Goal: Transaction & Acquisition: Book appointment/travel/reservation

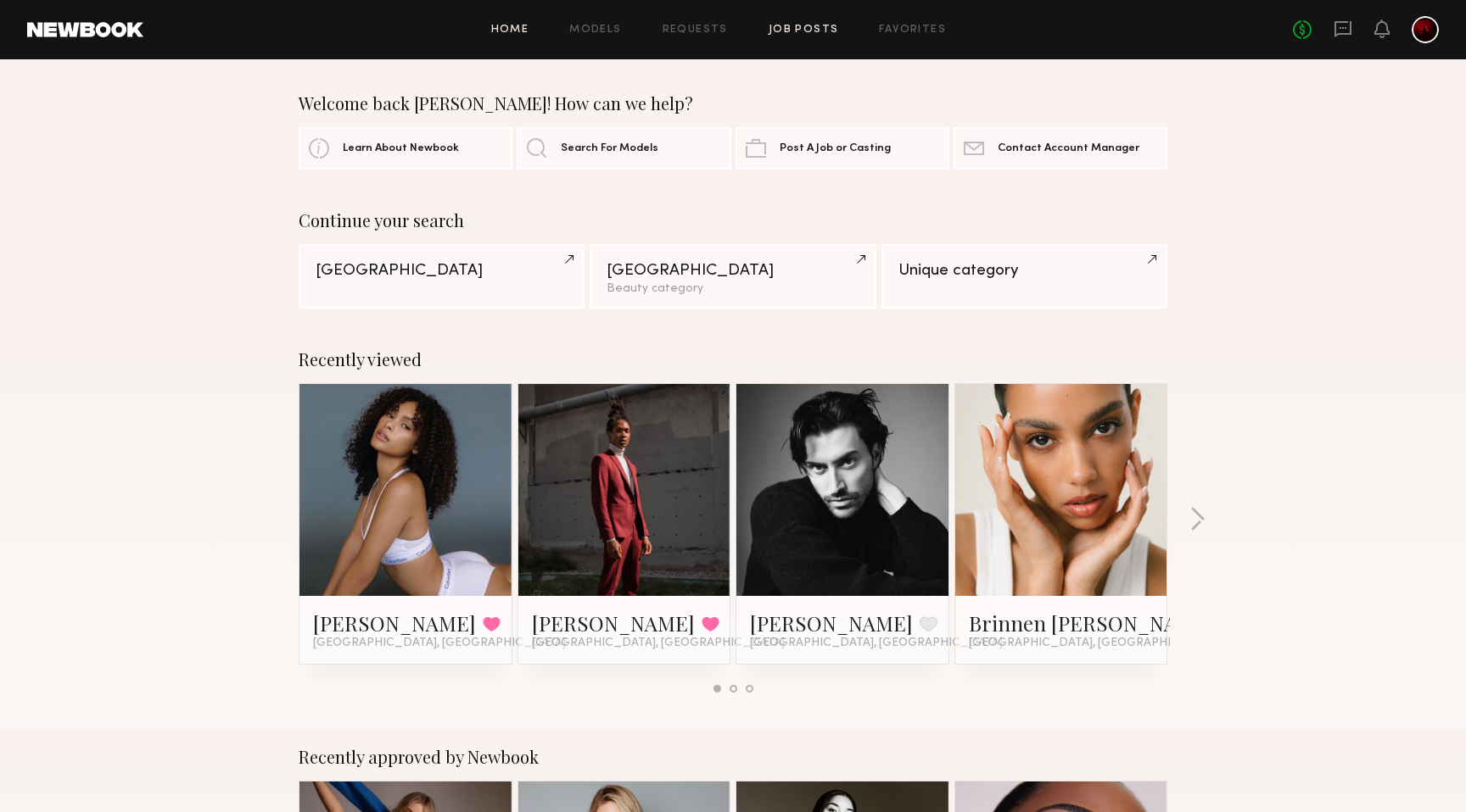
click at [802, 26] on link "Job Posts" at bounding box center [804, 30] width 71 height 11
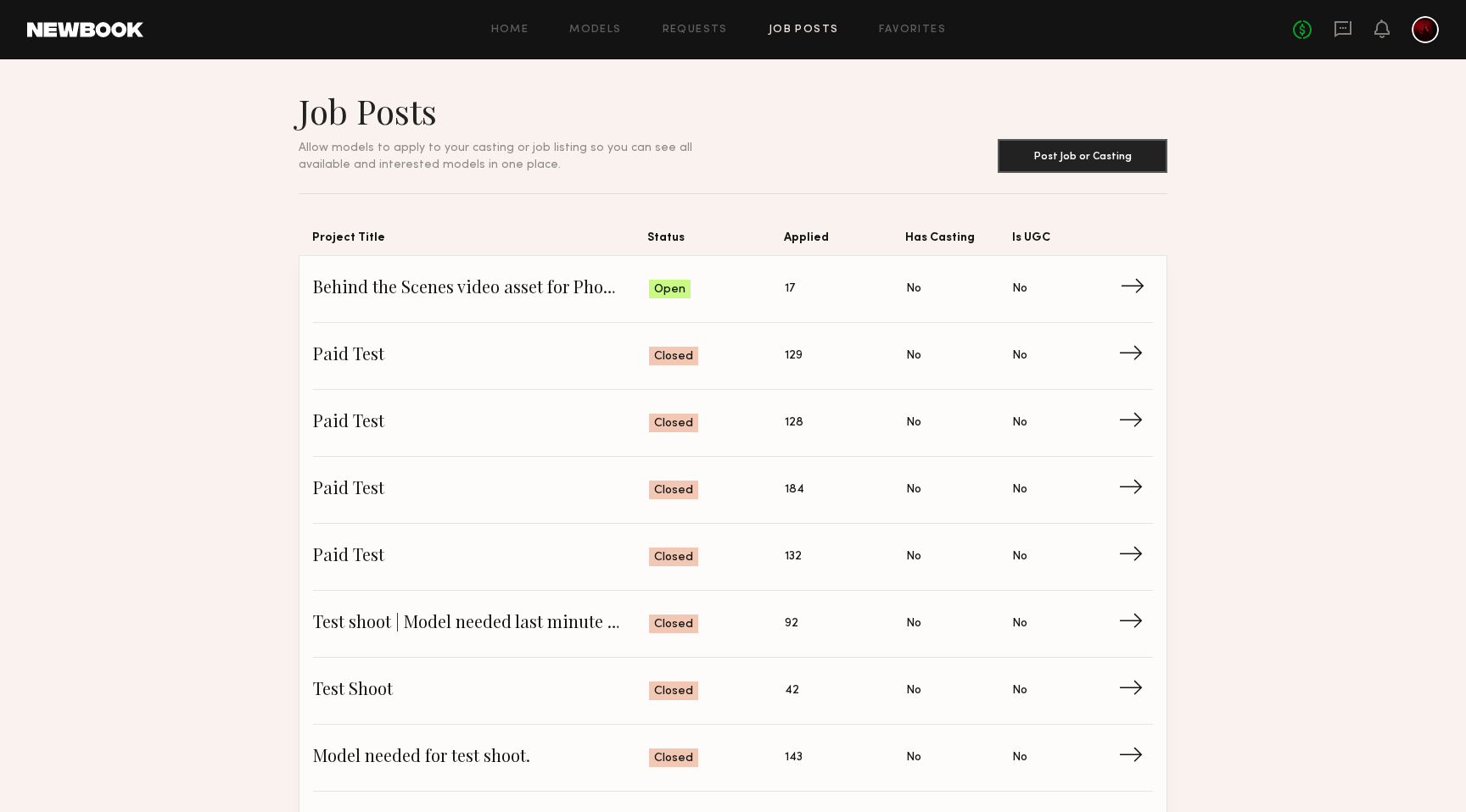
click at [561, 287] on span "Behind the Scenes video asset for Photographer" at bounding box center [480, 289] width 336 height 26
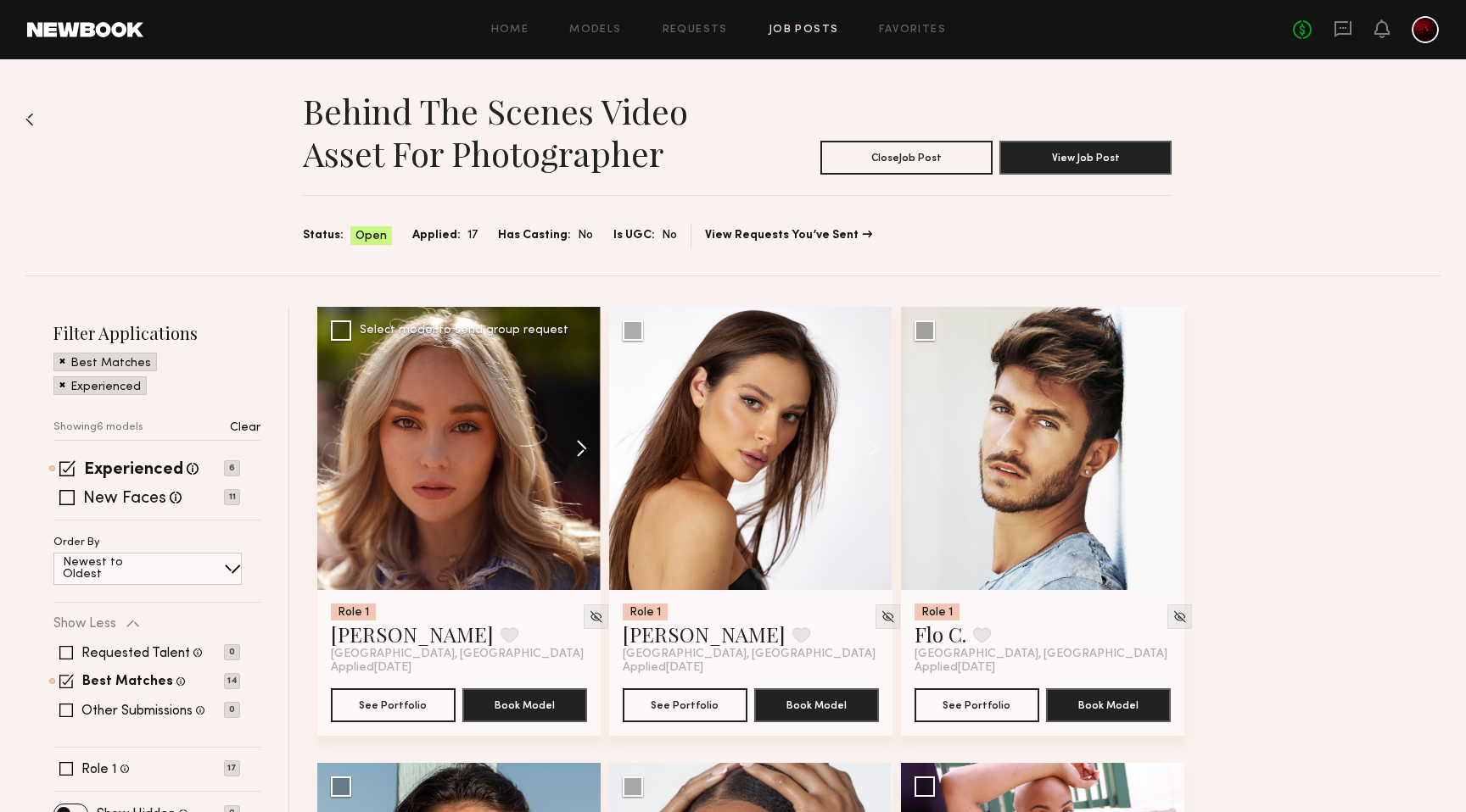
click at [576, 448] on button at bounding box center [573, 448] width 54 height 283
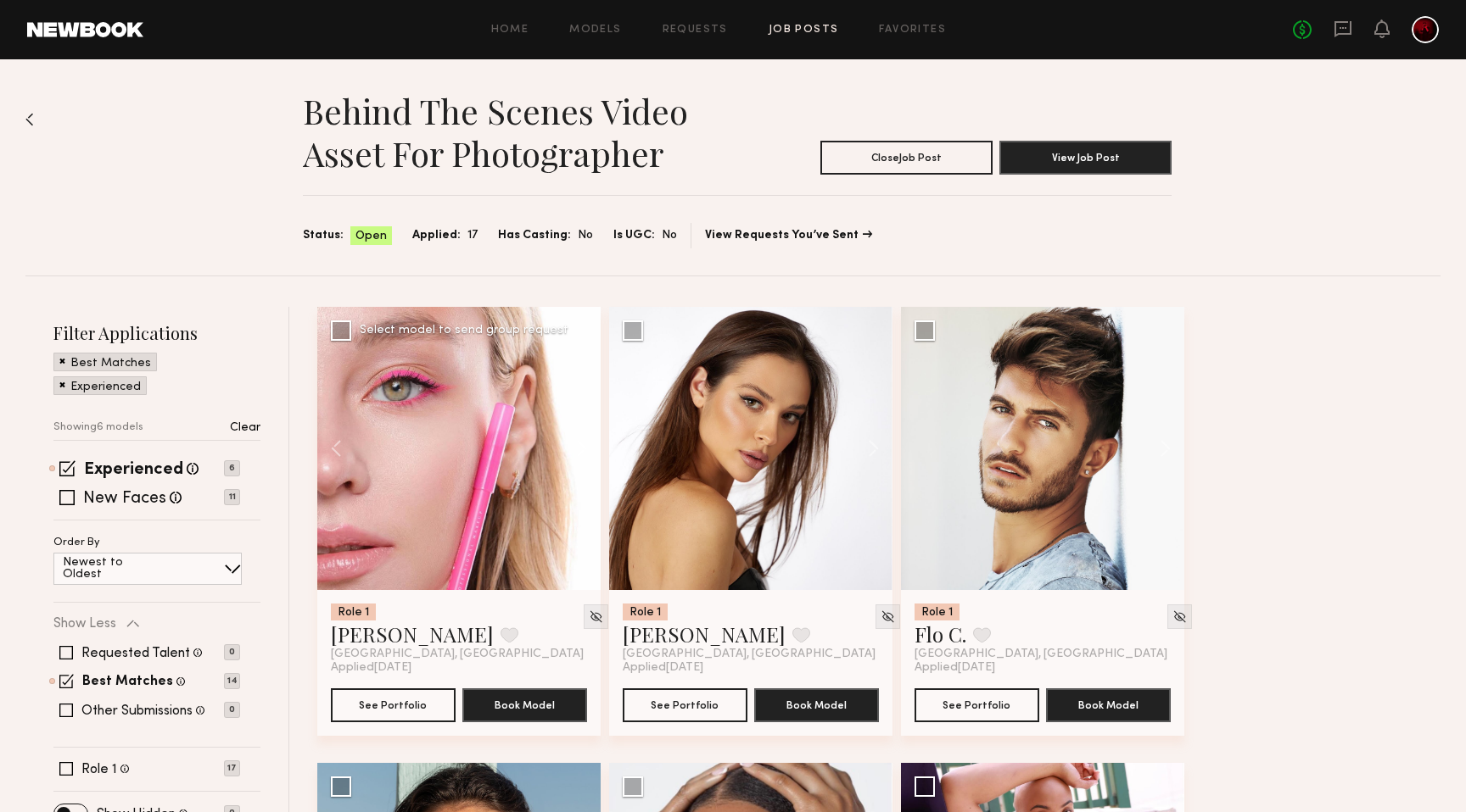
click at [576, 448] on button at bounding box center [573, 448] width 54 height 283
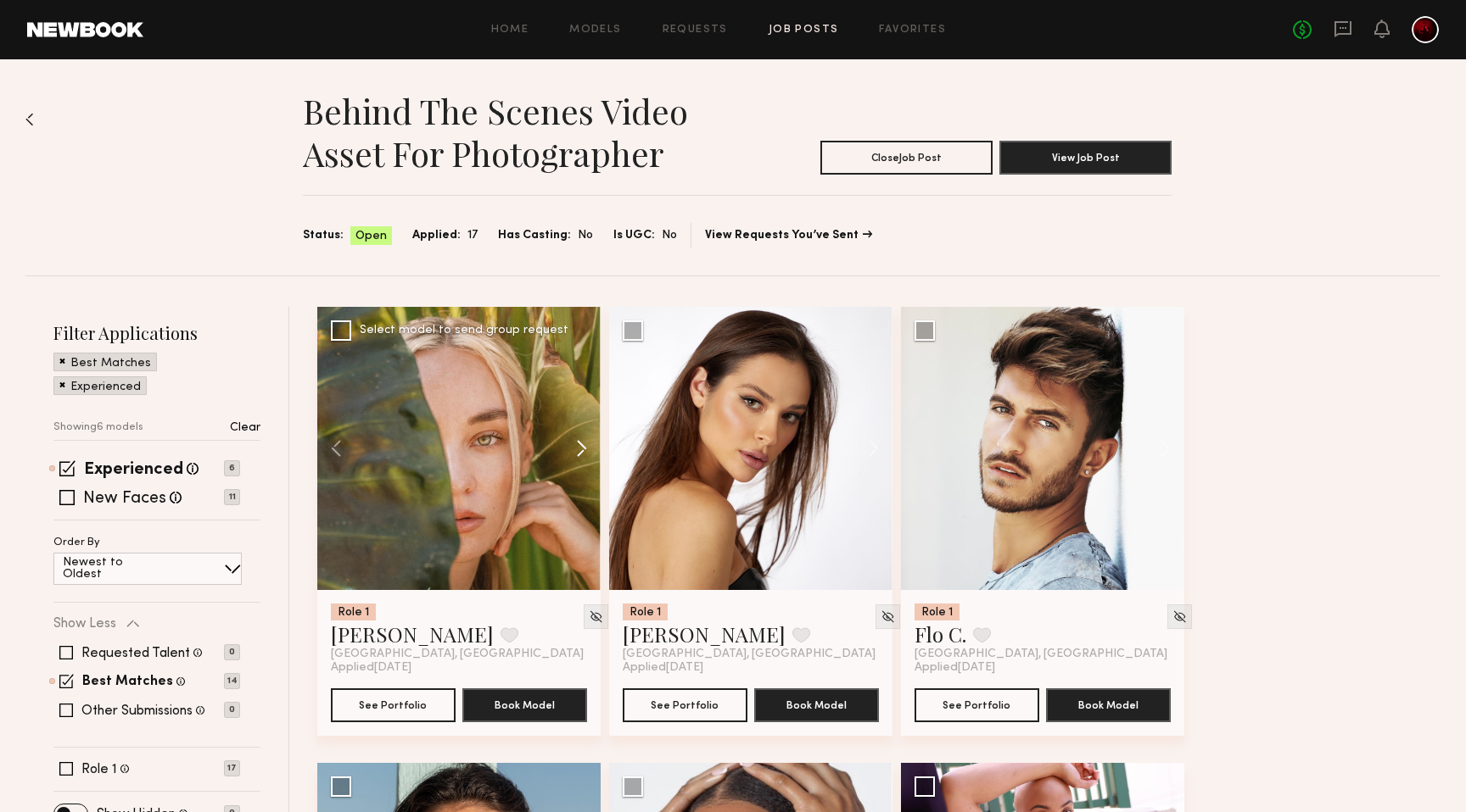
click at [576, 448] on button at bounding box center [573, 448] width 54 height 283
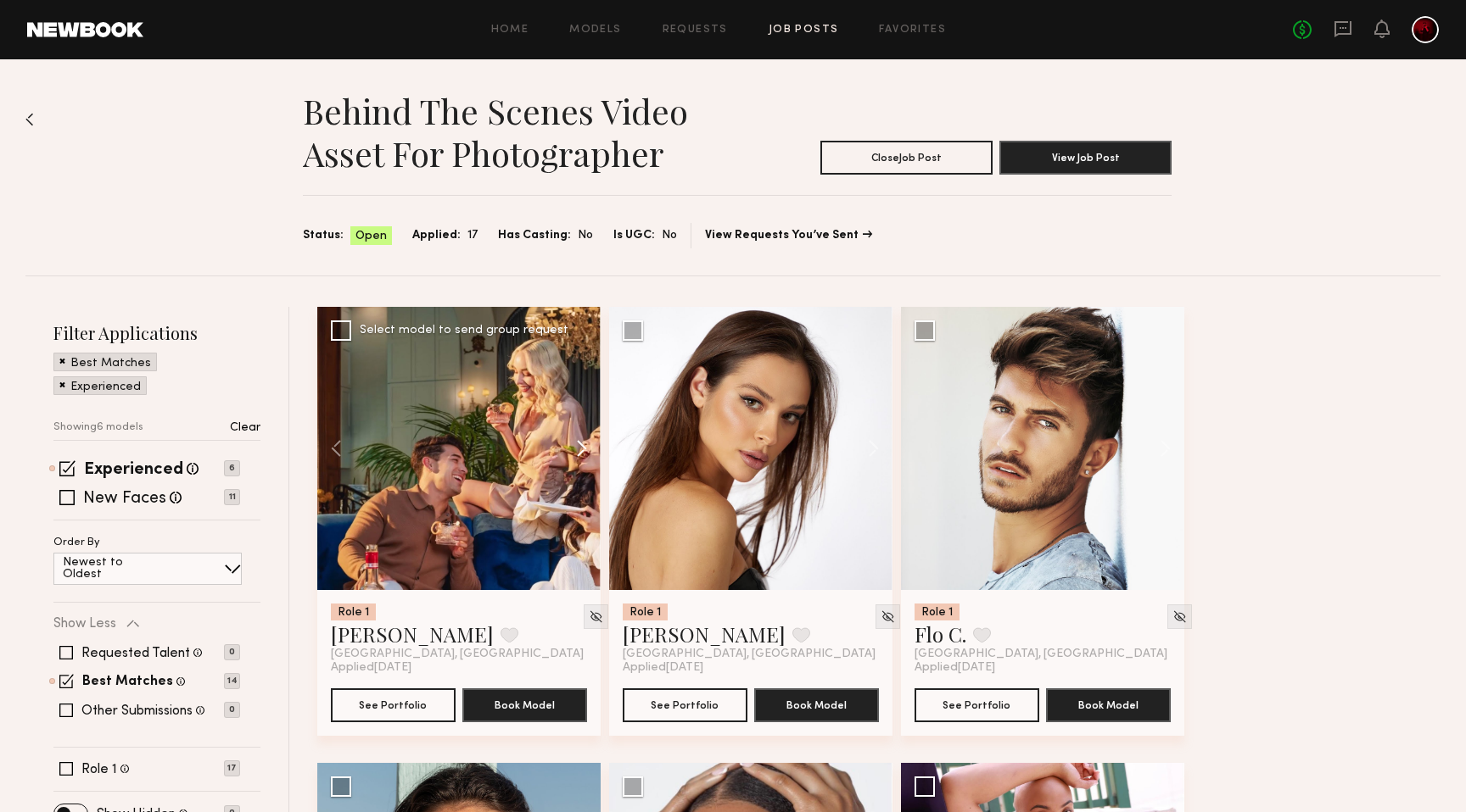
click at [576, 448] on button at bounding box center [573, 448] width 54 height 283
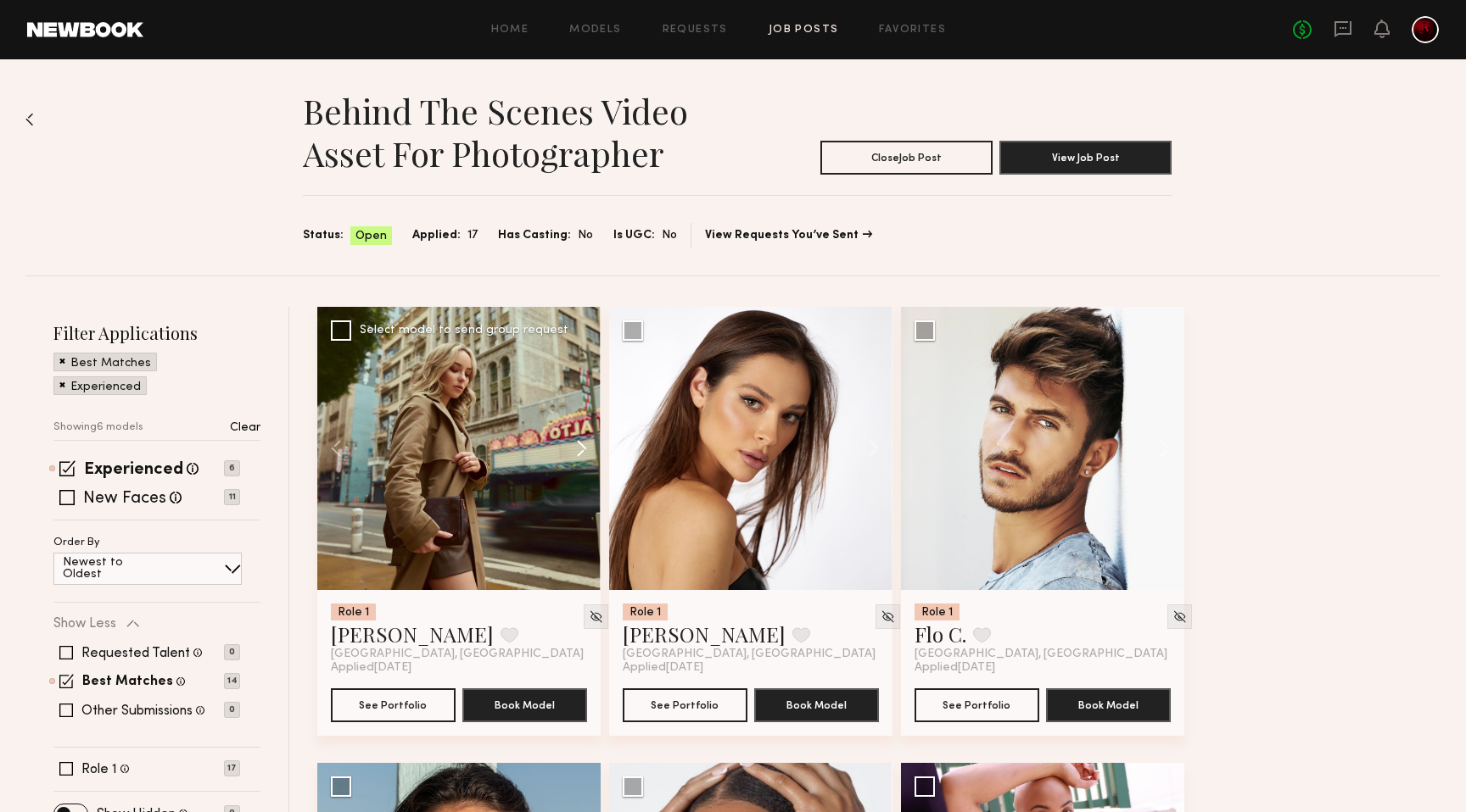
click at [576, 448] on button at bounding box center [573, 448] width 54 height 283
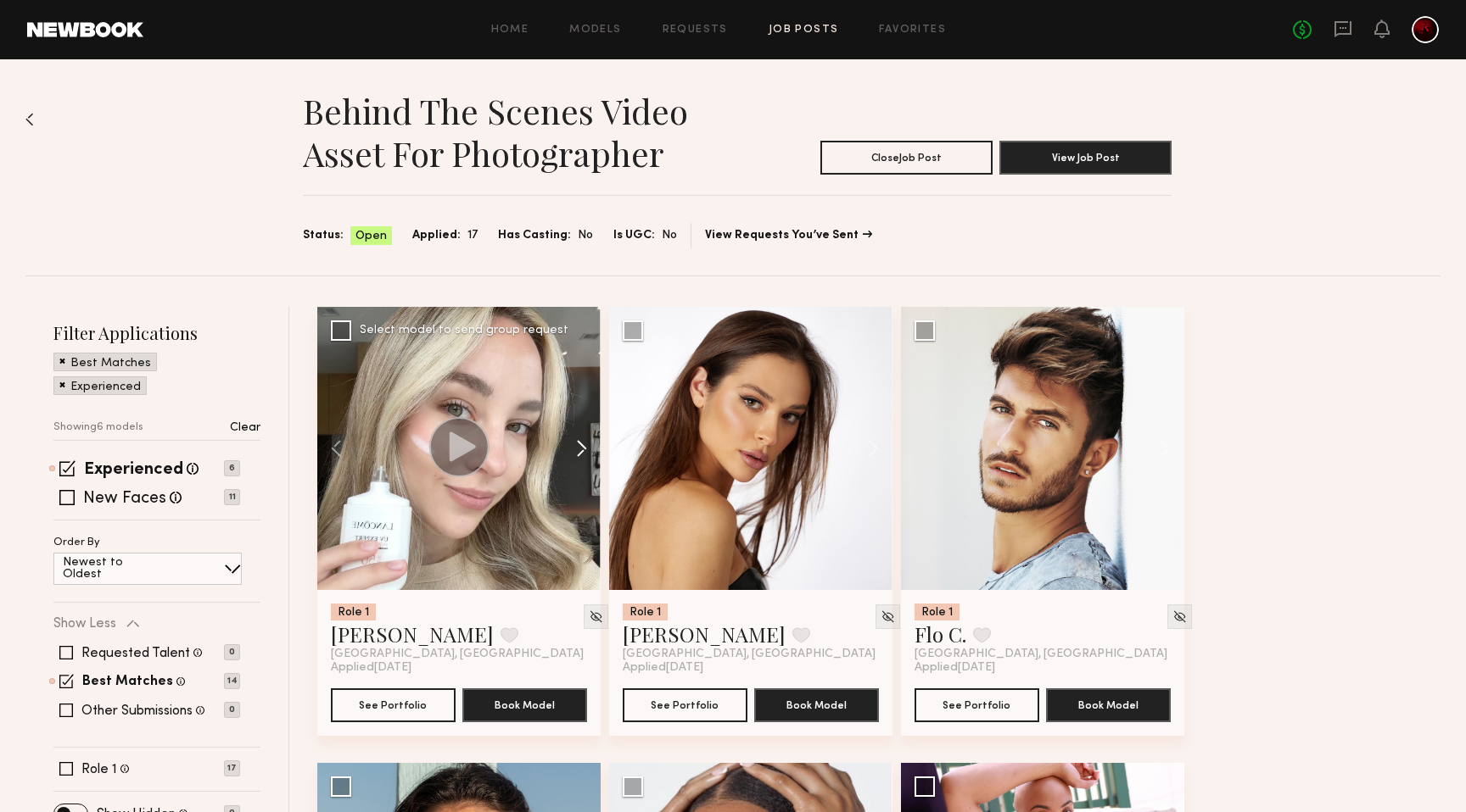
click at [576, 448] on button at bounding box center [573, 448] width 54 height 283
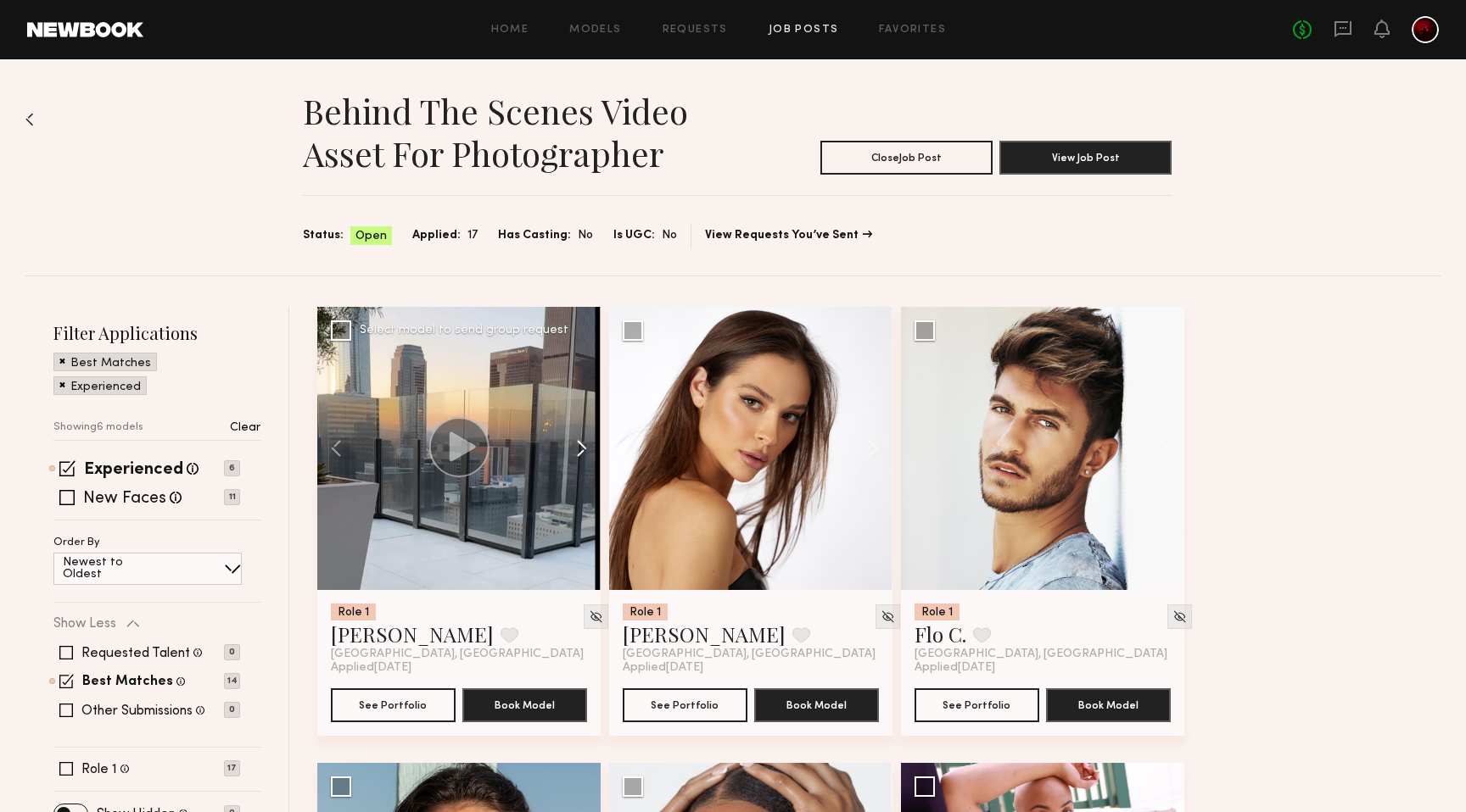
click at [576, 448] on button at bounding box center [573, 448] width 54 height 283
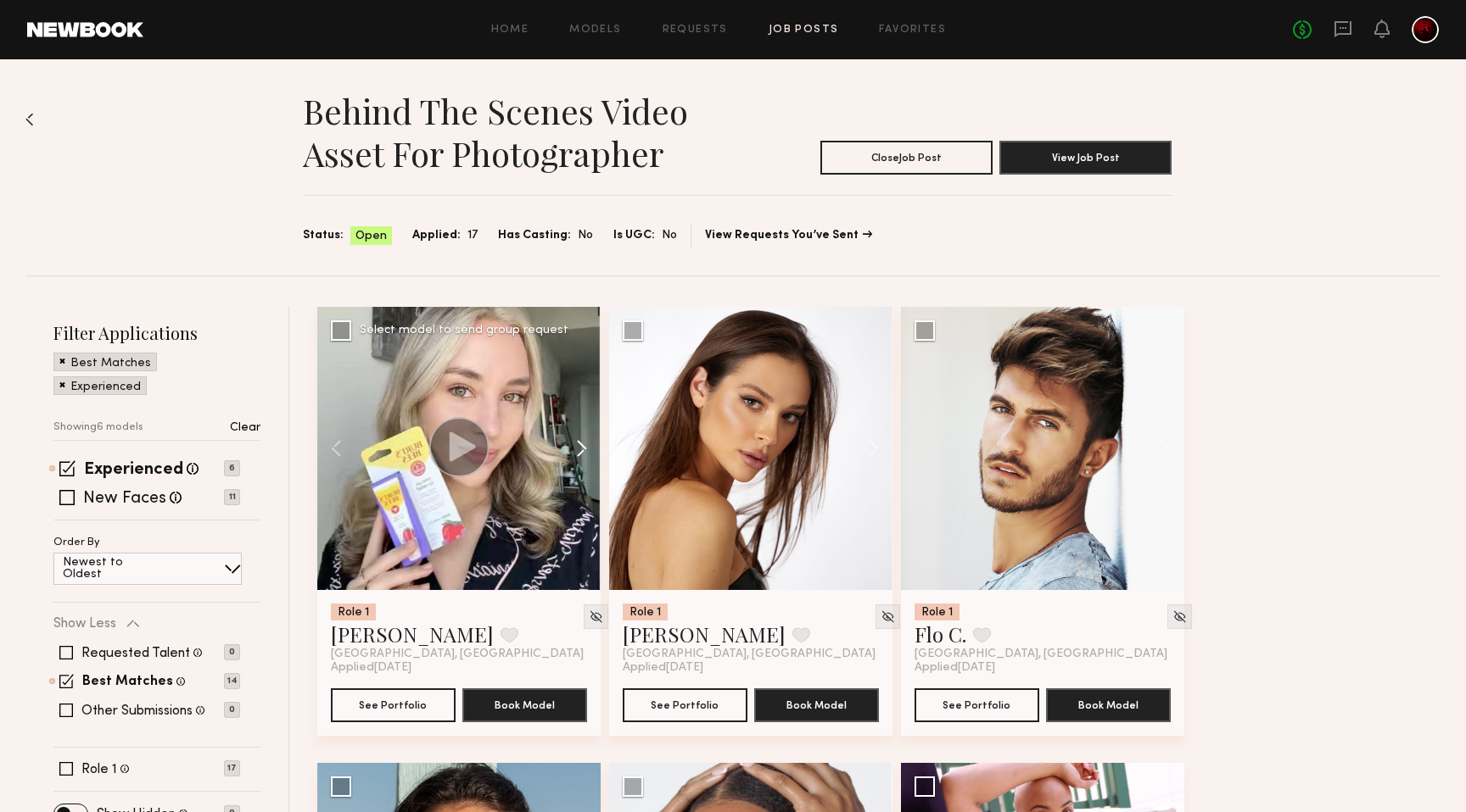
click at [576, 448] on button at bounding box center [573, 448] width 54 height 283
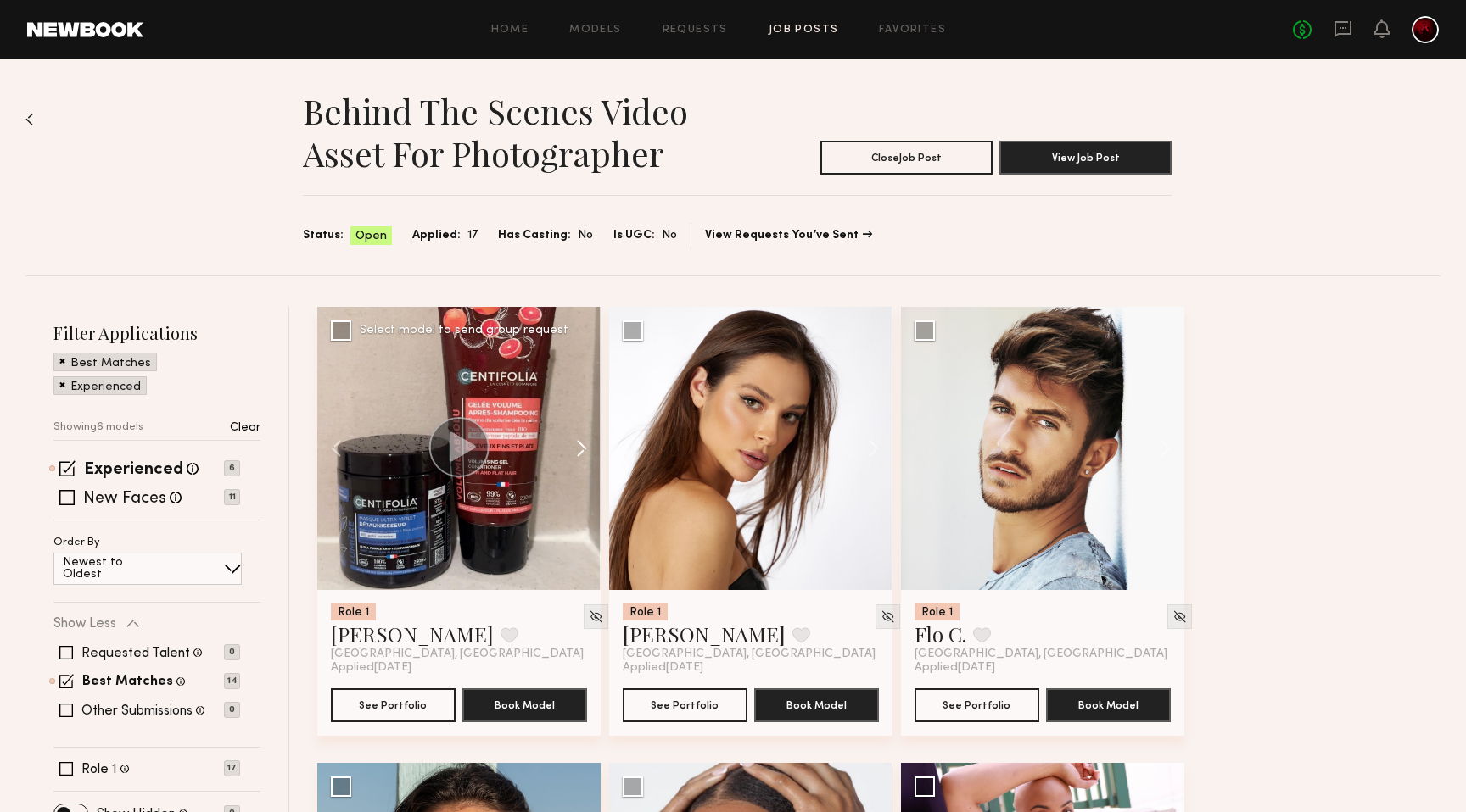
click at [576, 448] on button at bounding box center [573, 448] width 54 height 283
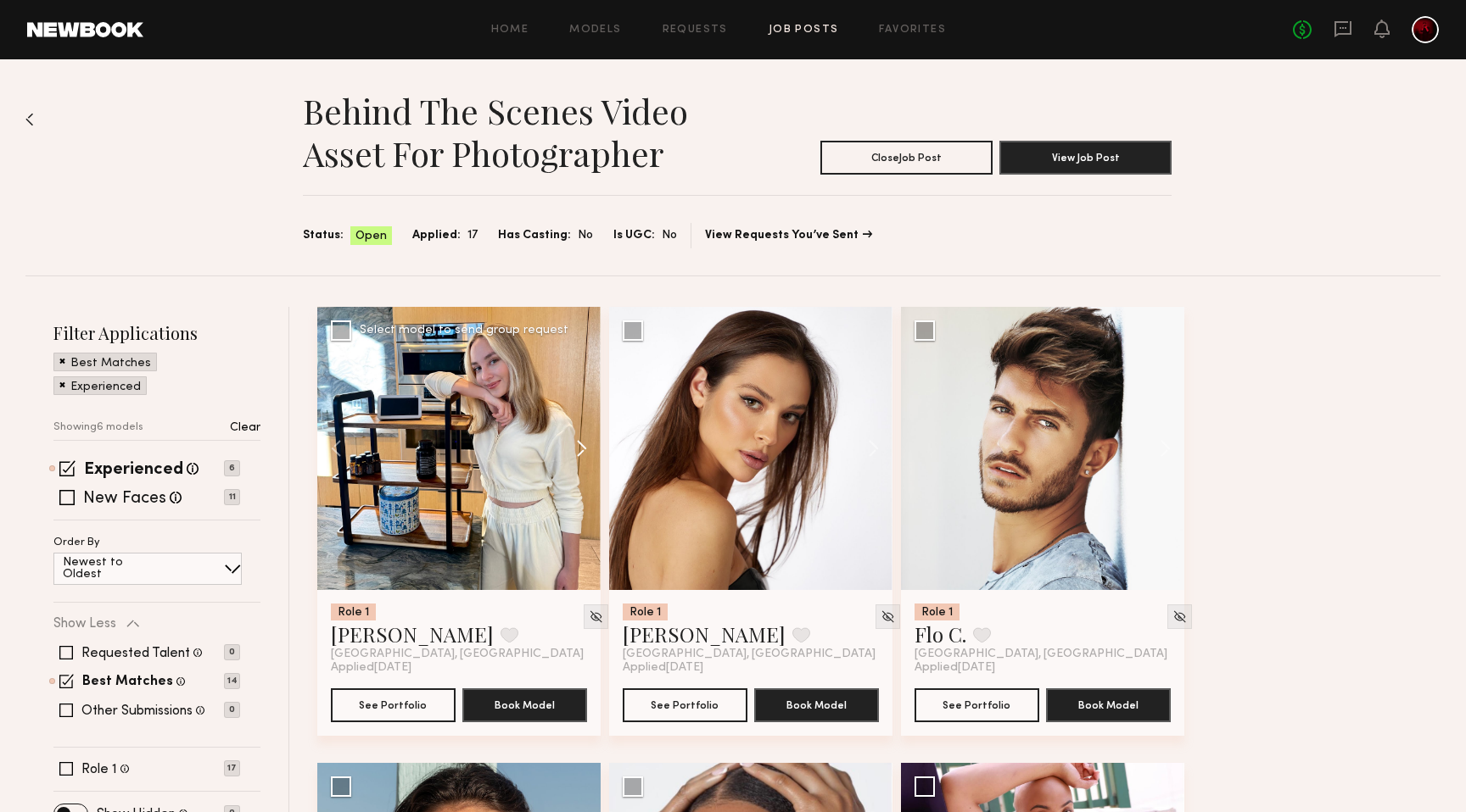
click at [576, 448] on button at bounding box center [573, 448] width 54 height 283
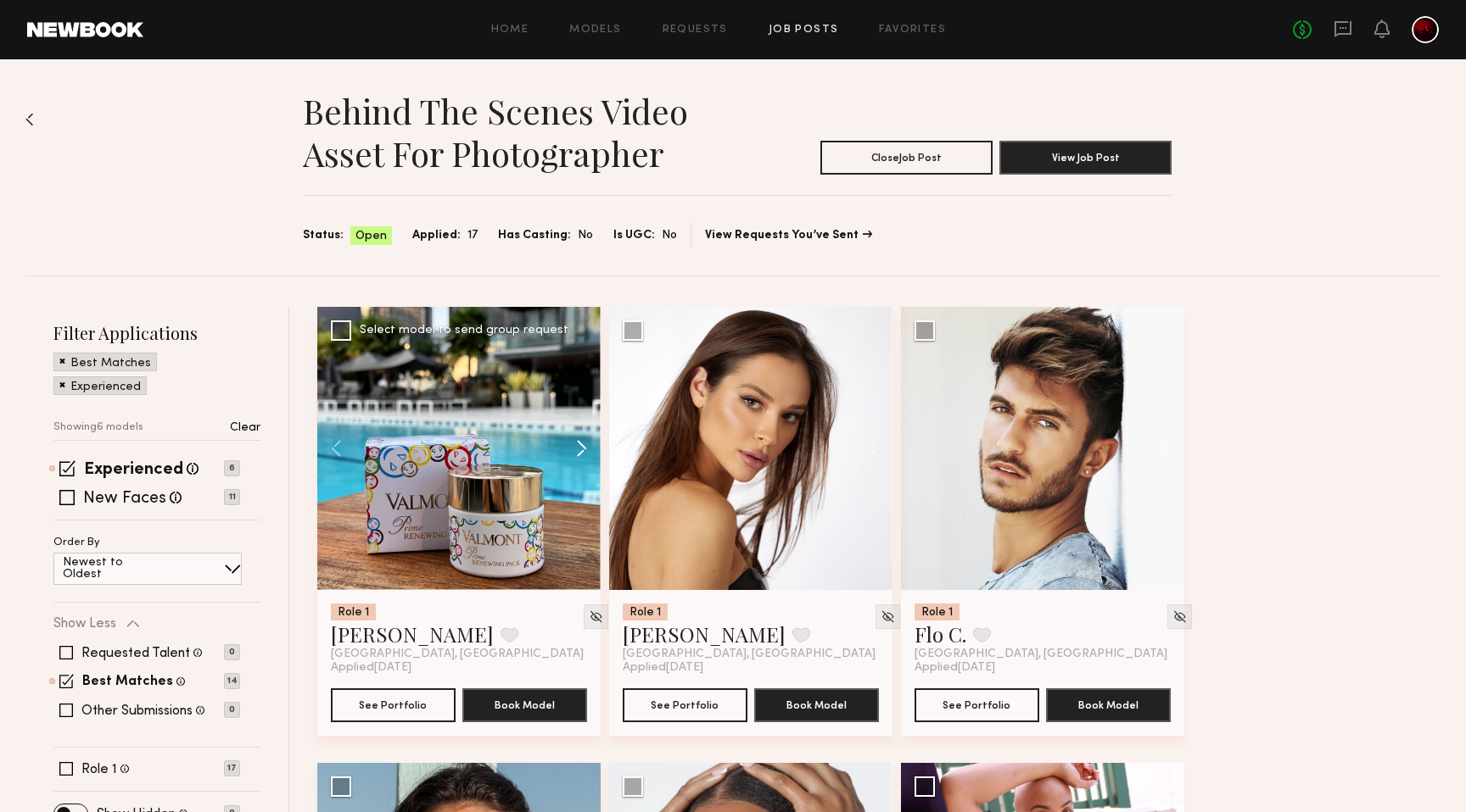
click at [576, 448] on button at bounding box center [573, 448] width 54 height 283
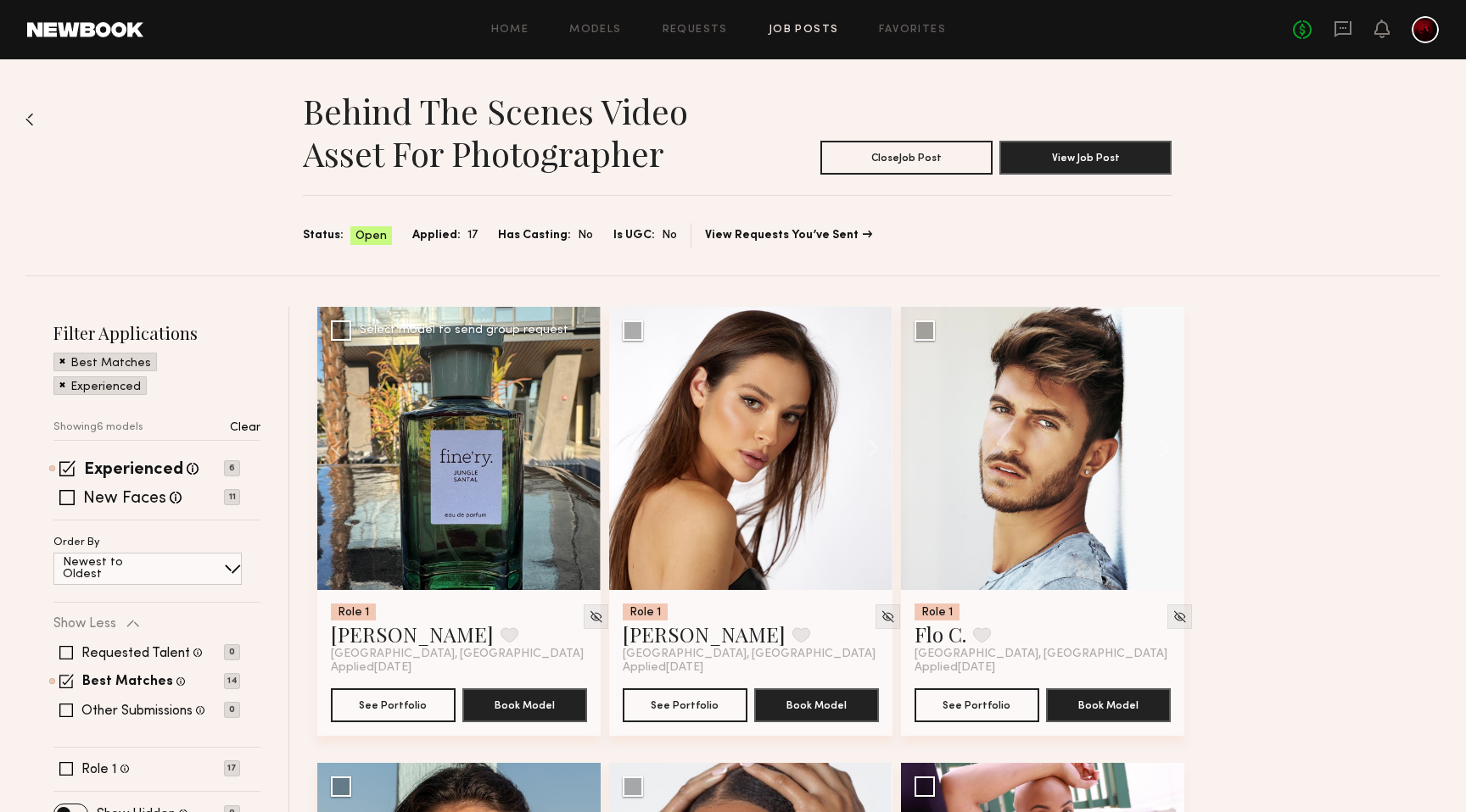
click at [576, 448] on div at bounding box center [458, 448] width 283 height 283
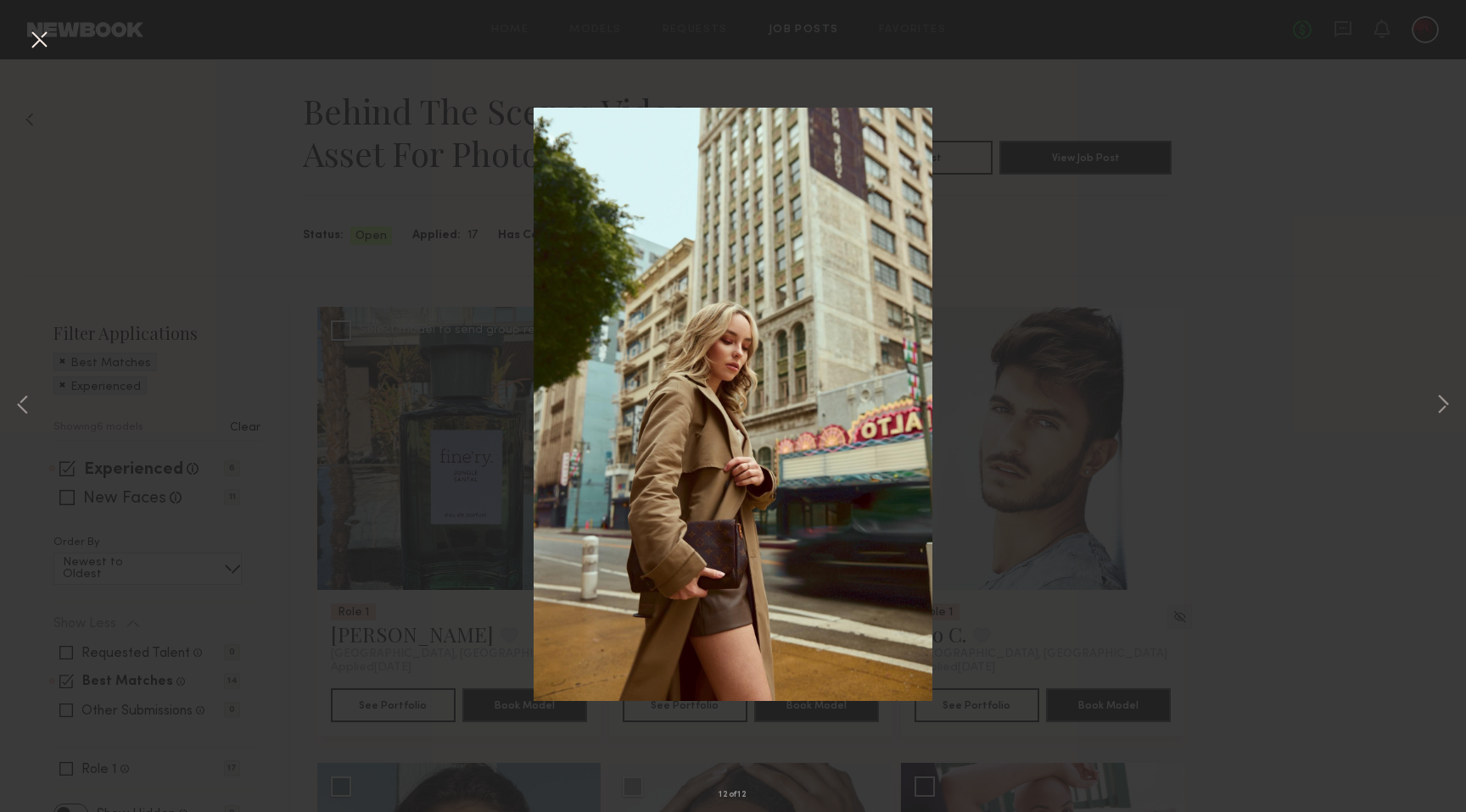
click at [576, 448] on img at bounding box center [733, 404] width 399 height 593
click at [36, 41] on button at bounding box center [39, 41] width 27 height 31
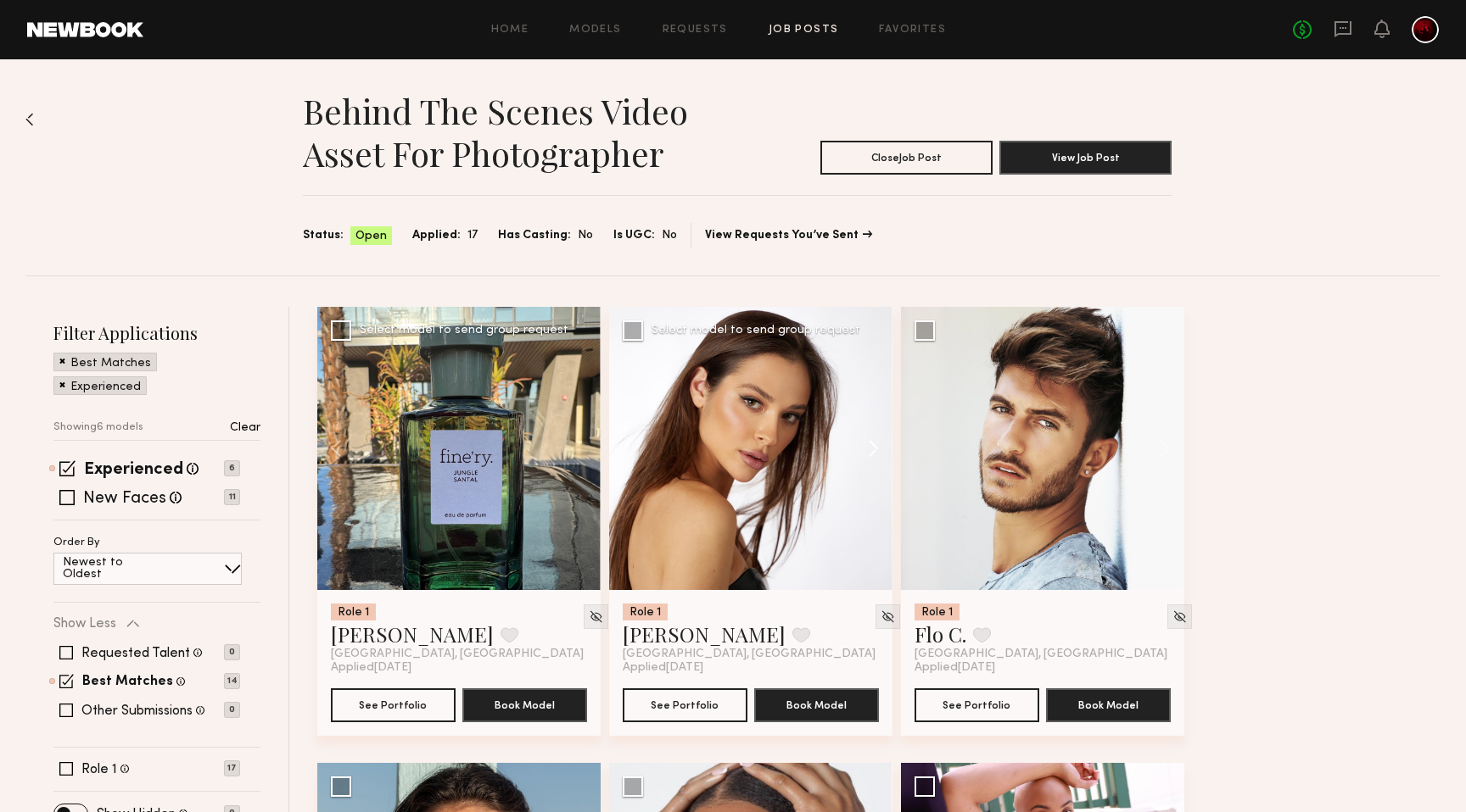
click at [873, 441] on button at bounding box center [865, 448] width 54 height 283
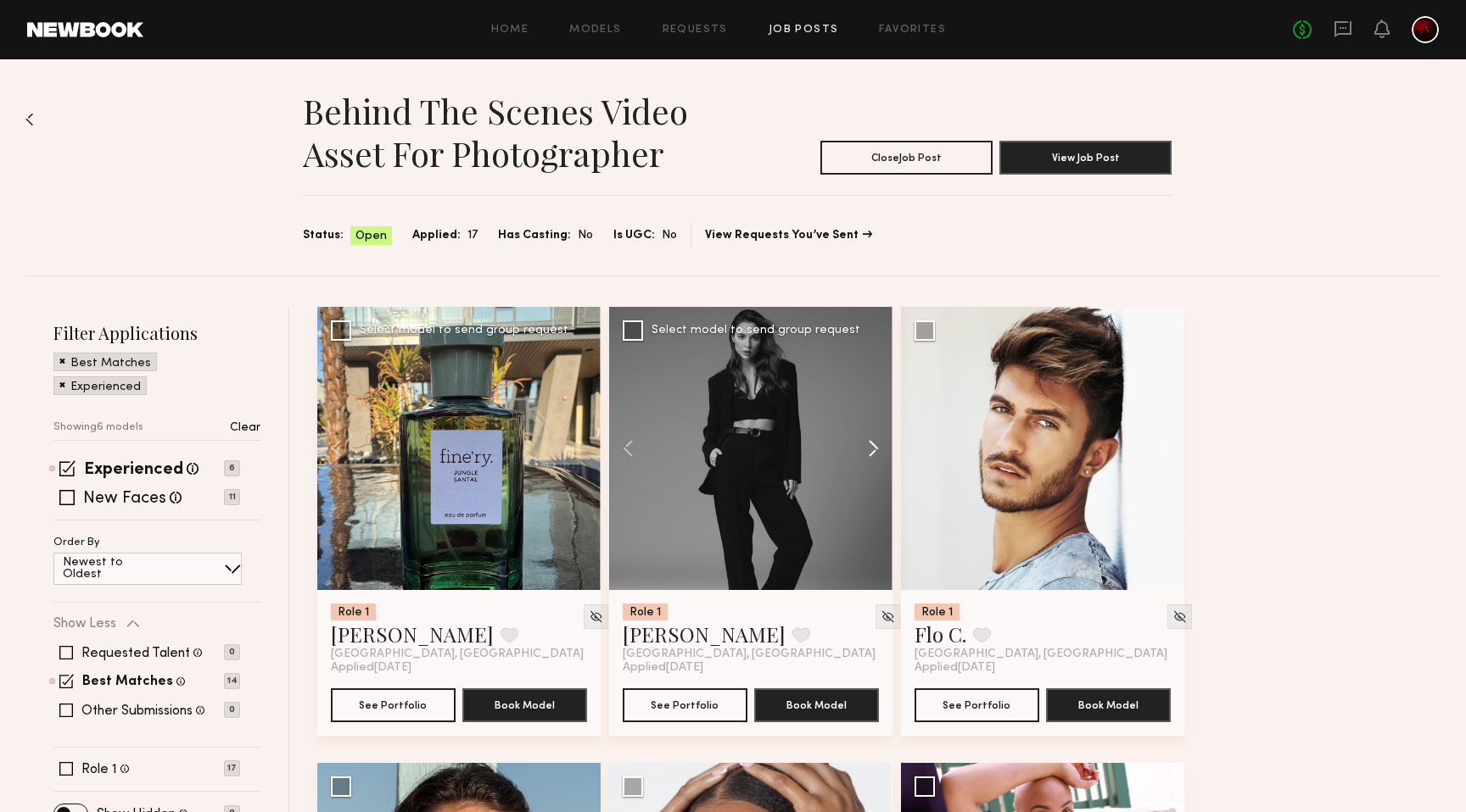
click at [873, 441] on button at bounding box center [865, 448] width 54 height 283
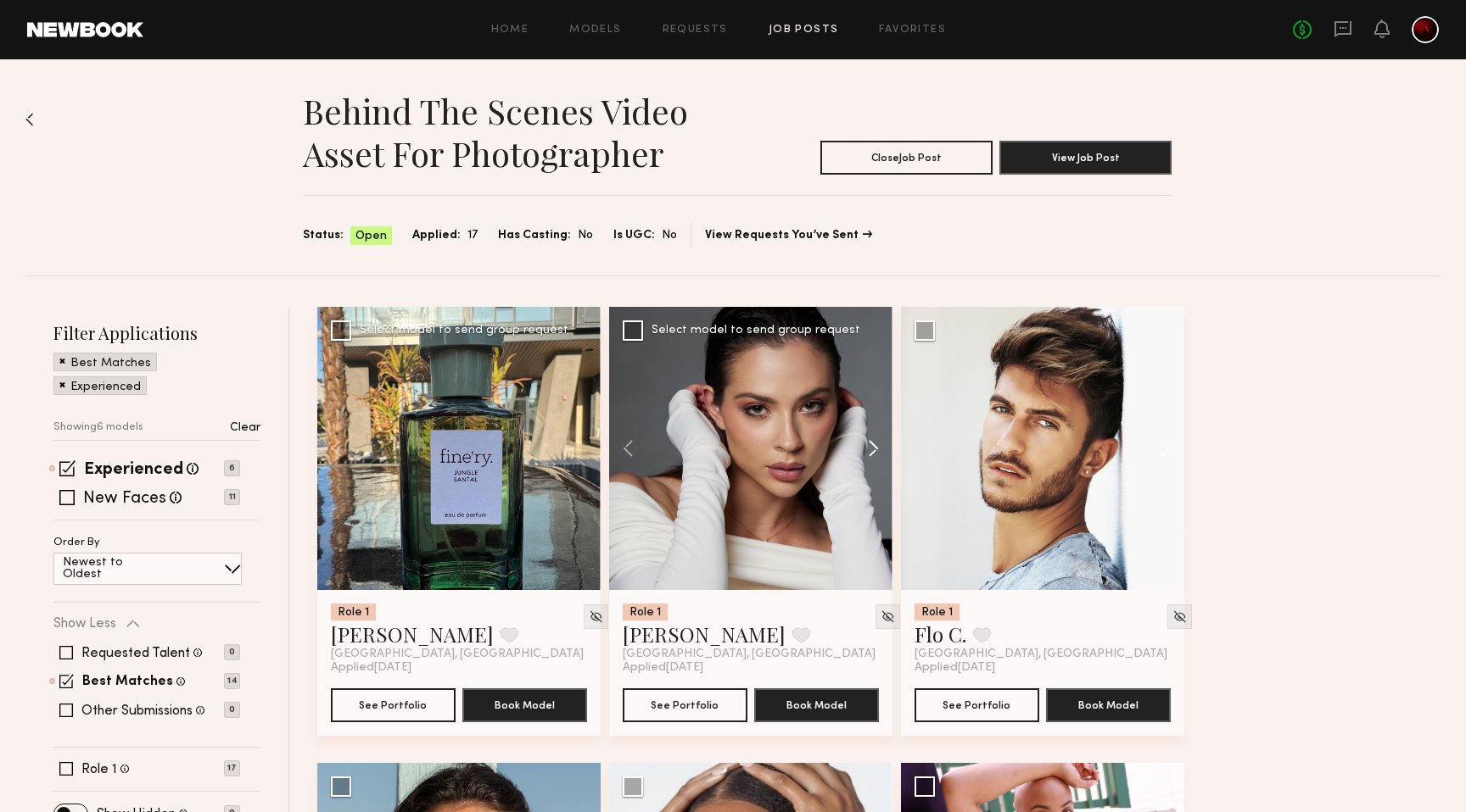
click at [873, 441] on button at bounding box center [865, 448] width 54 height 283
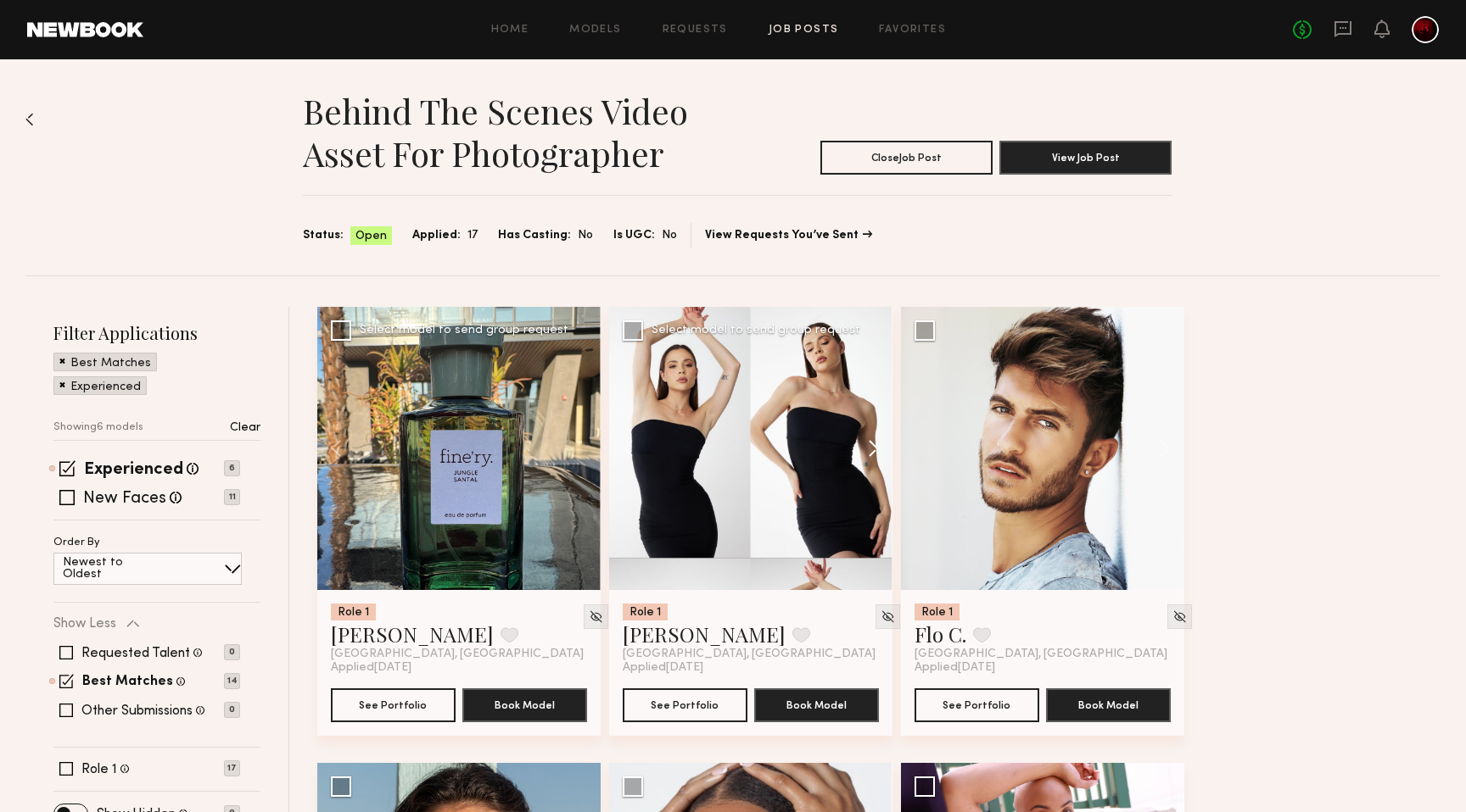
click at [873, 441] on button at bounding box center [865, 448] width 54 height 283
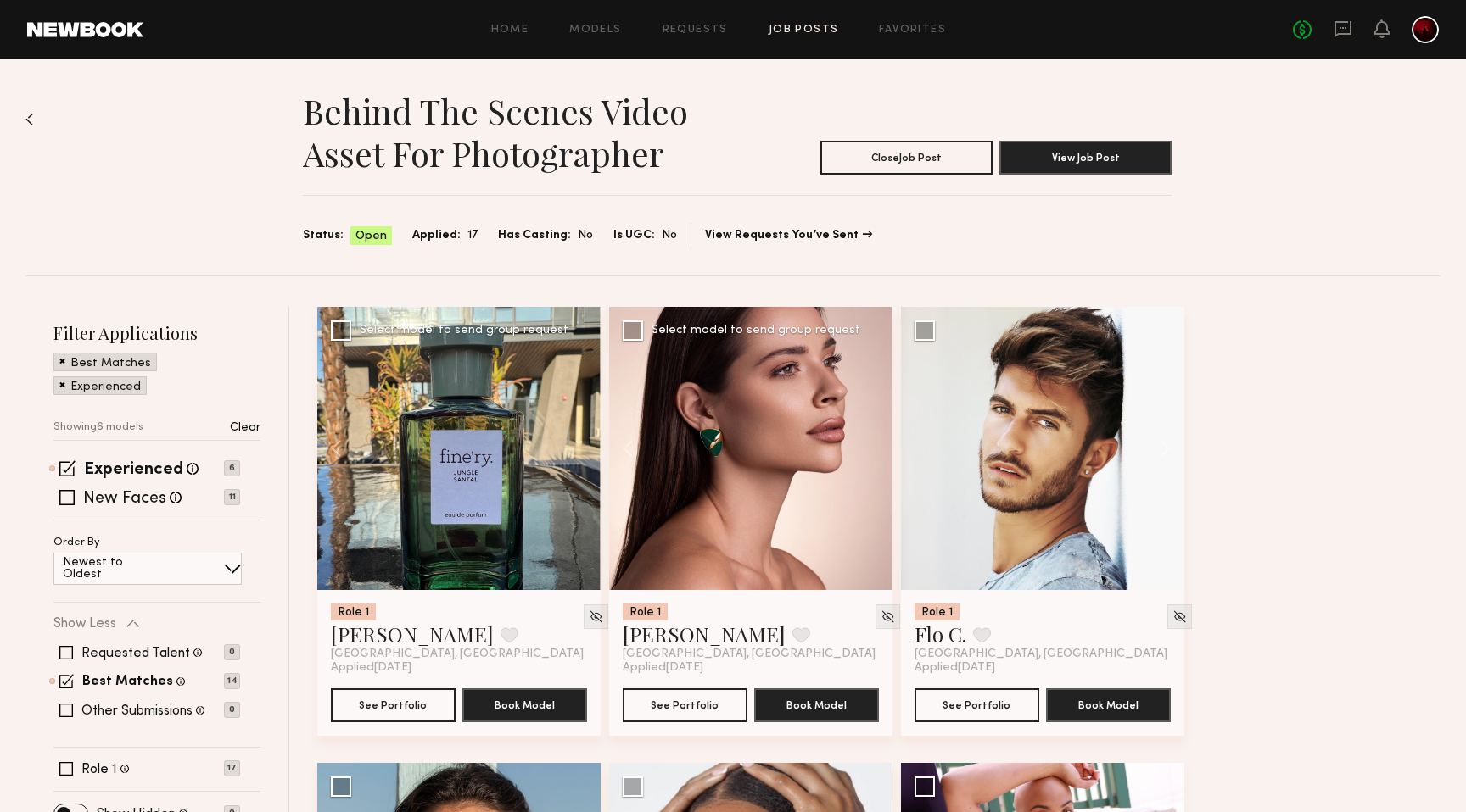
click at [873, 441] on div at bounding box center [751, 448] width 283 height 283
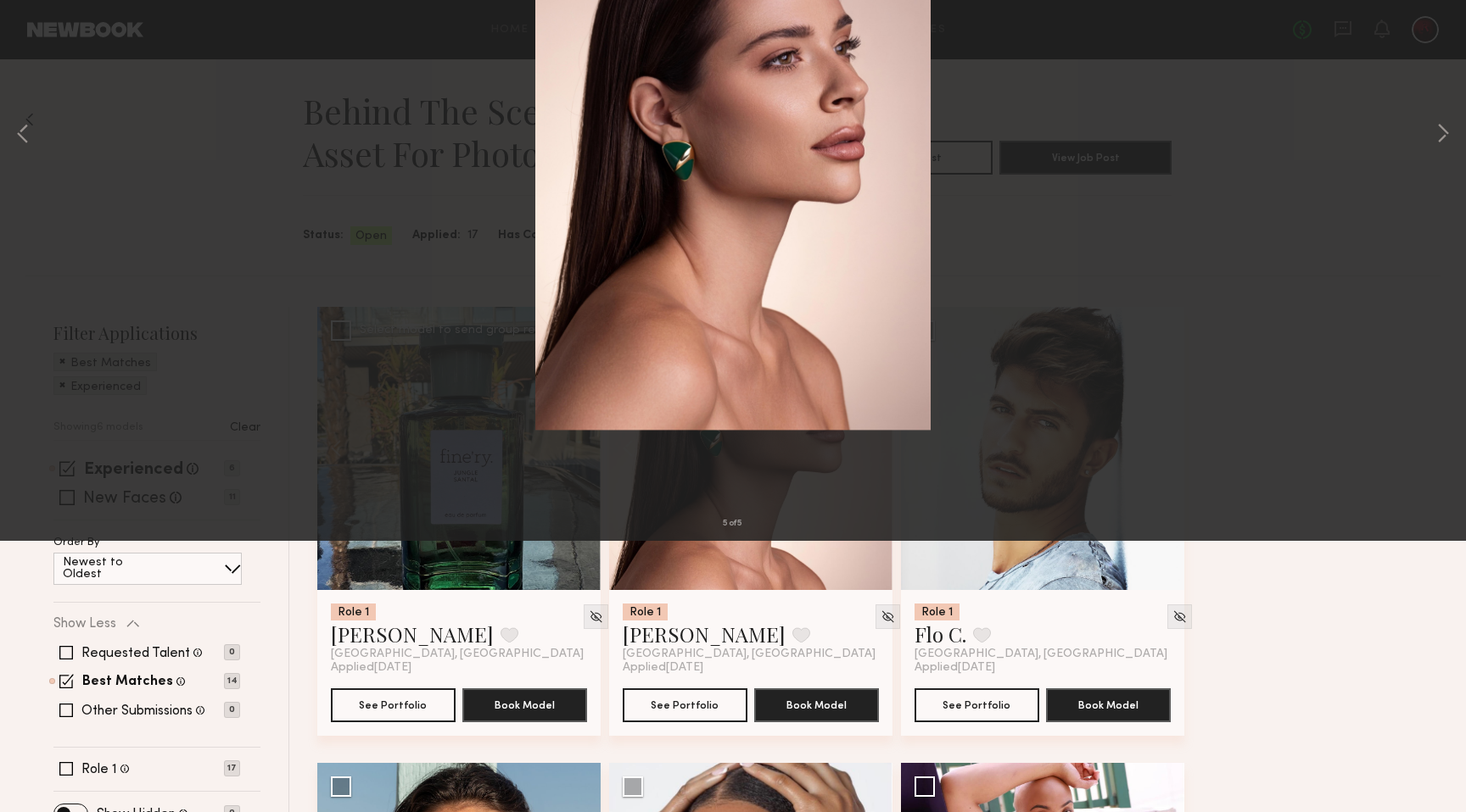
click at [39, 45] on button at bounding box center [39, 41] width 27 height 31
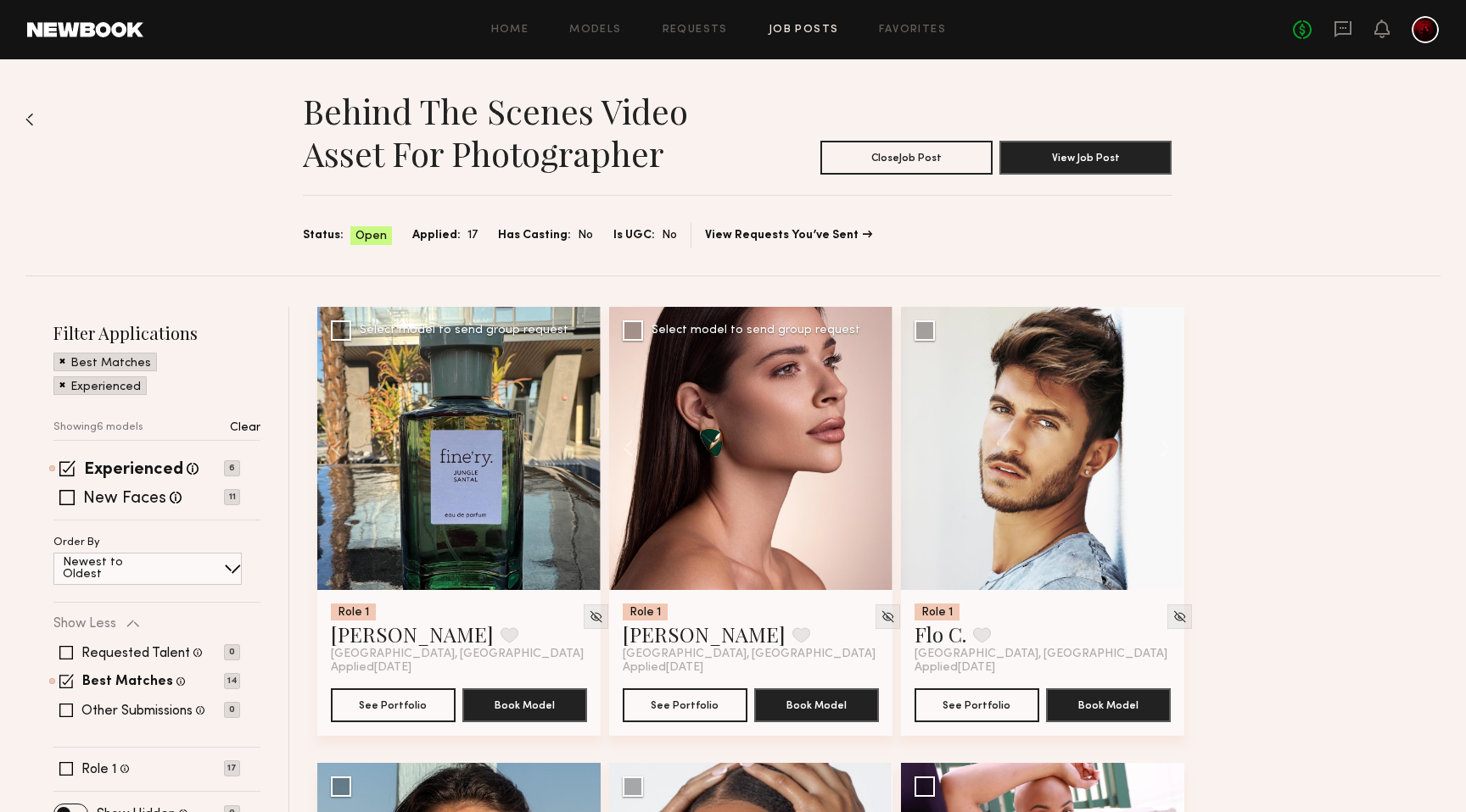
click at [61, 387] on span at bounding box center [62, 383] width 6 height 15
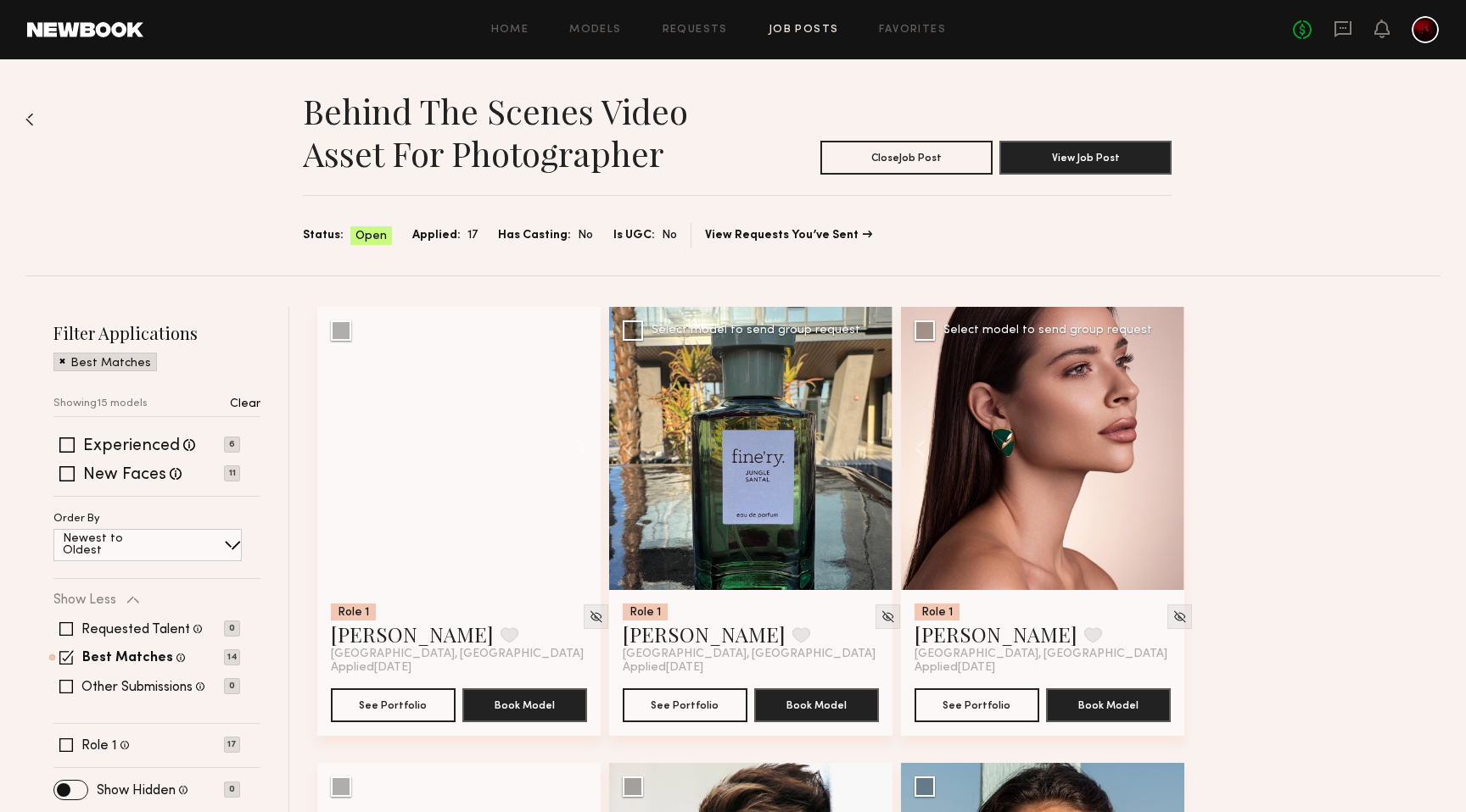
click at [62, 361] on span at bounding box center [62, 360] width 6 height 15
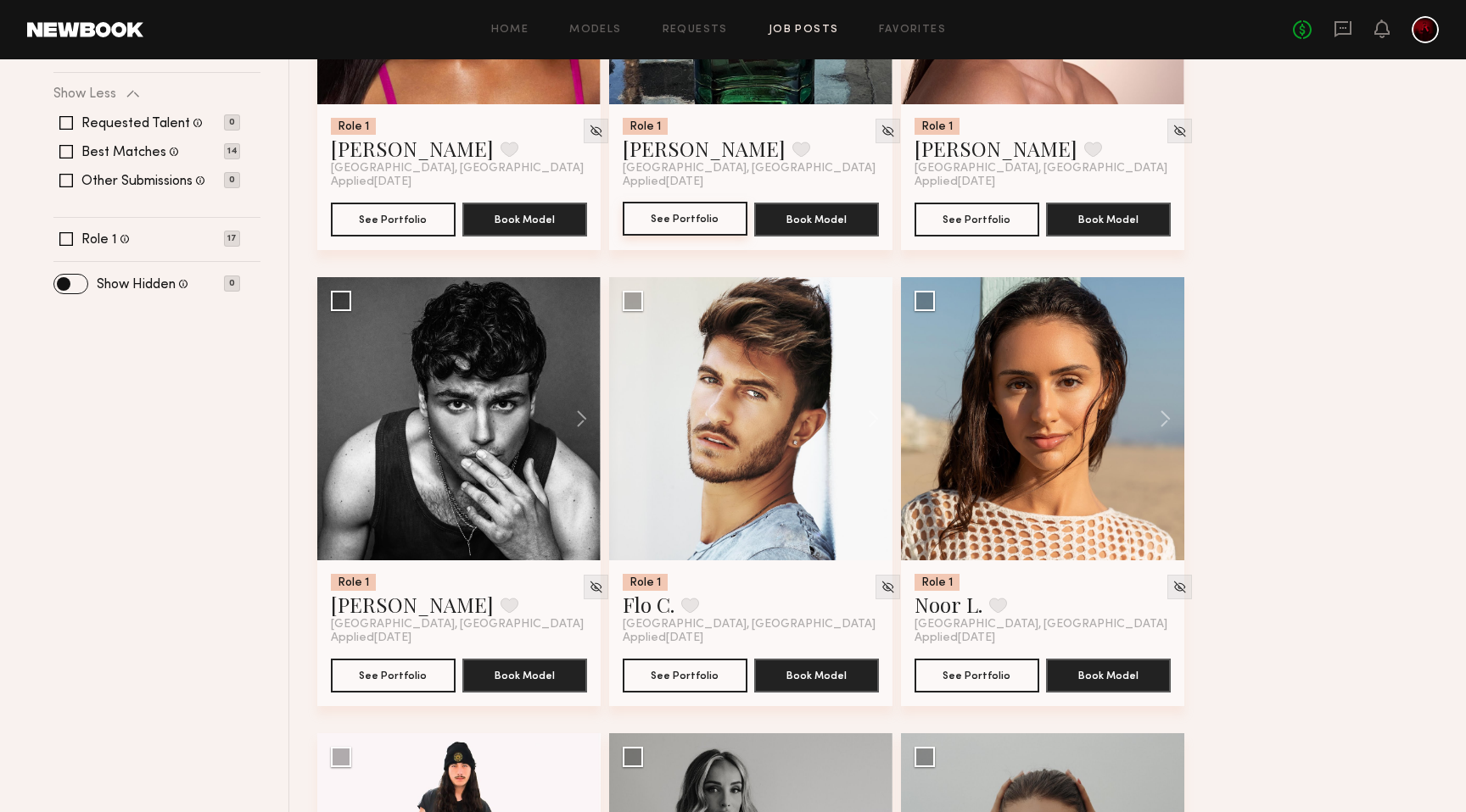
scroll to position [483, 0]
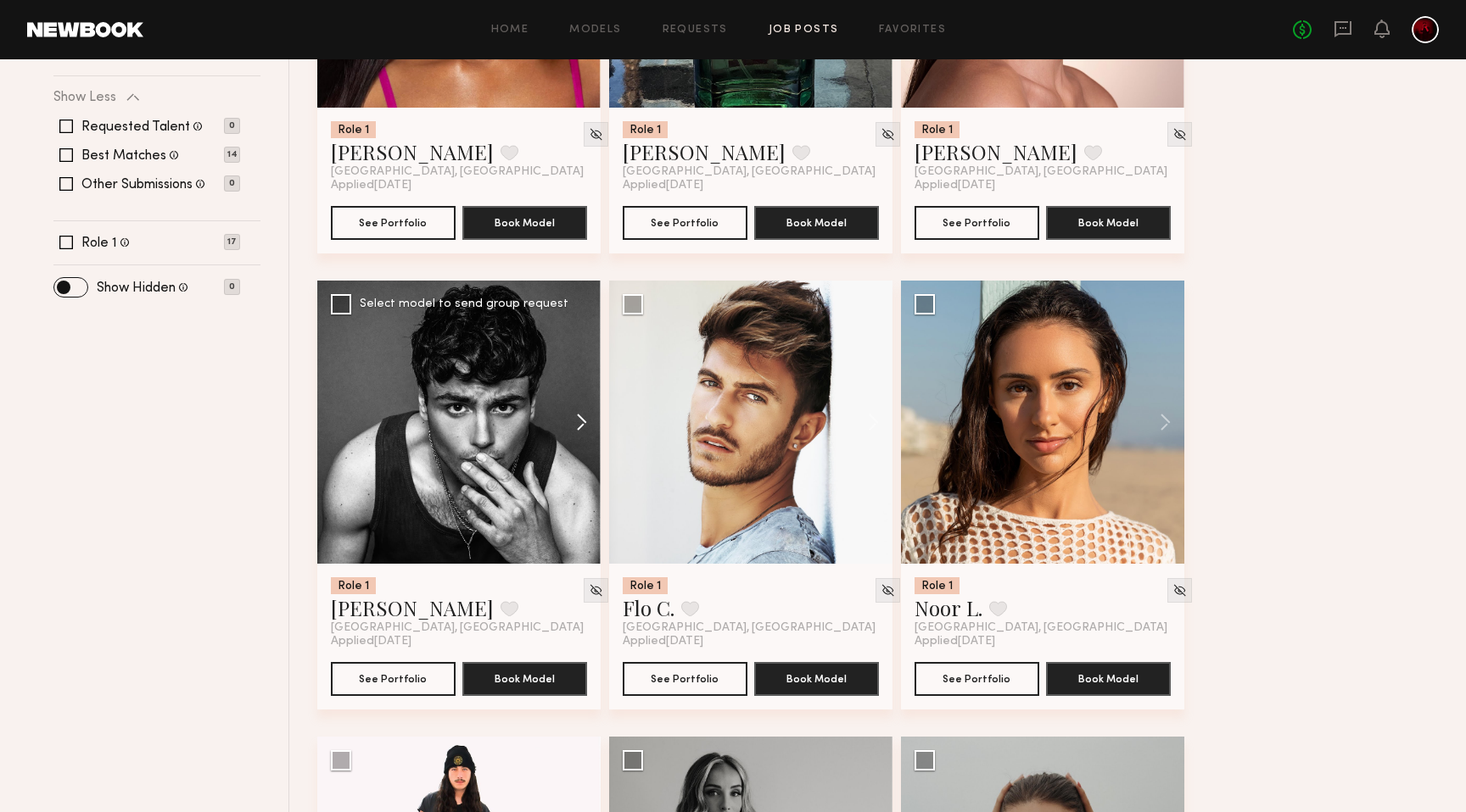
click at [577, 425] on button at bounding box center [573, 422] width 54 height 283
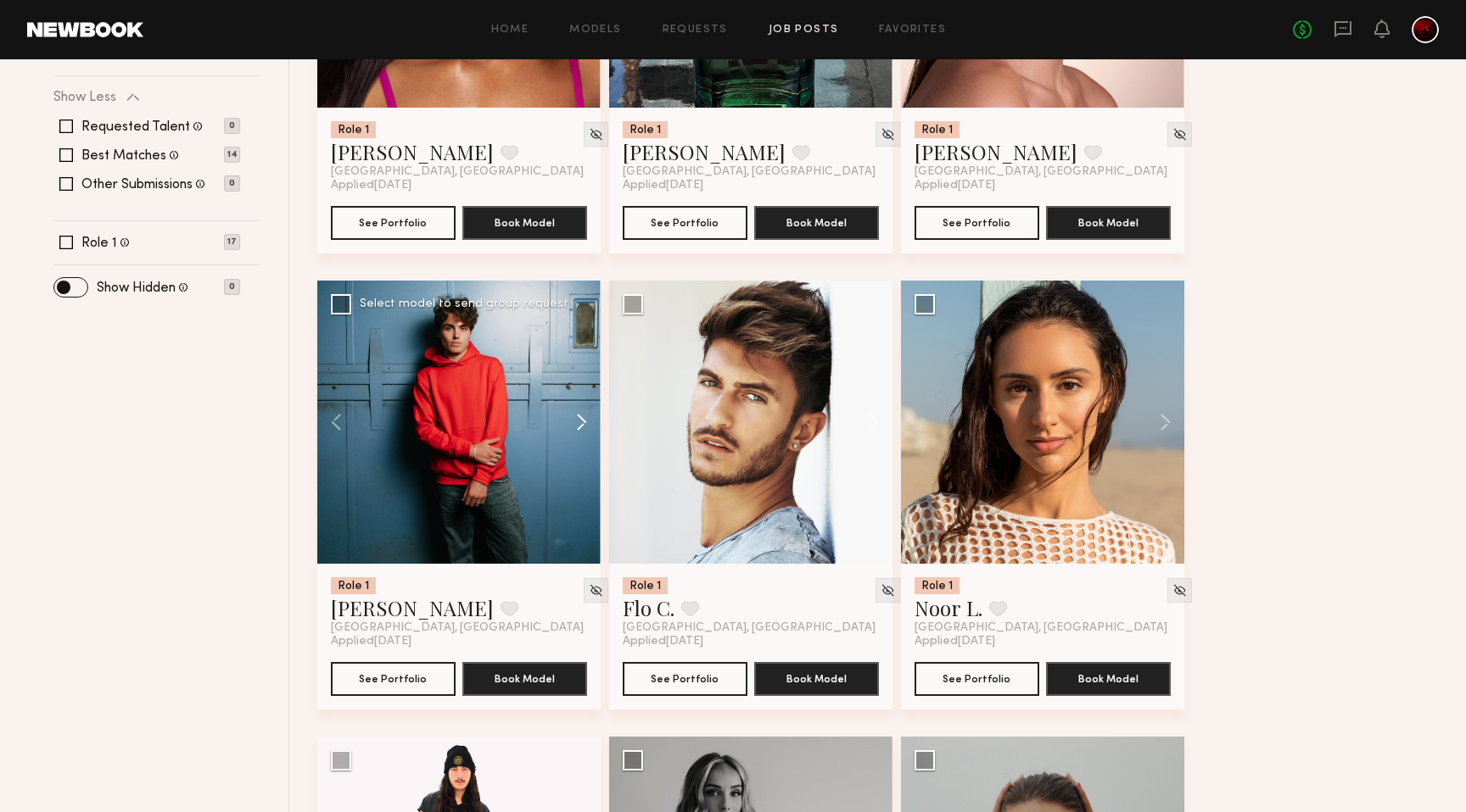
click at [577, 425] on button at bounding box center [573, 422] width 54 height 283
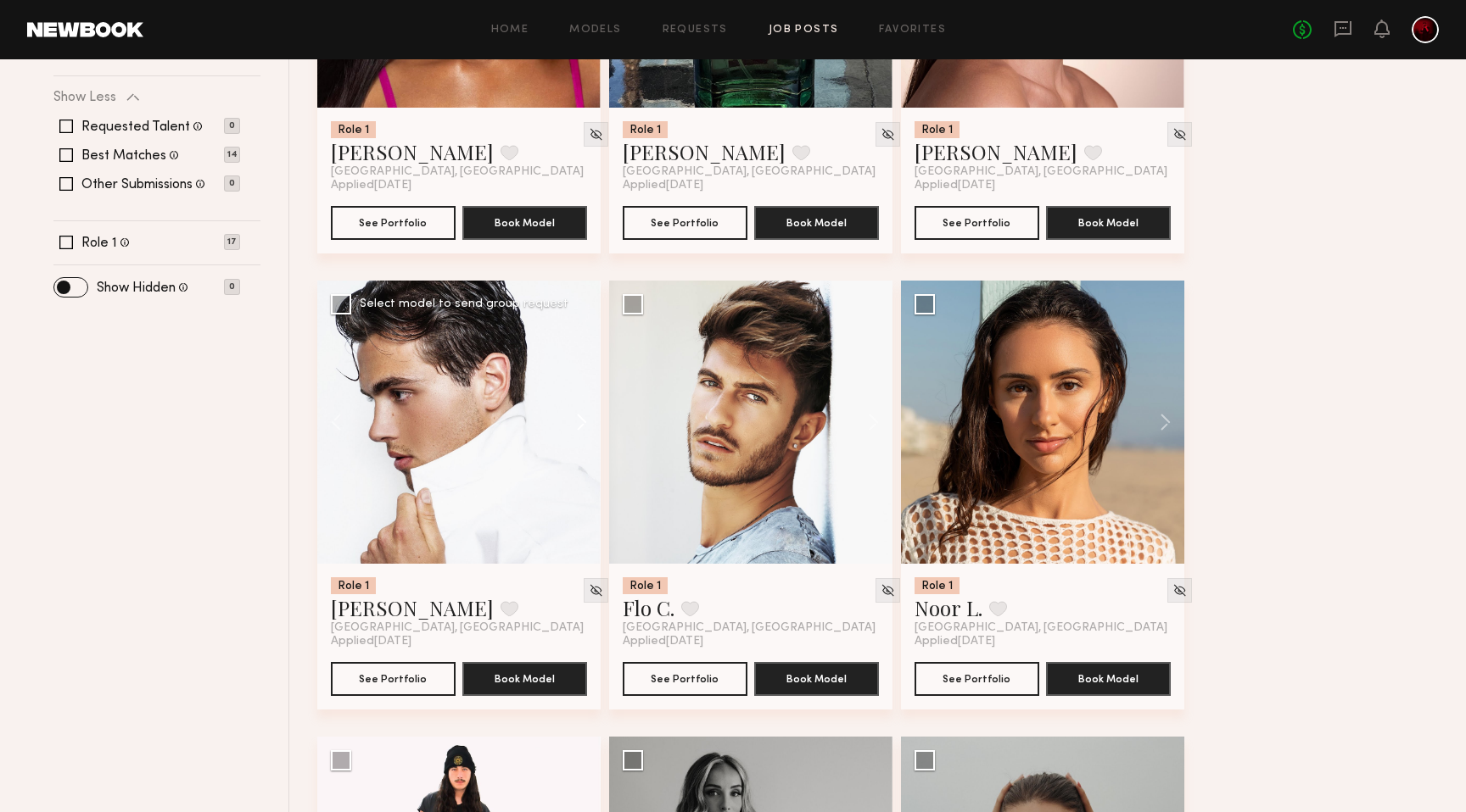
click at [577, 425] on button at bounding box center [573, 422] width 54 height 283
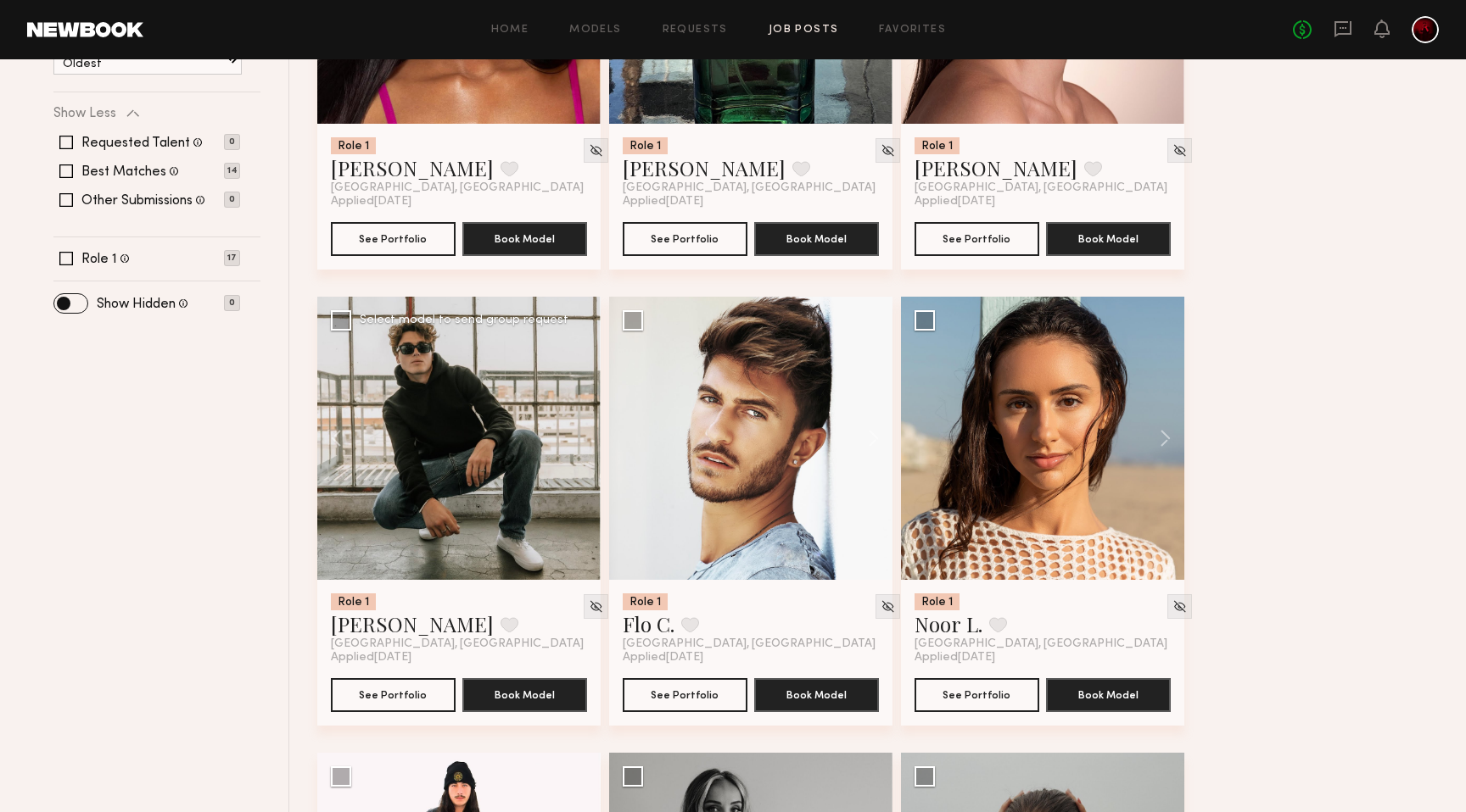
scroll to position [118, 0]
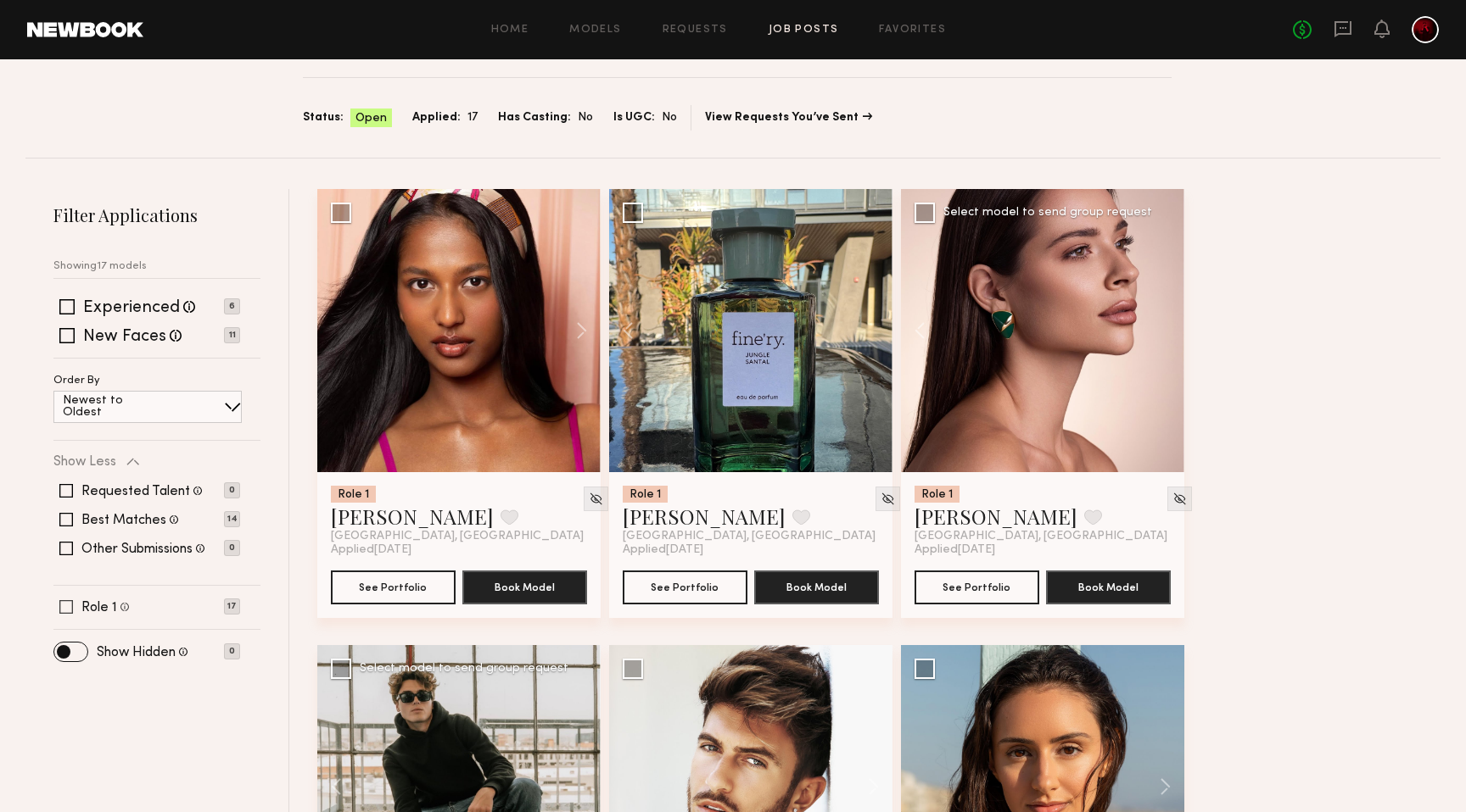
click at [72, 604] on span at bounding box center [65, 606] width 13 height 13
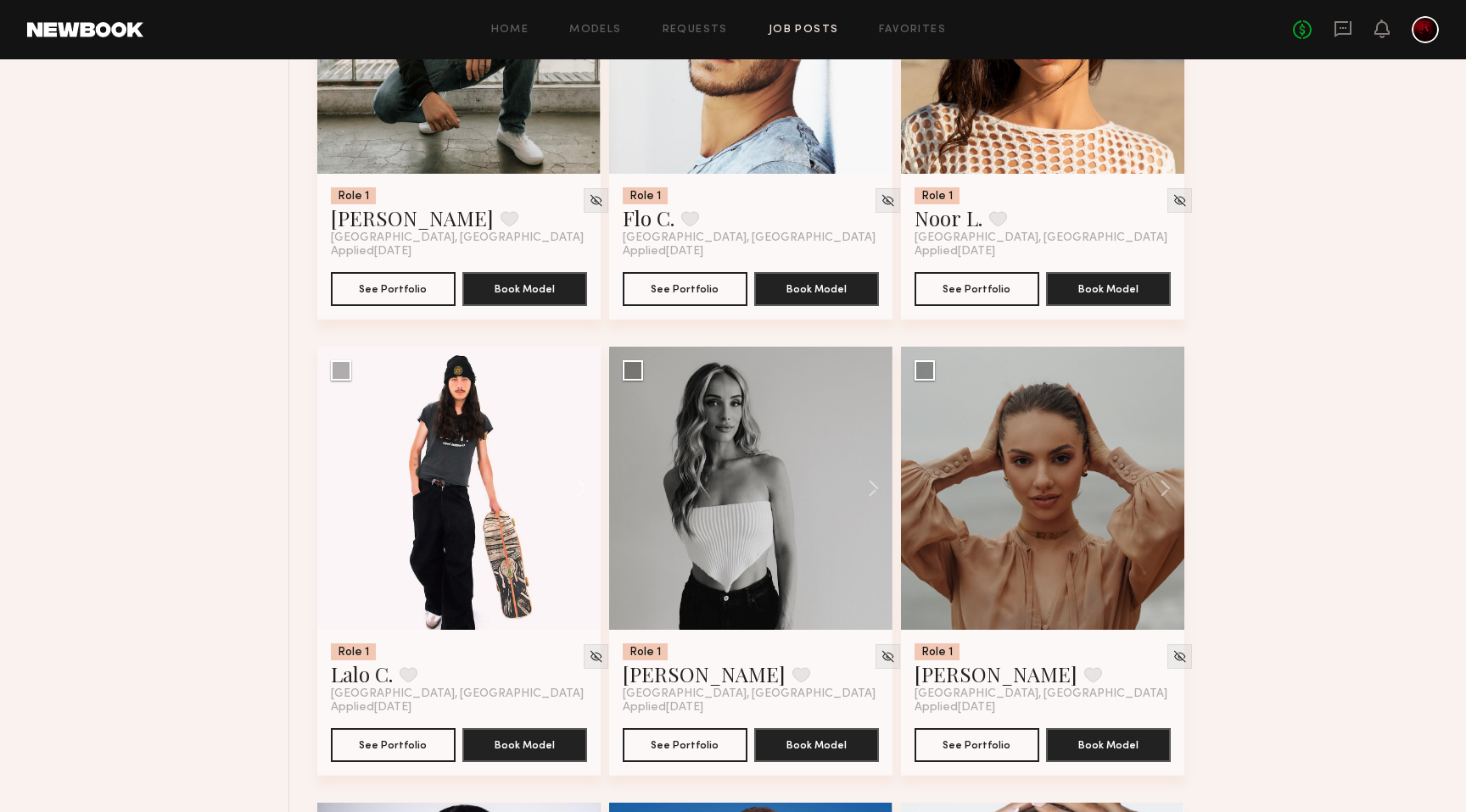
scroll to position [1003, 0]
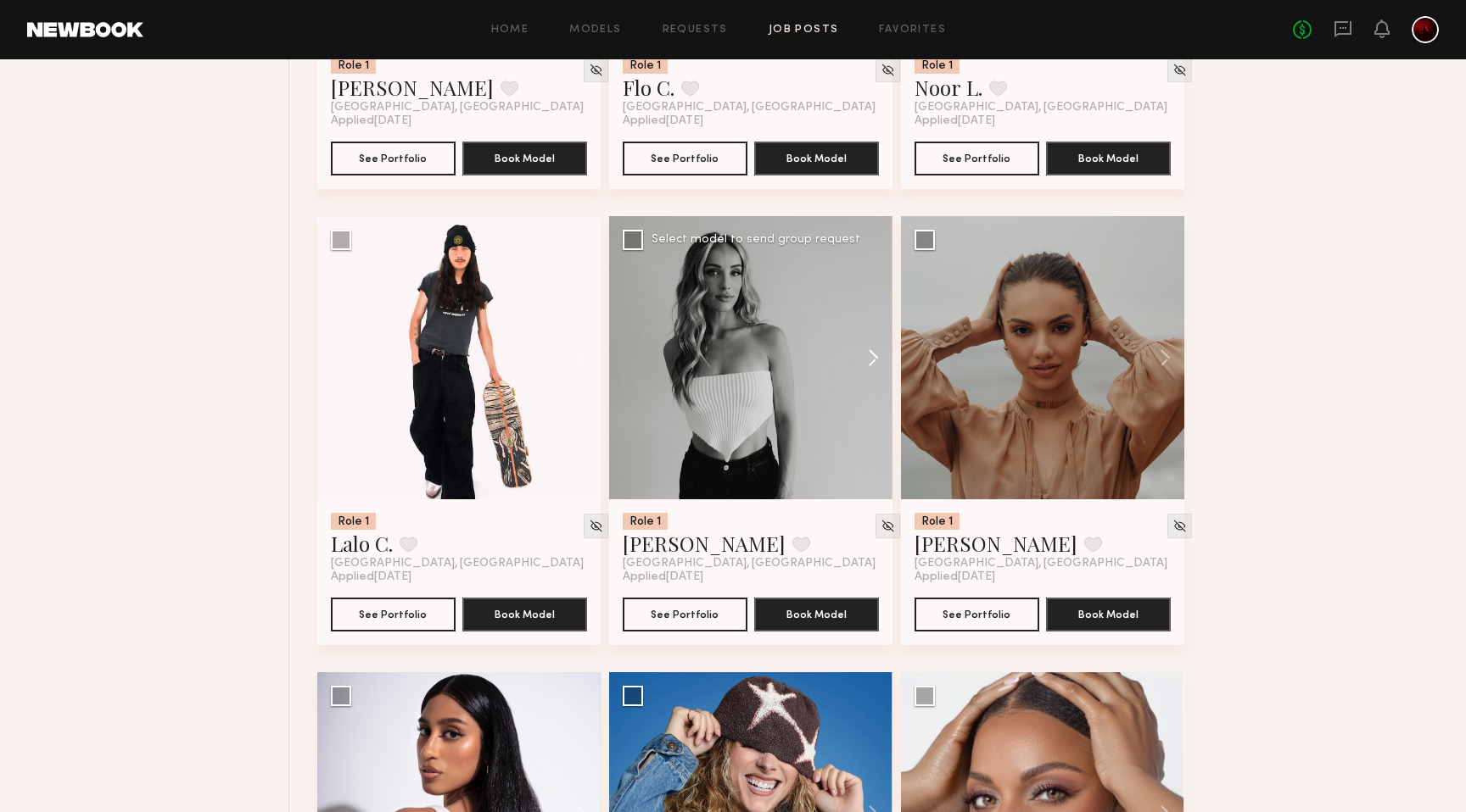
click at [869, 356] on button at bounding box center [865, 357] width 54 height 283
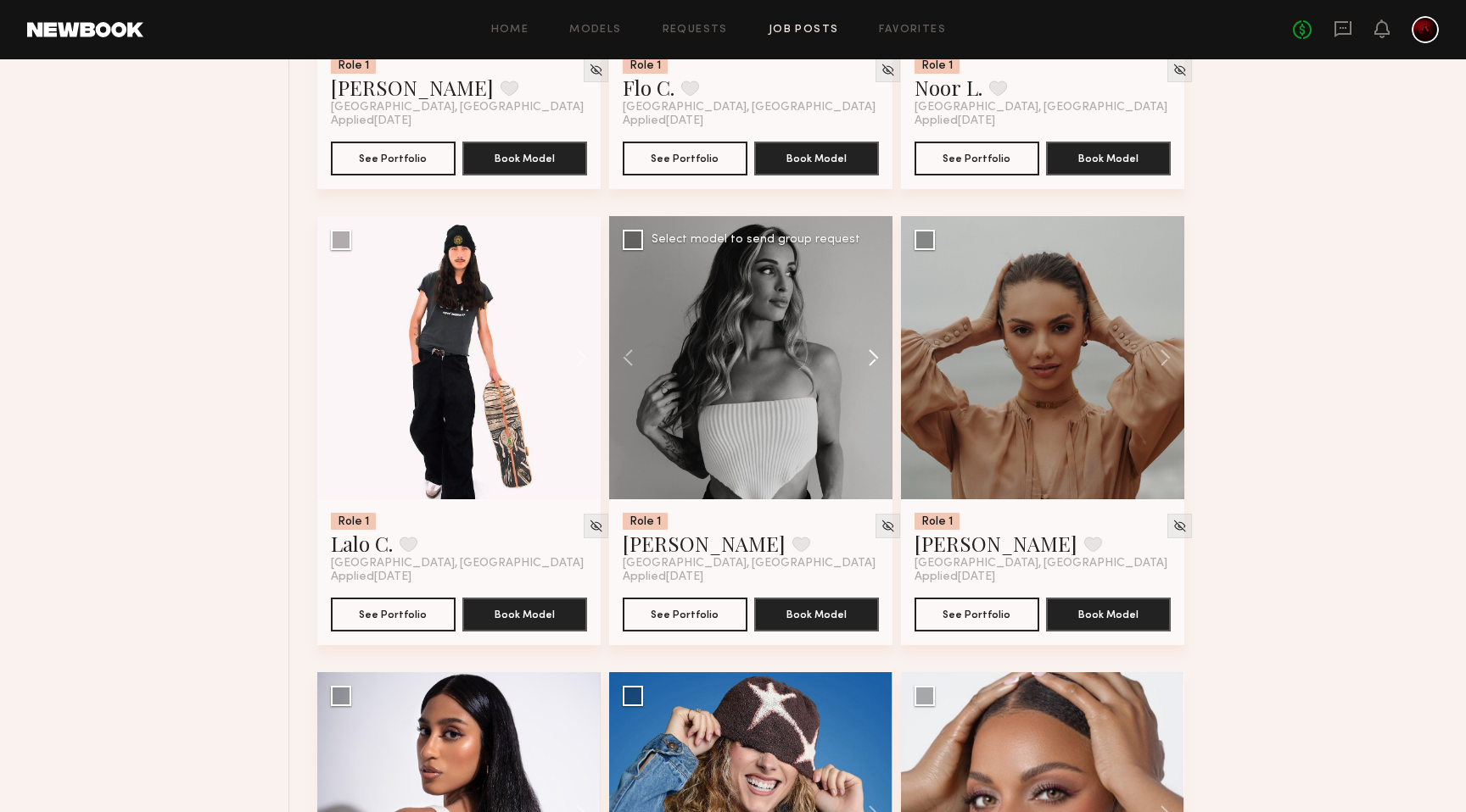
click at [869, 356] on button at bounding box center [865, 357] width 54 height 283
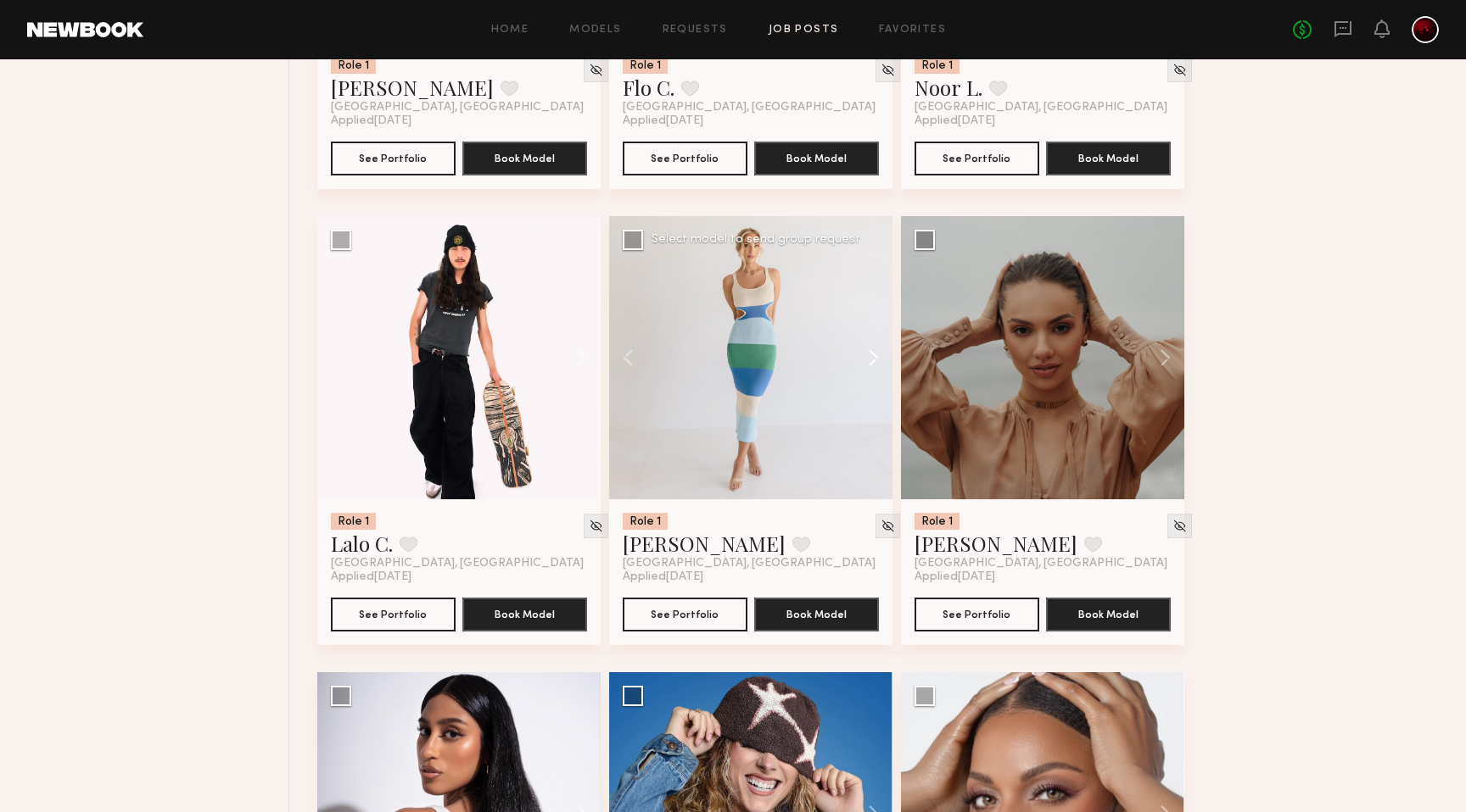
click at [869, 356] on button at bounding box center [865, 357] width 54 height 283
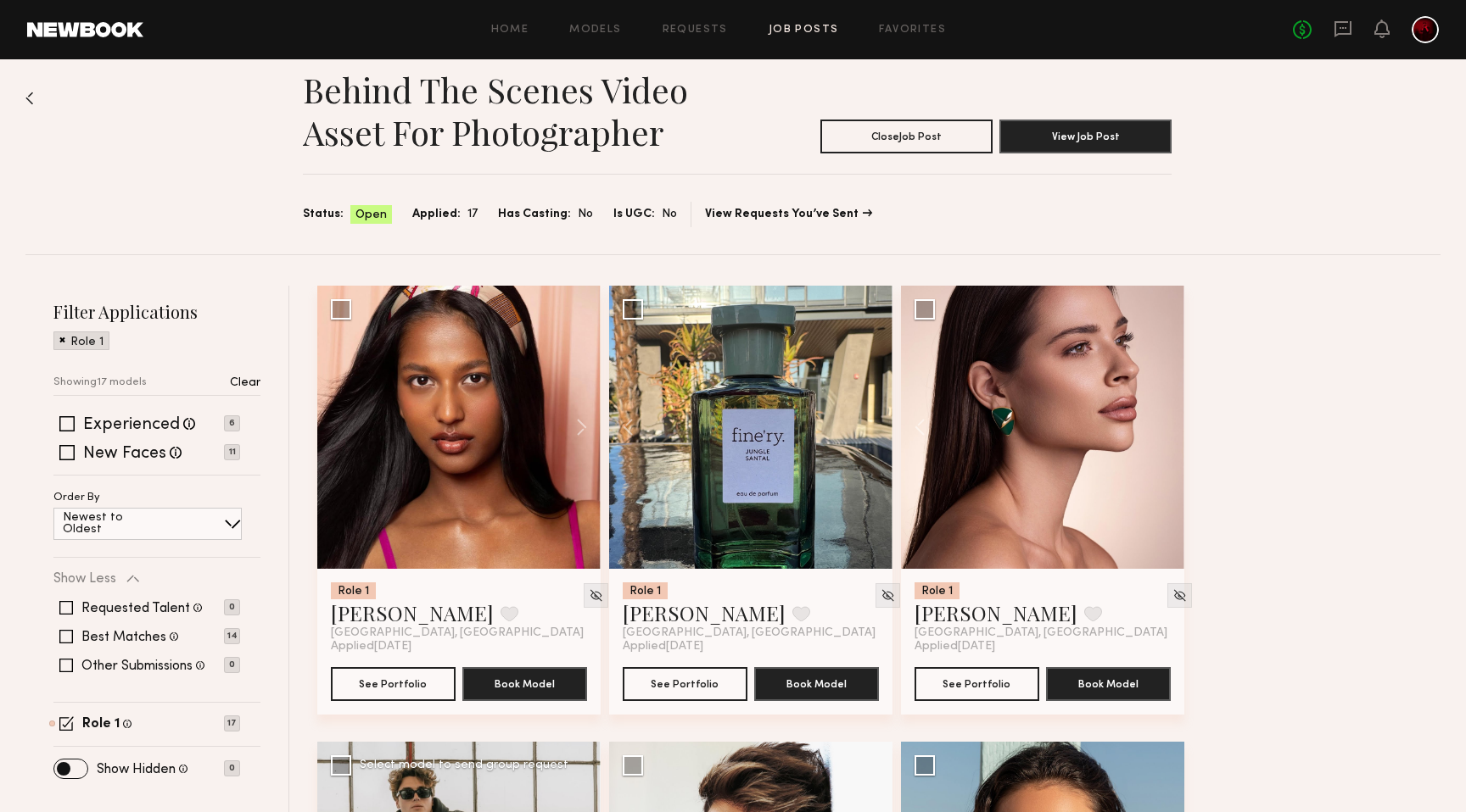
scroll to position [0, 0]
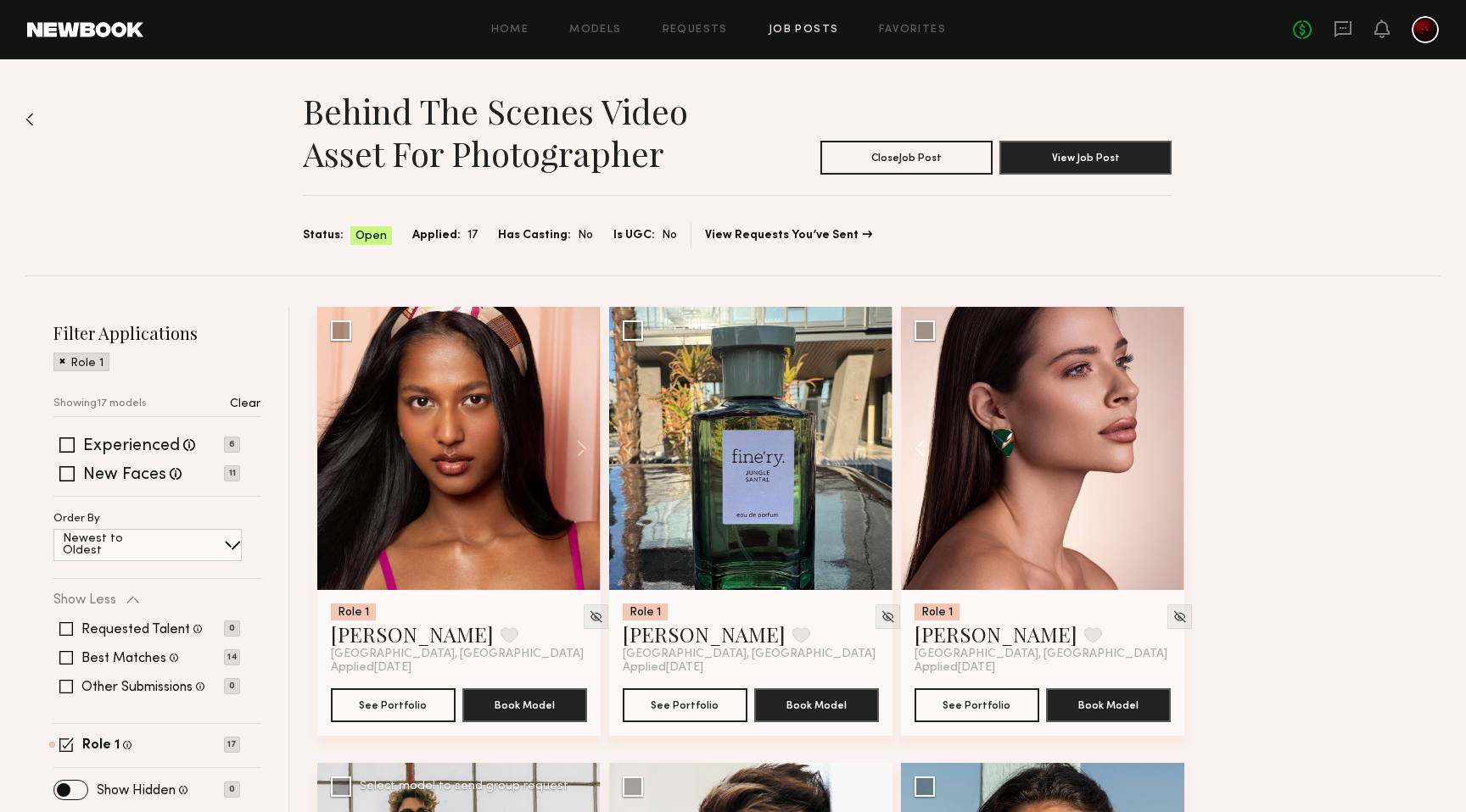
click at [924, 449] on button at bounding box center [927, 448] width 54 height 283
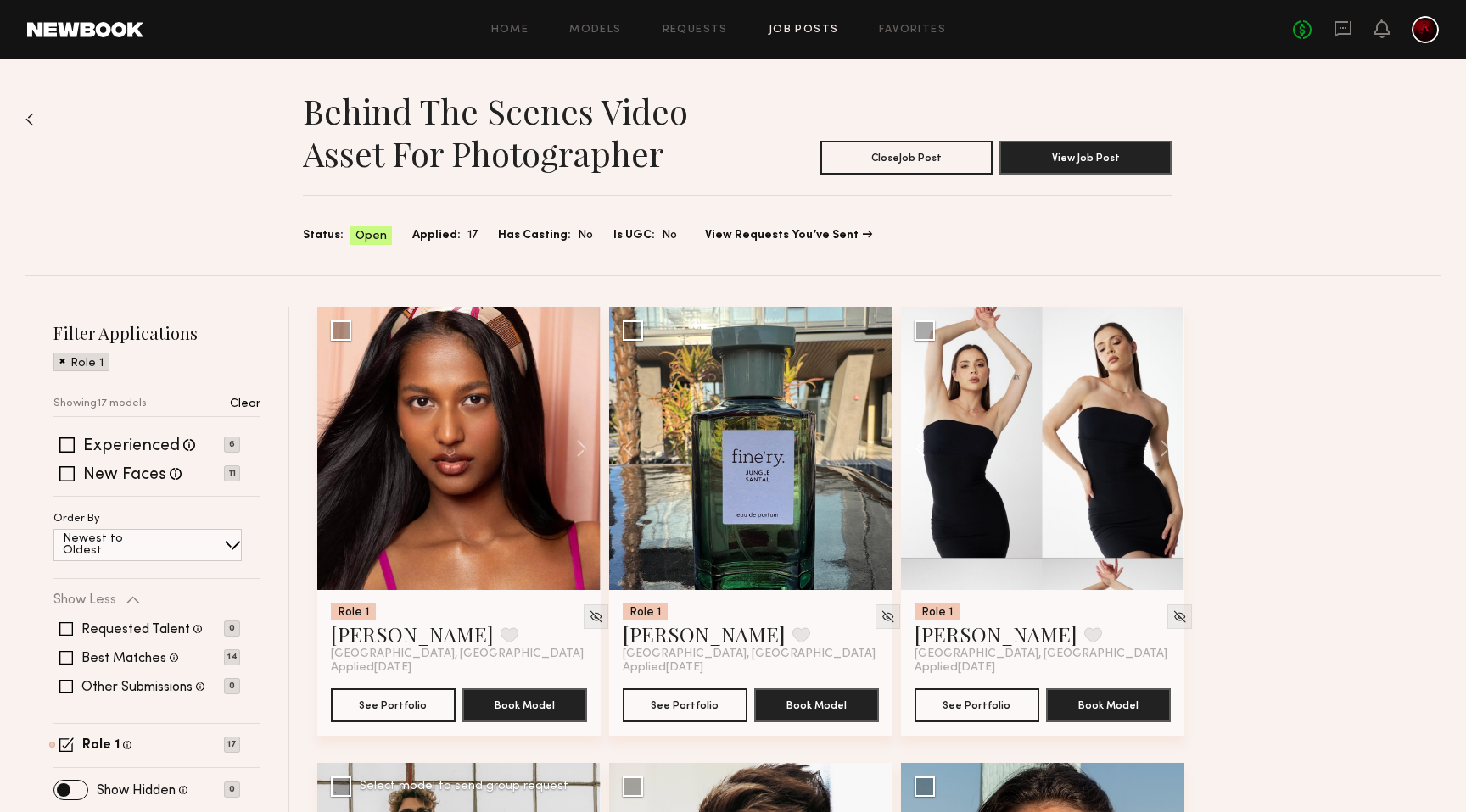
click at [924, 449] on button at bounding box center [927, 448] width 54 height 283
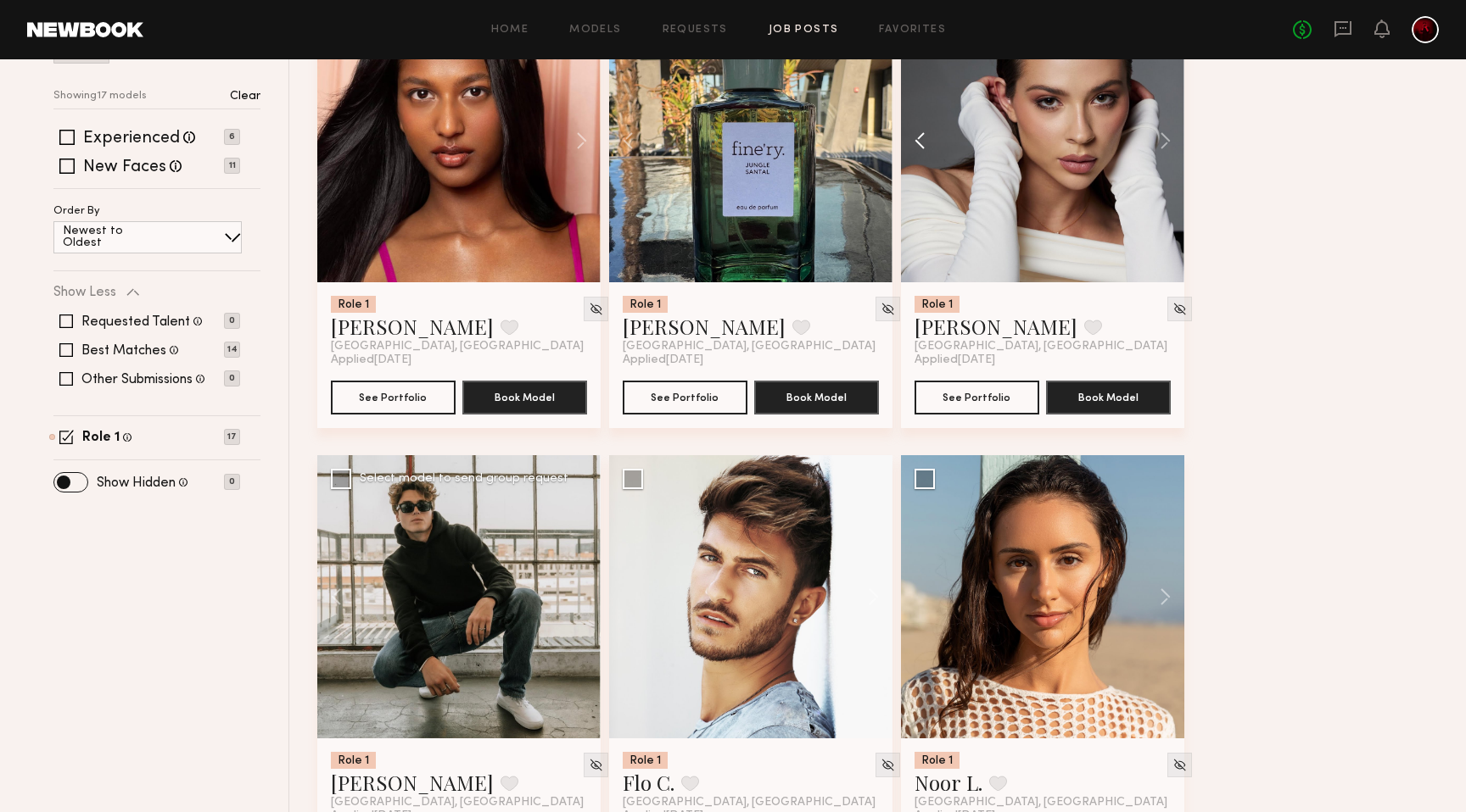
scroll to position [305, 0]
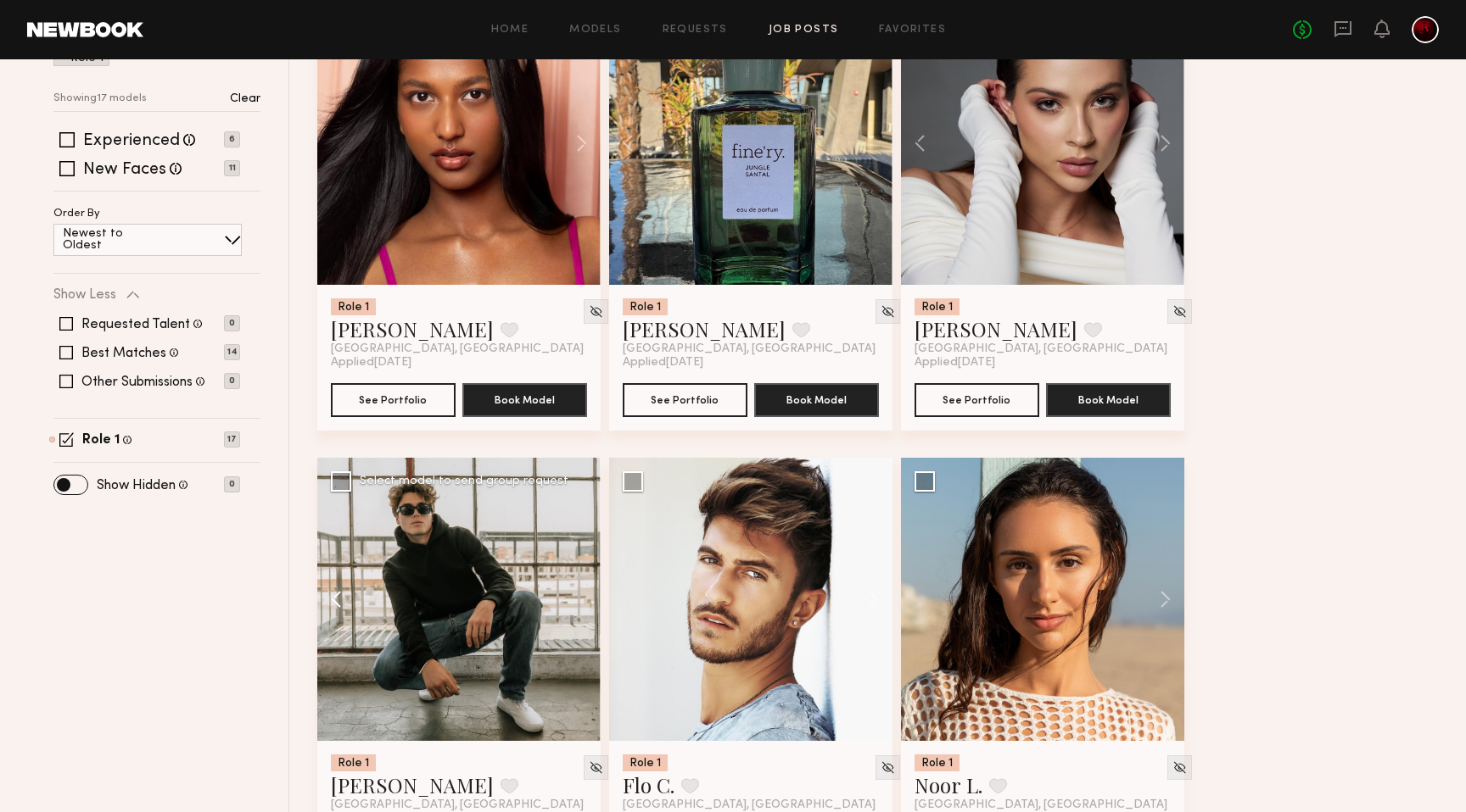
click at [332, 596] on button at bounding box center [344, 599] width 54 height 283
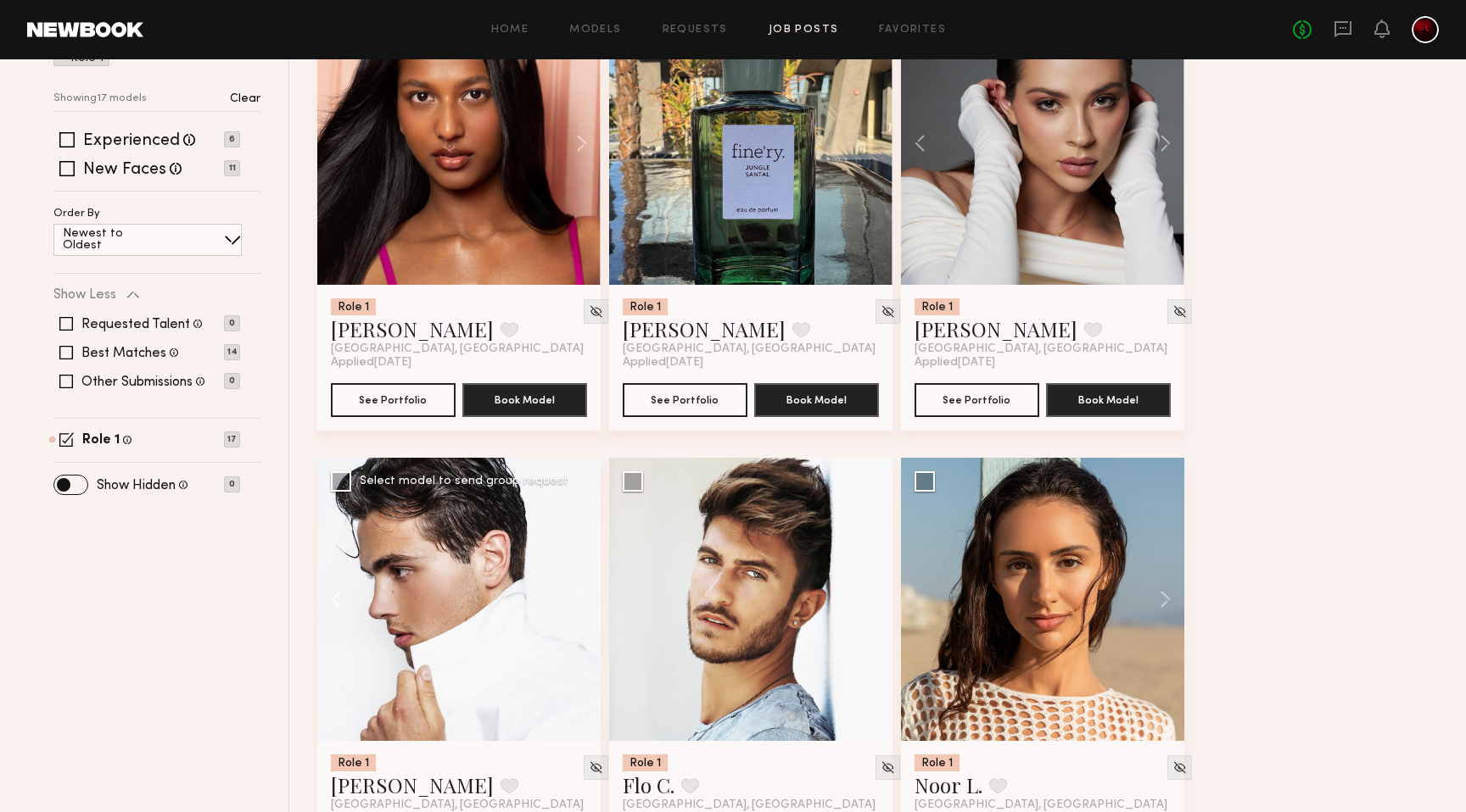
click at [332, 596] on button at bounding box center [344, 599] width 54 height 283
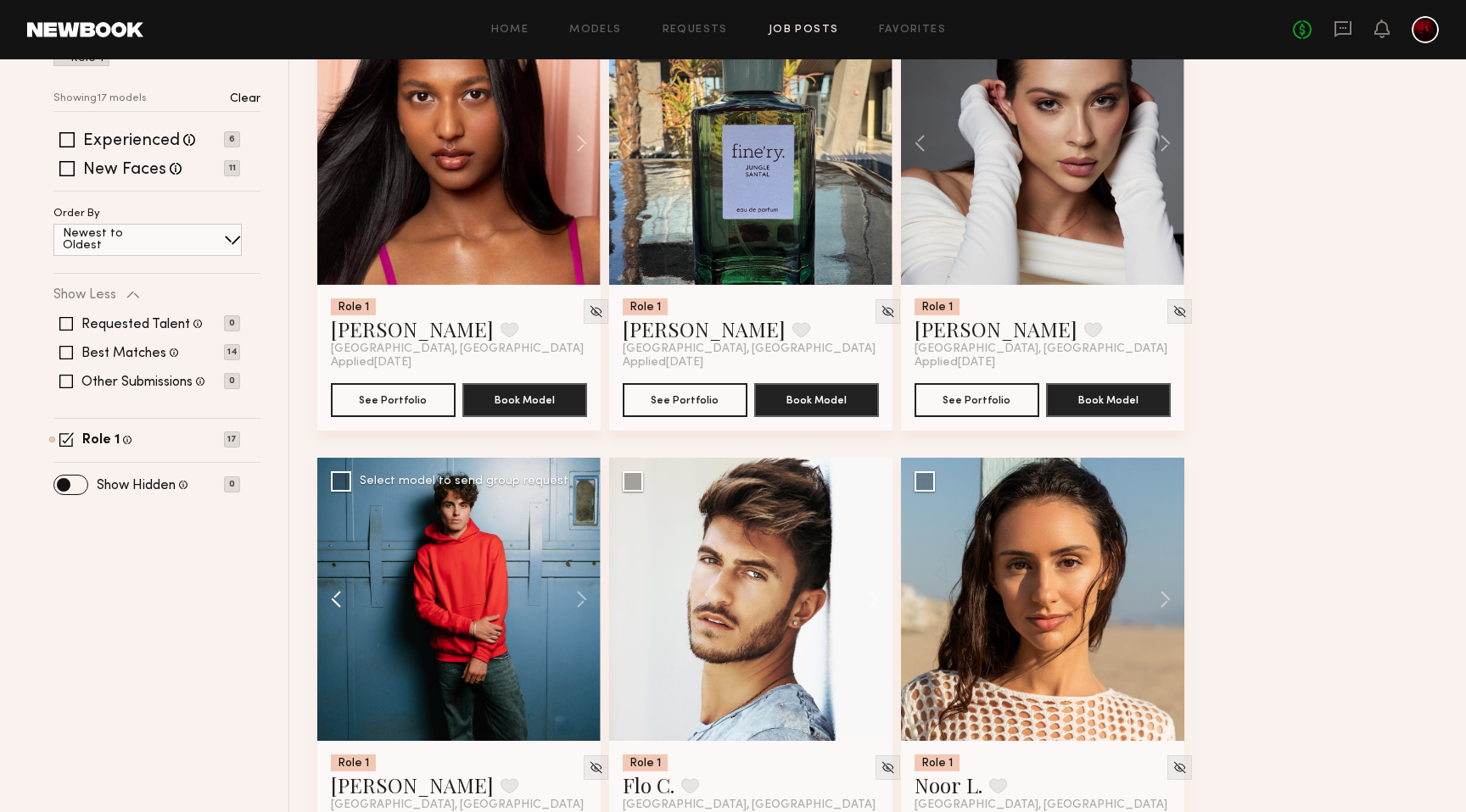
click at [332, 596] on button at bounding box center [344, 599] width 54 height 283
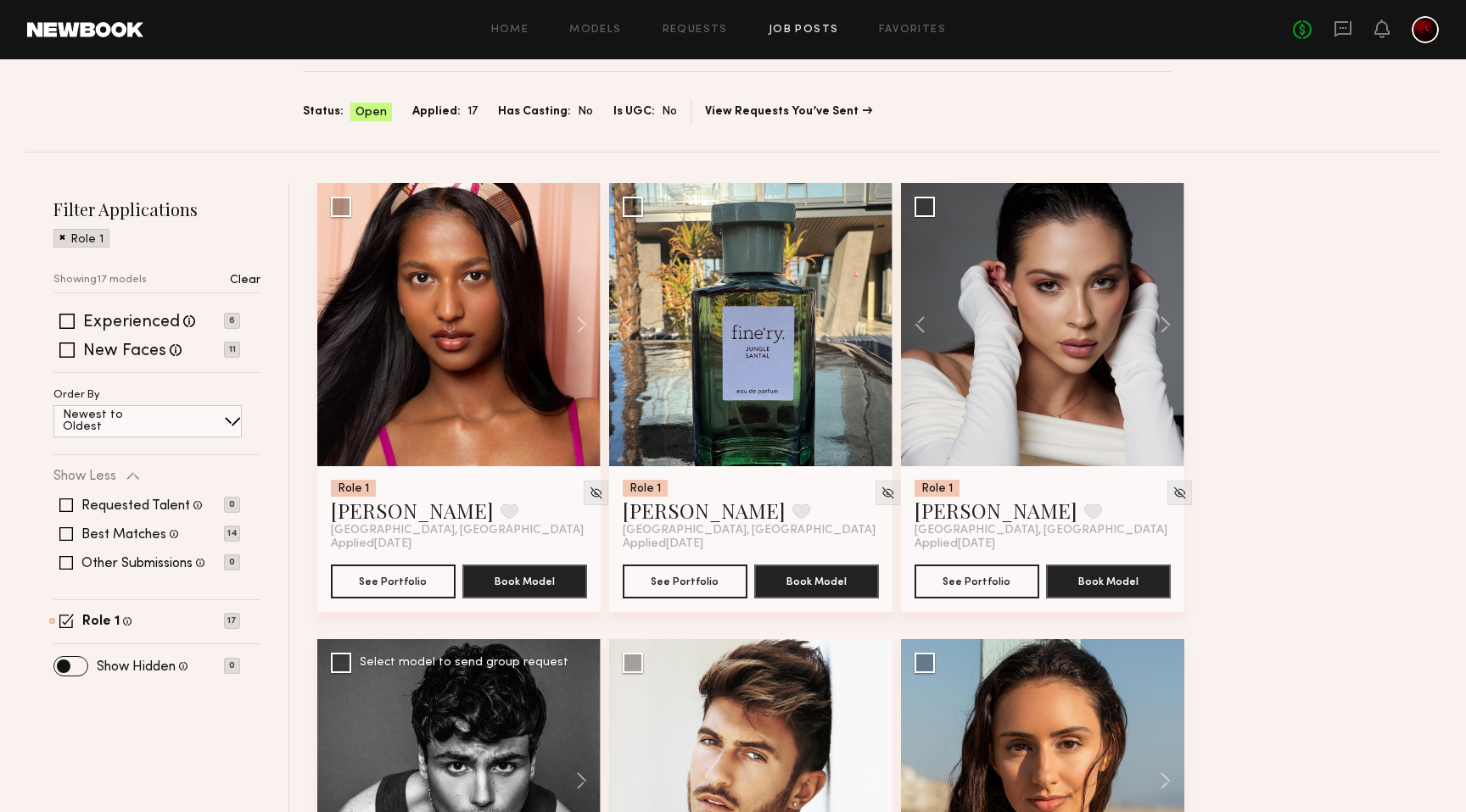
scroll to position [0, 0]
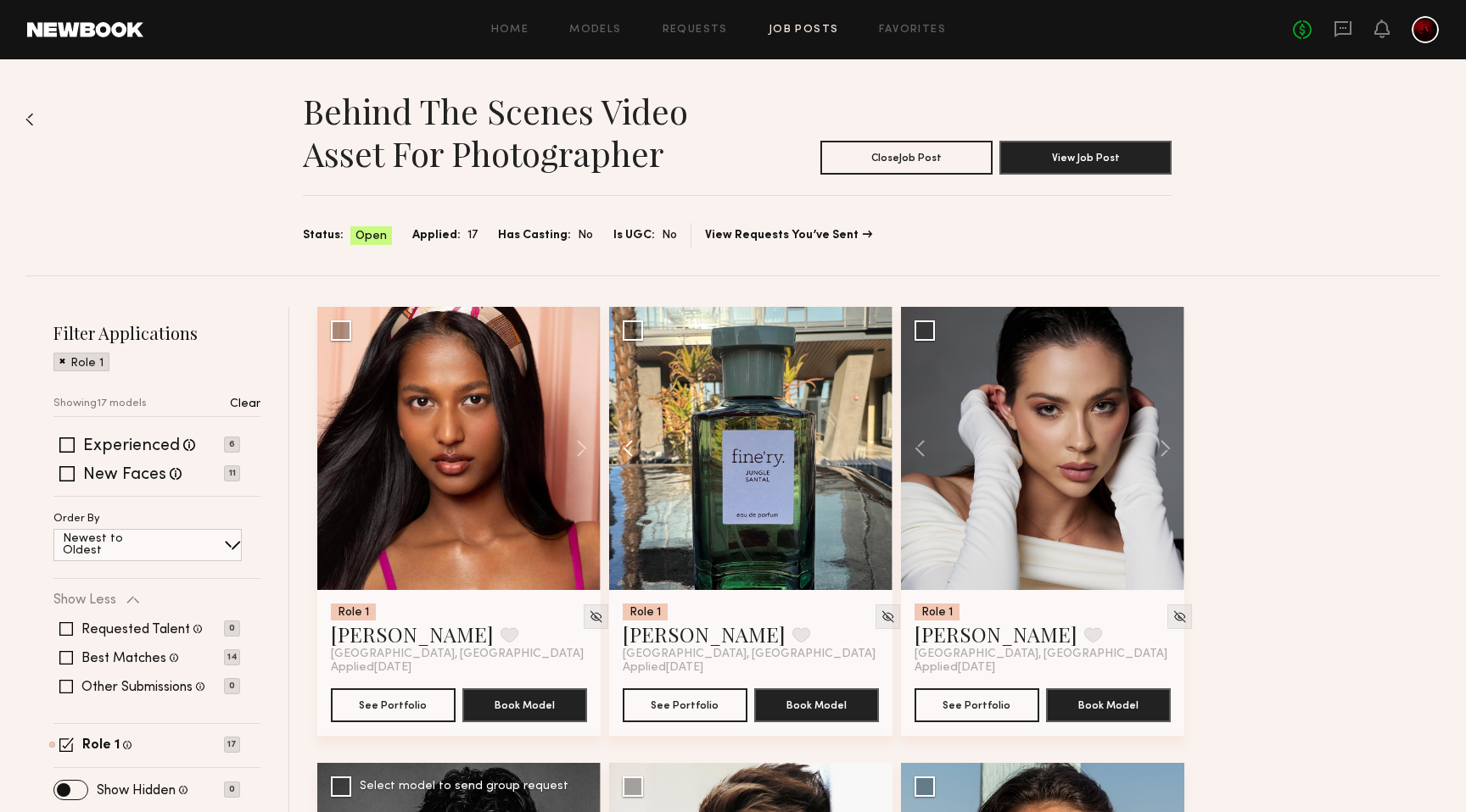
click at [638, 455] on button at bounding box center [636, 448] width 54 height 283
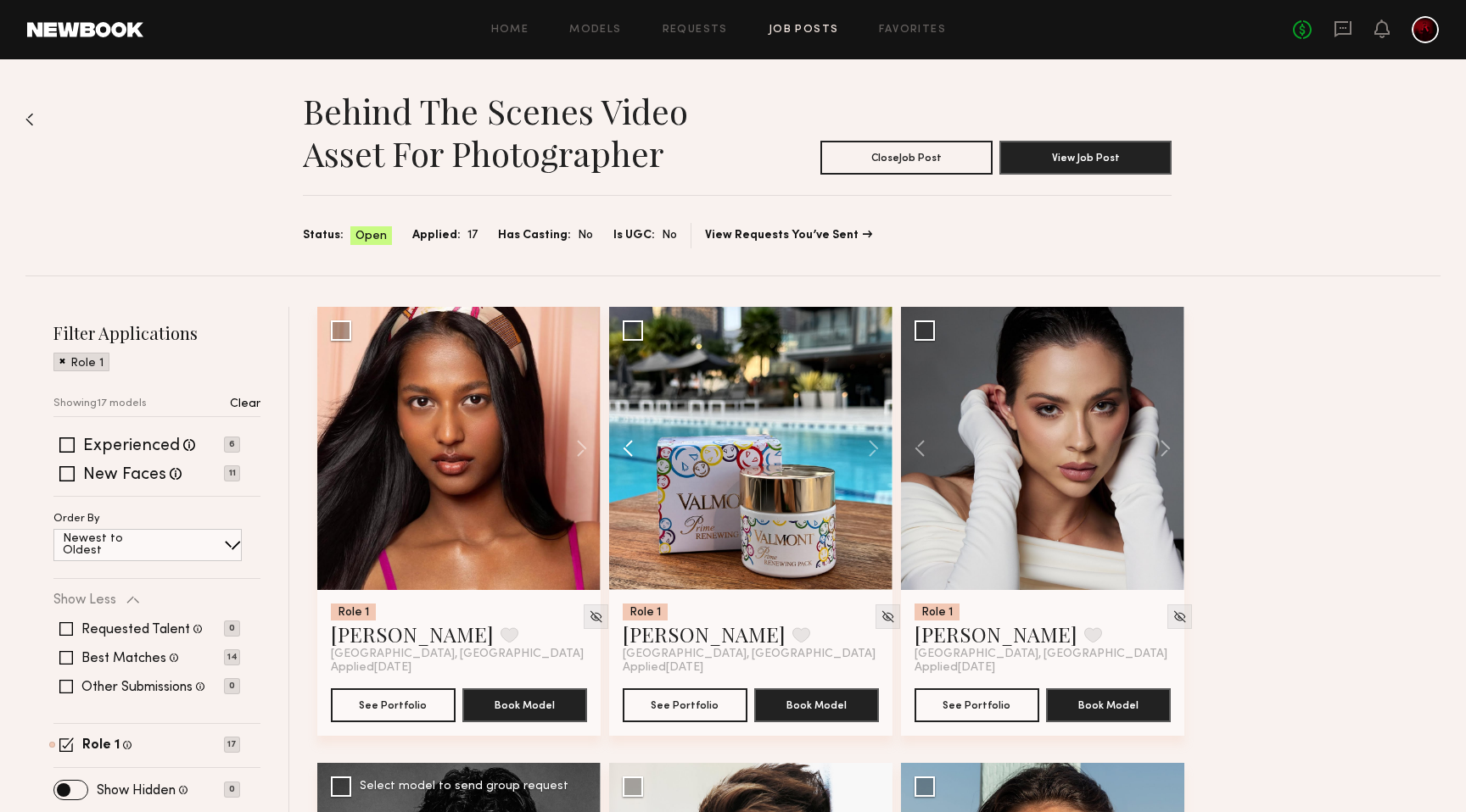
click at [638, 455] on button at bounding box center [636, 448] width 54 height 283
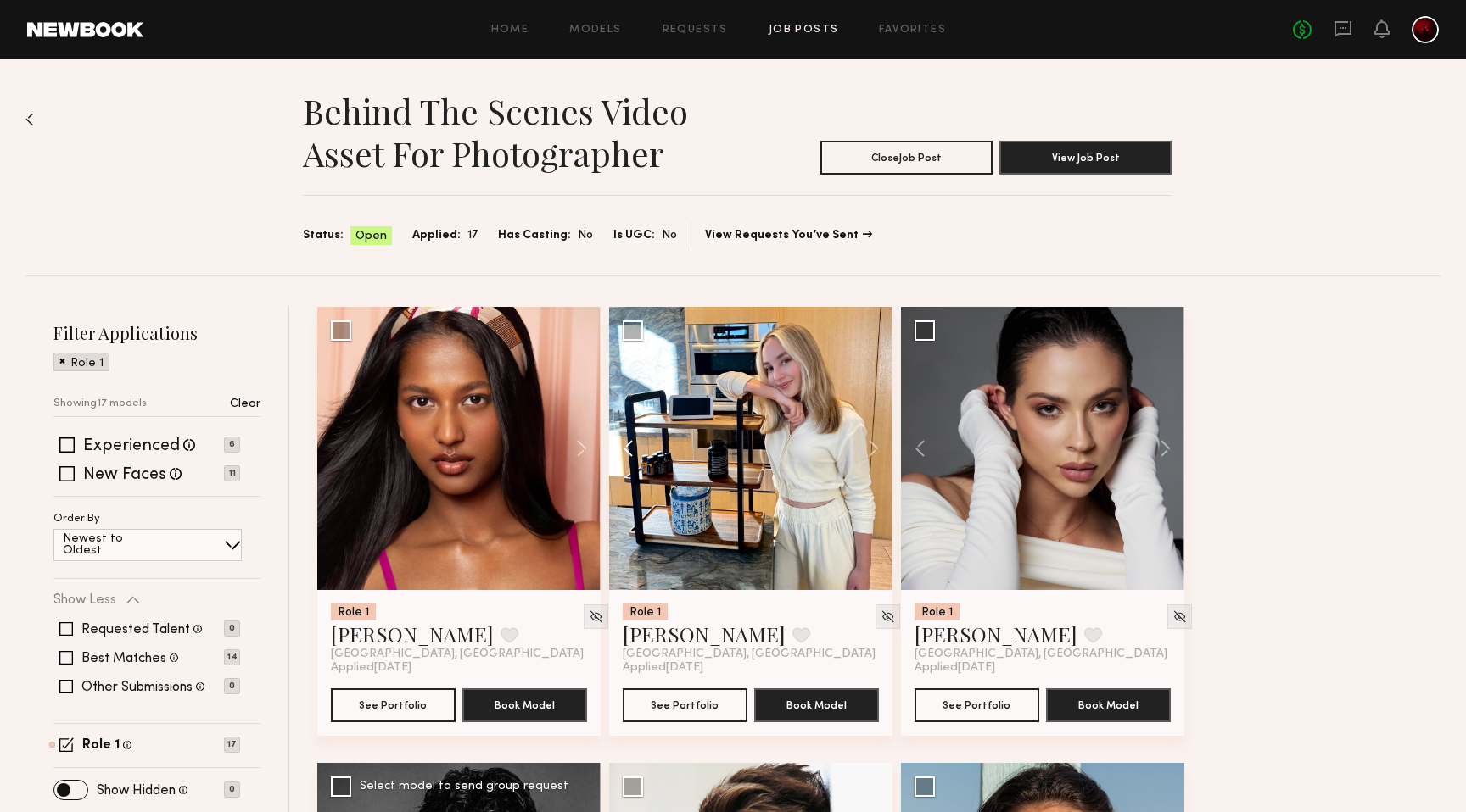
click at [638, 455] on button at bounding box center [636, 448] width 54 height 283
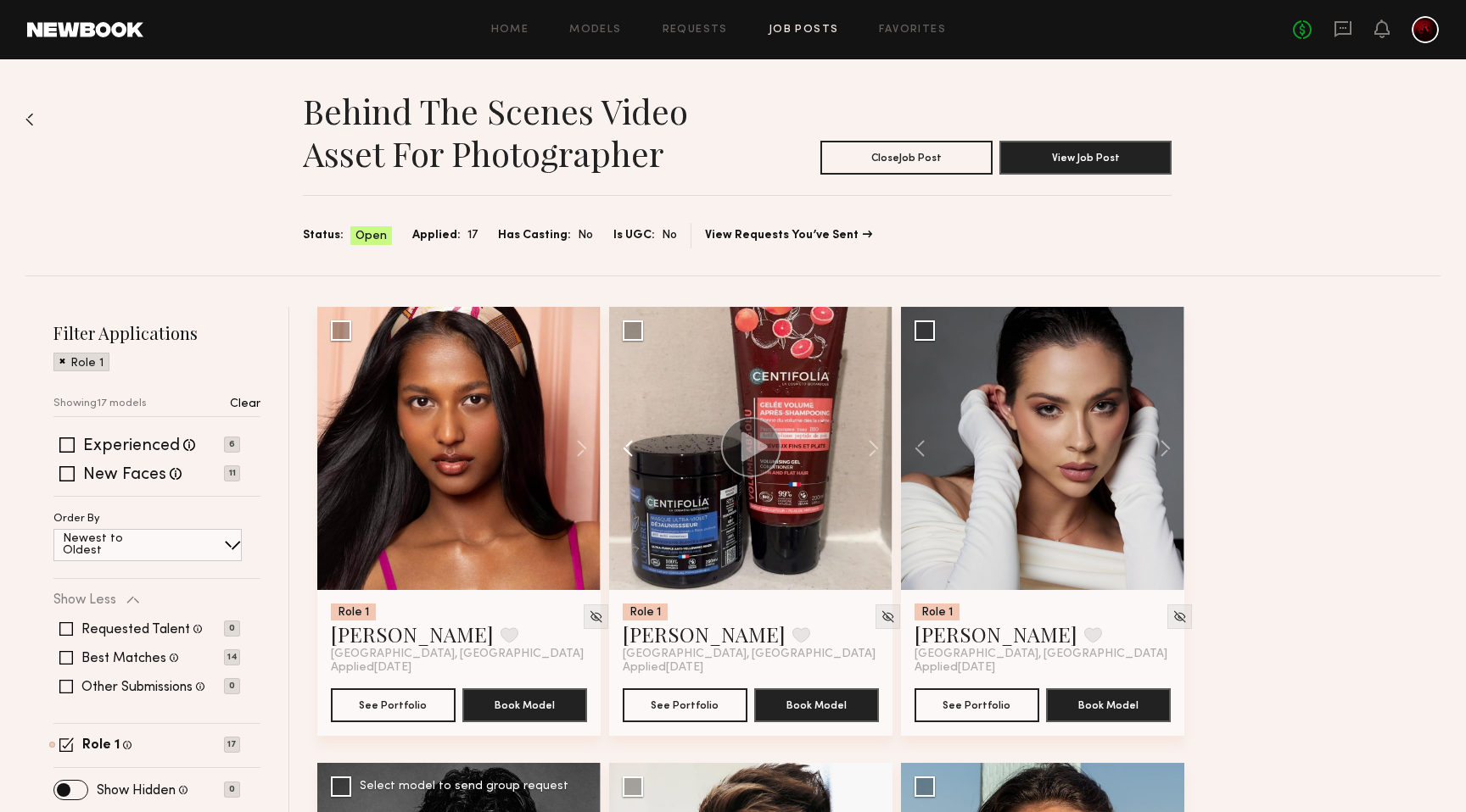
click at [638, 455] on button at bounding box center [636, 448] width 54 height 283
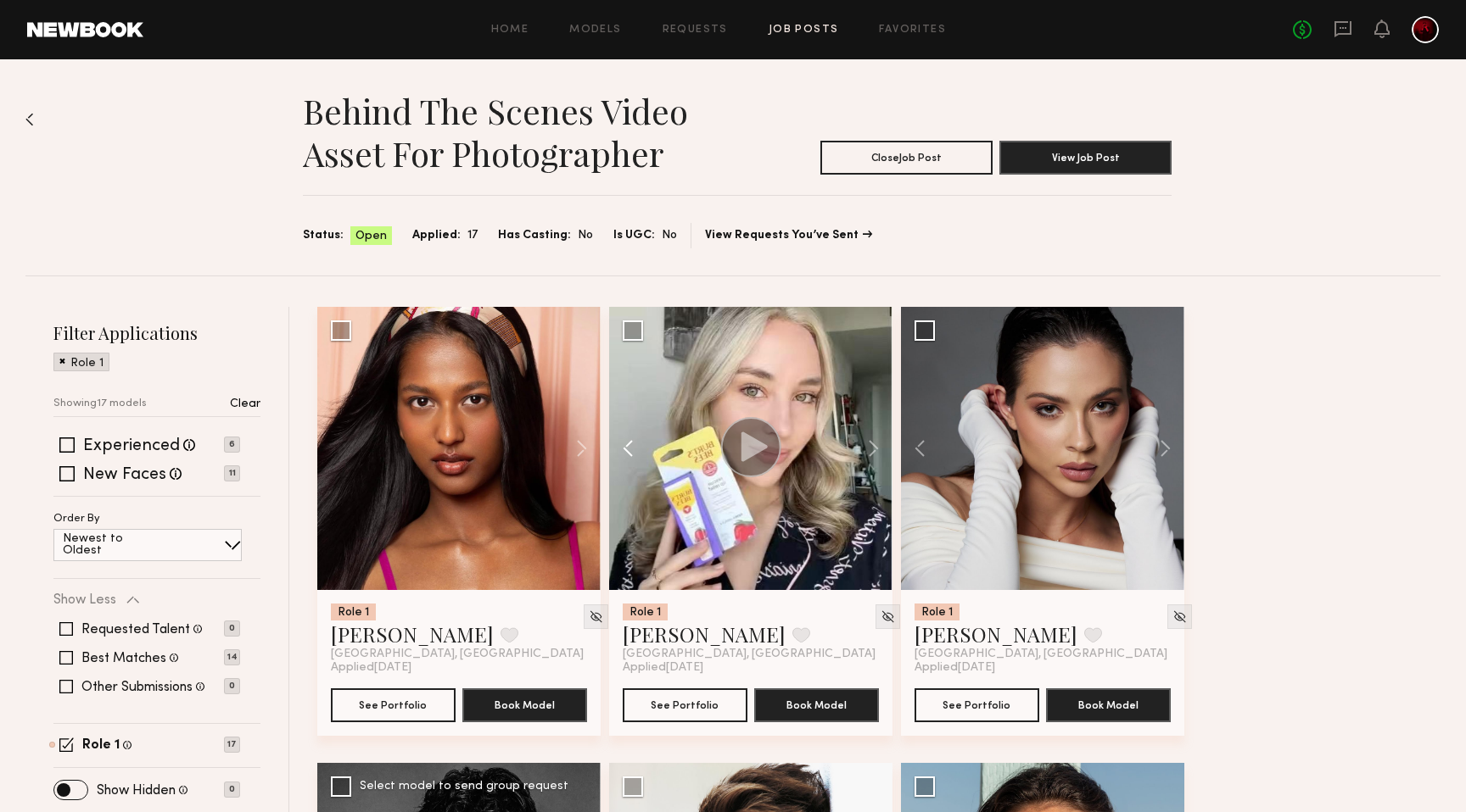
click at [638, 455] on button at bounding box center [636, 448] width 54 height 283
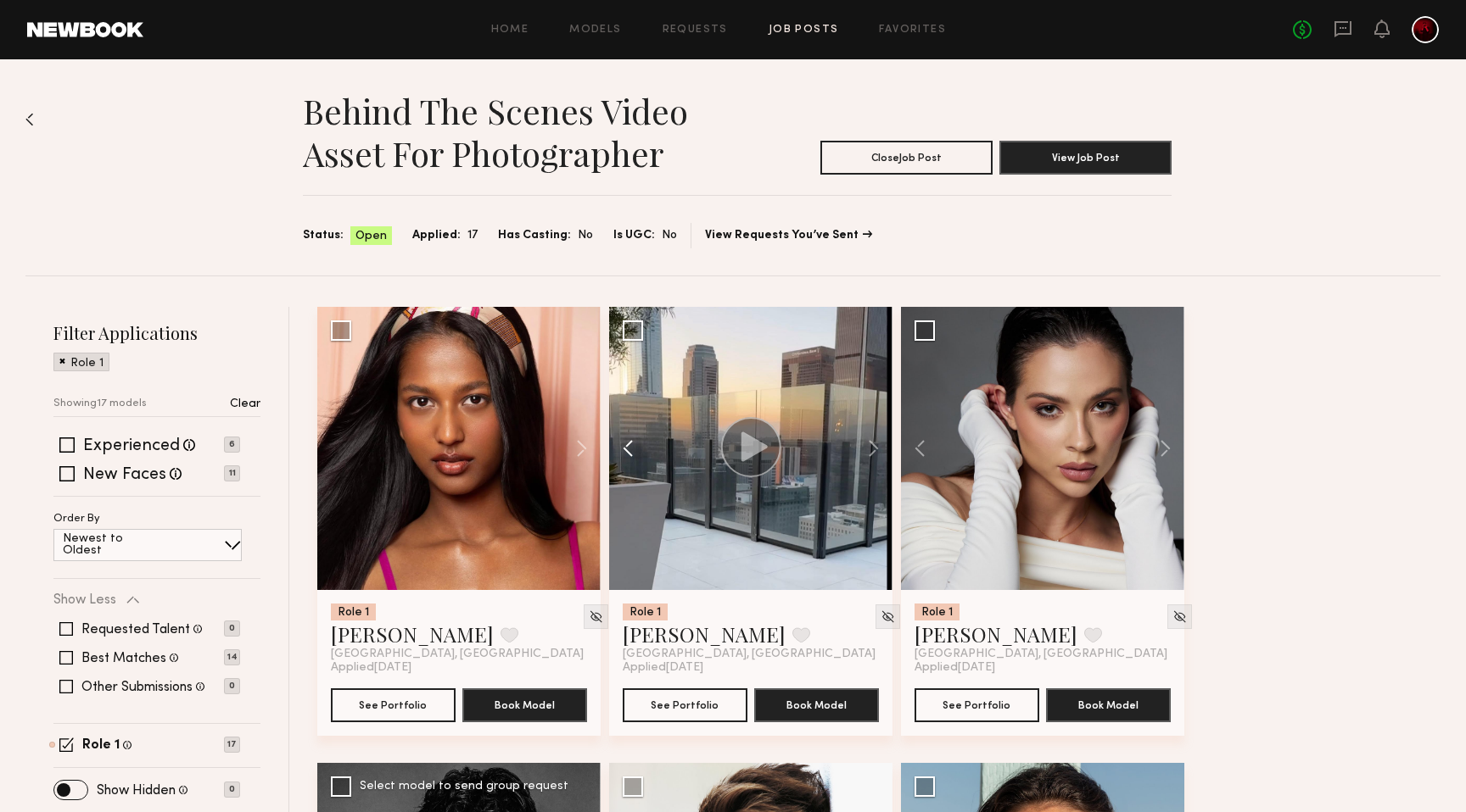
click at [638, 455] on button at bounding box center [636, 448] width 54 height 283
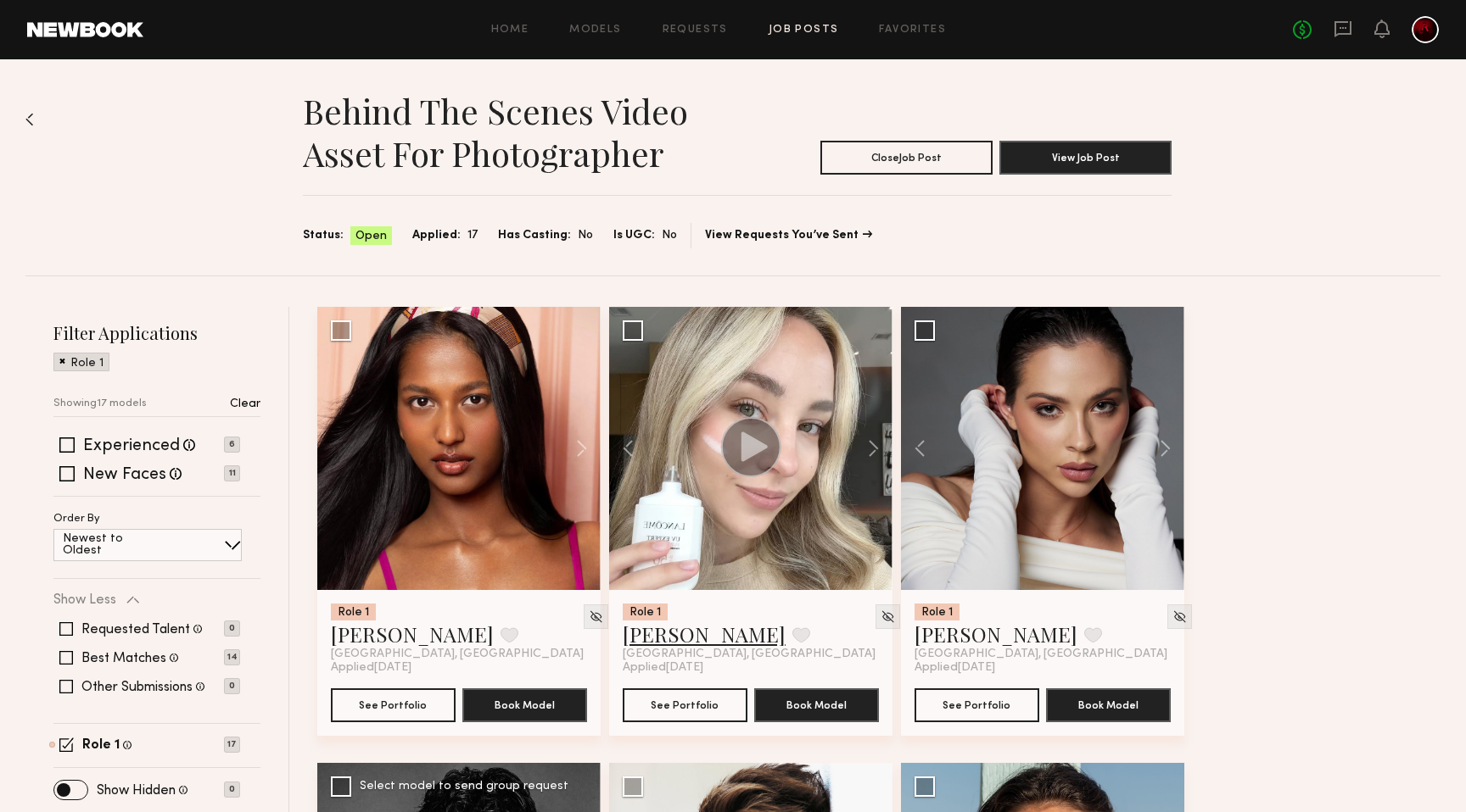
click at [667, 638] on link "[PERSON_NAME]" at bounding box center [704, 634] width 162 height 27
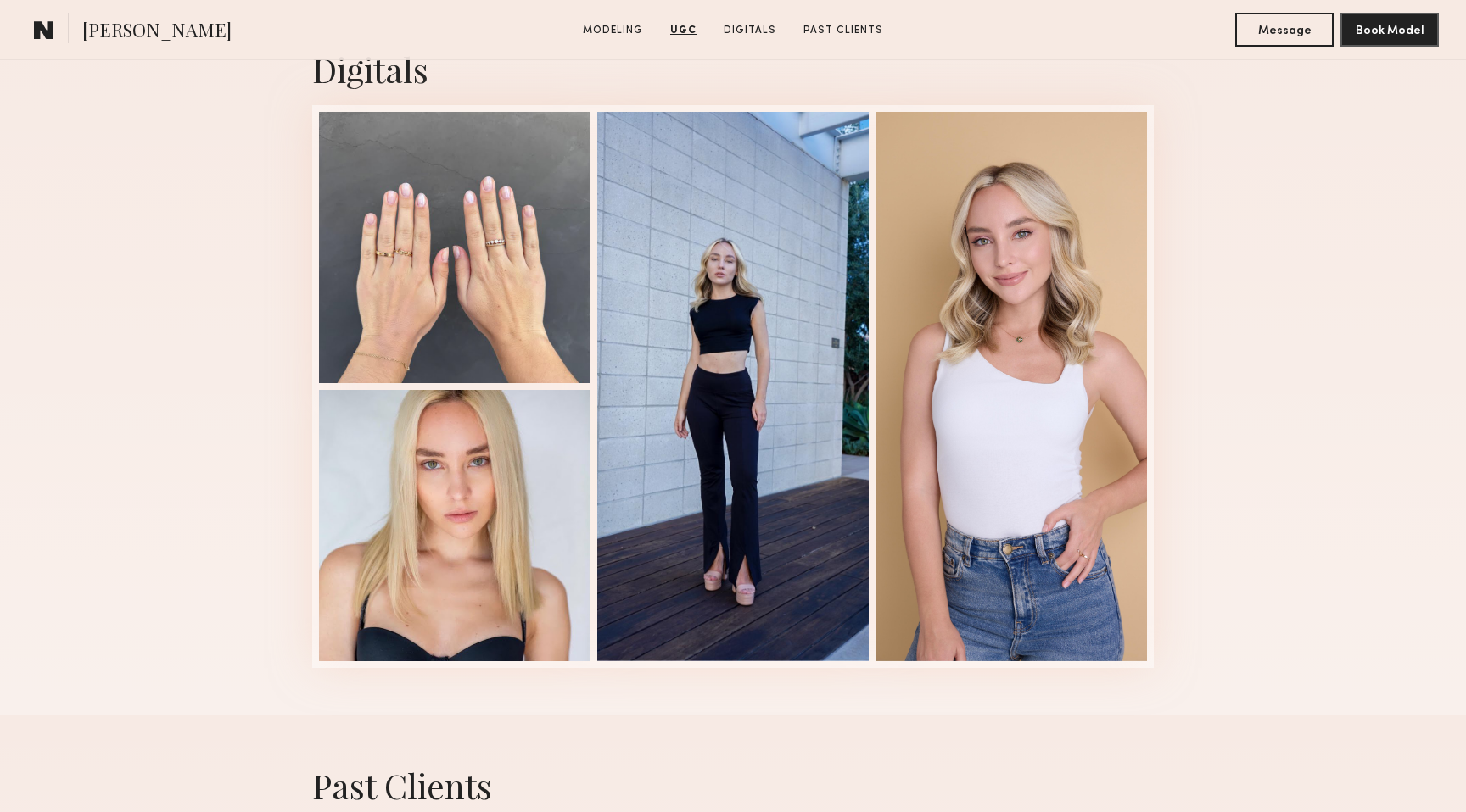
scroll to position [2842, 0]
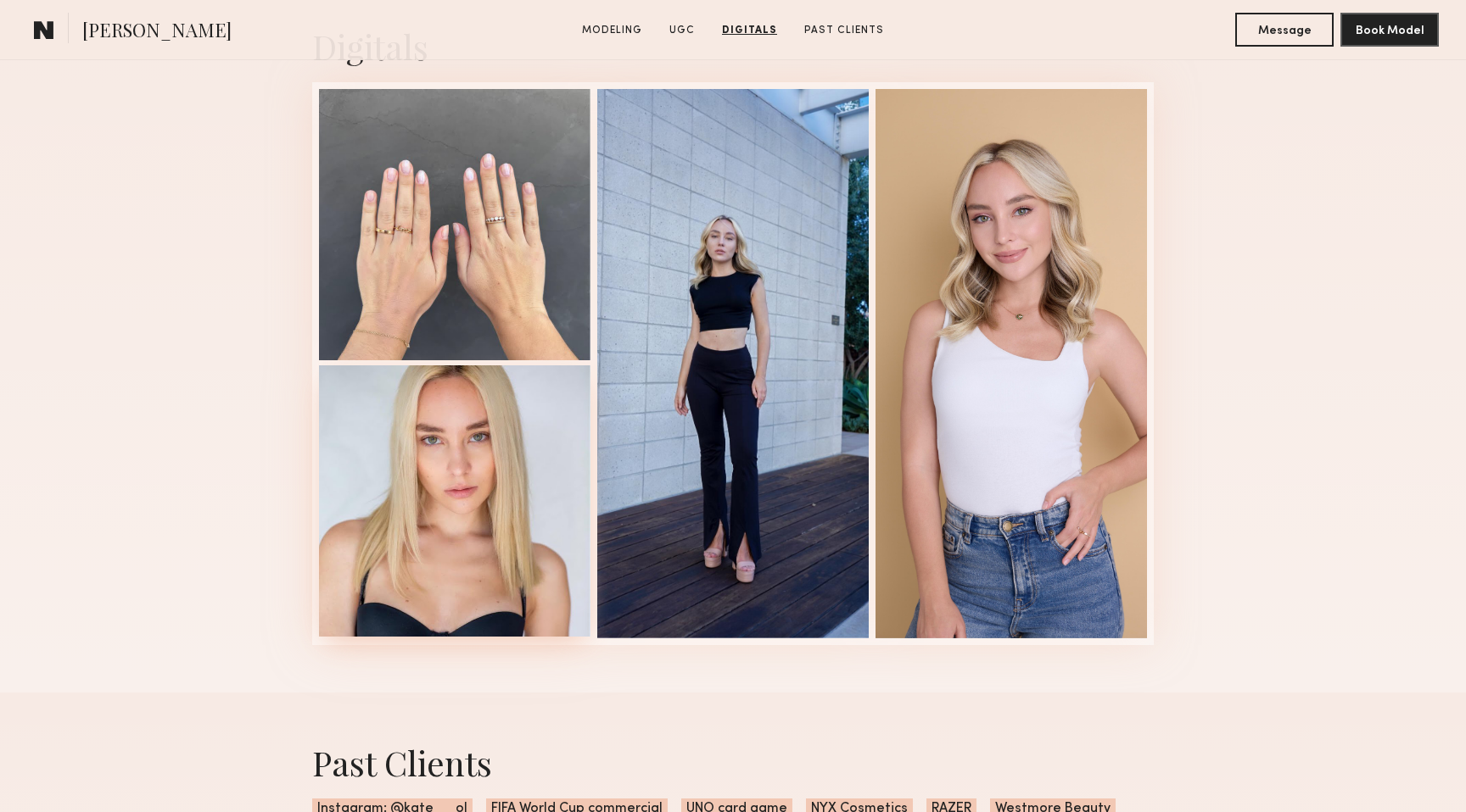
click at [448, 546] on div at bounding box center [454, 500] width 271 height 271
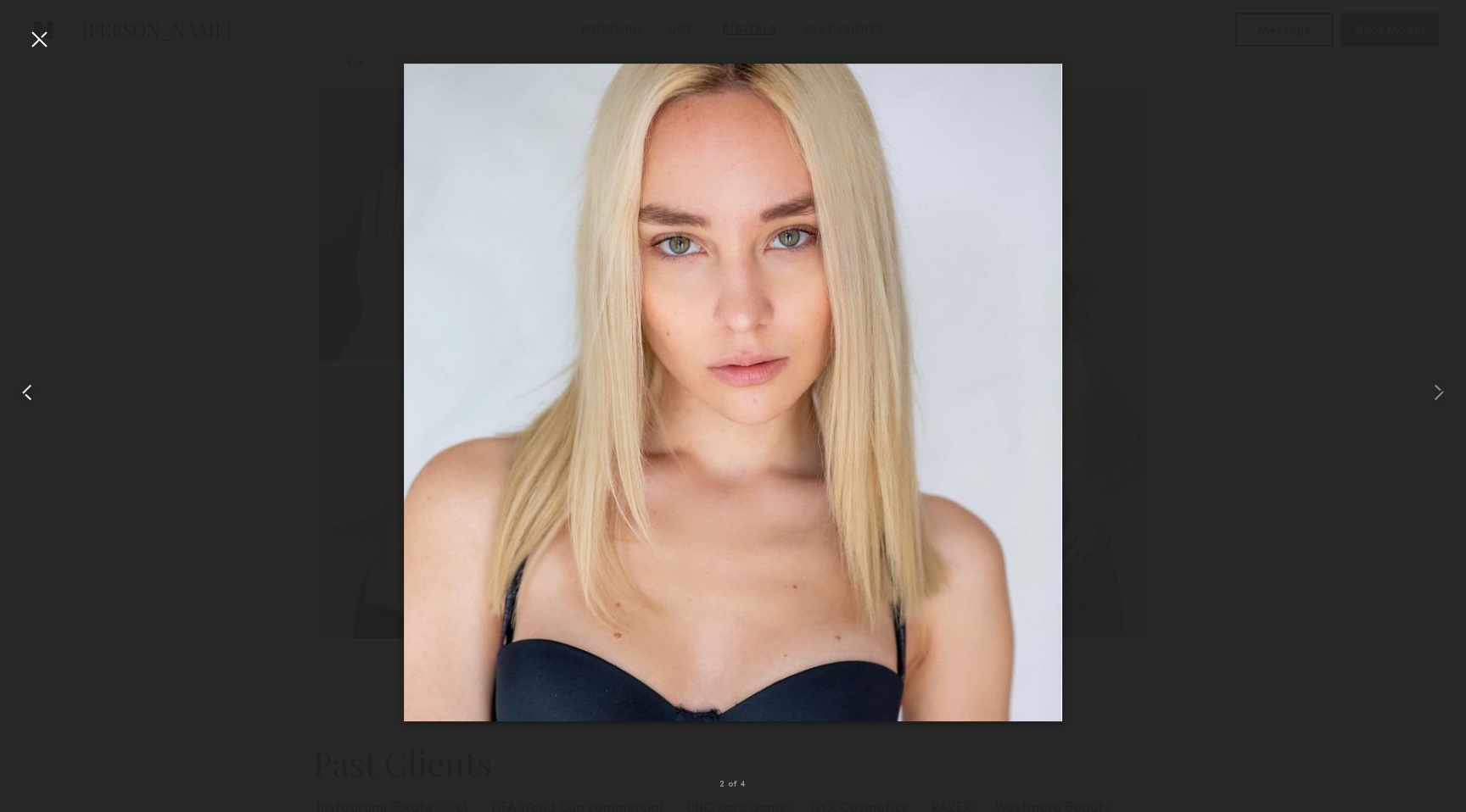
click at [34, 397] on common-icon at bounding box center [26, 392] width 27 height 27
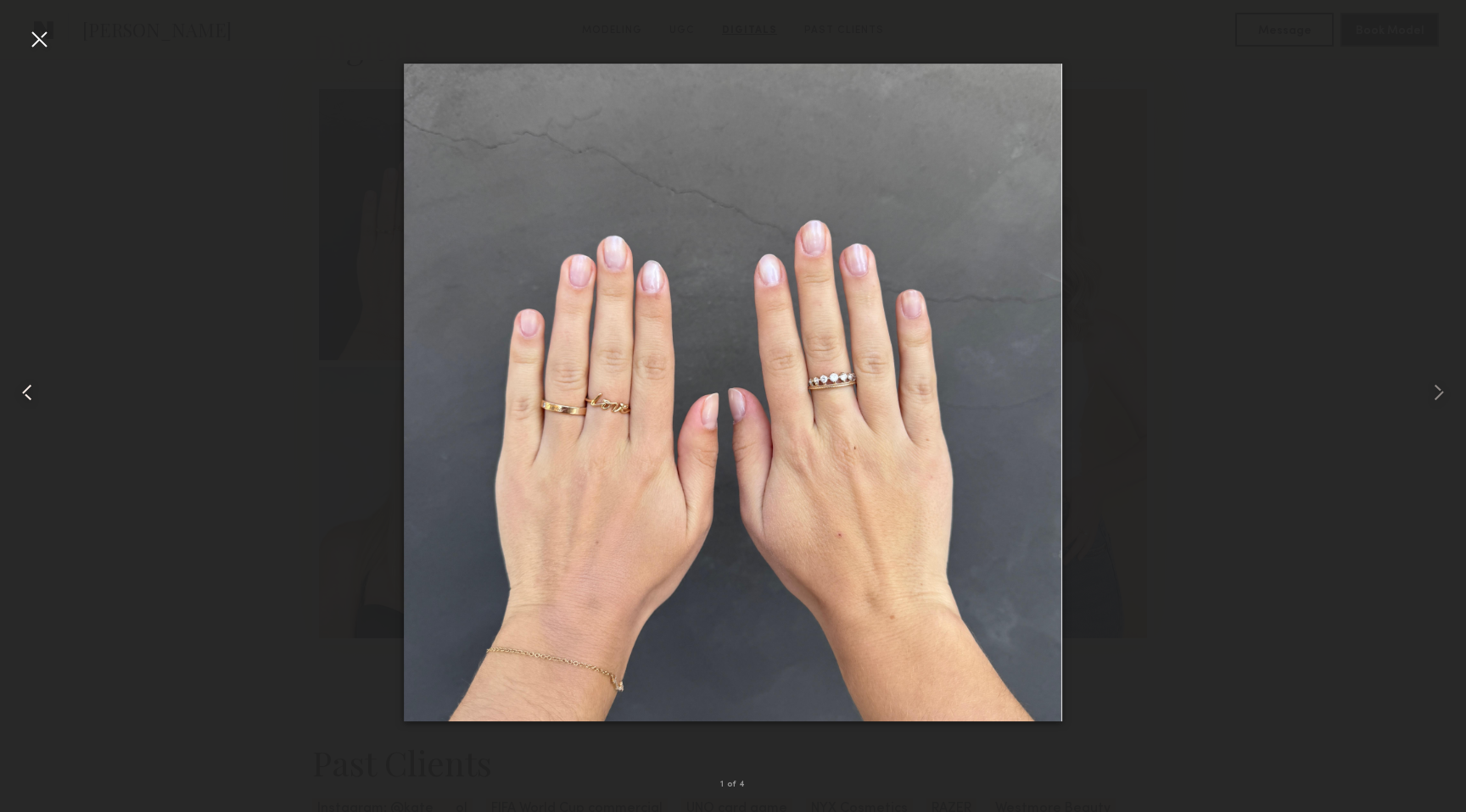
click at [34, 397] on common-icon at bounding box center [26, 392] width 27 height 27
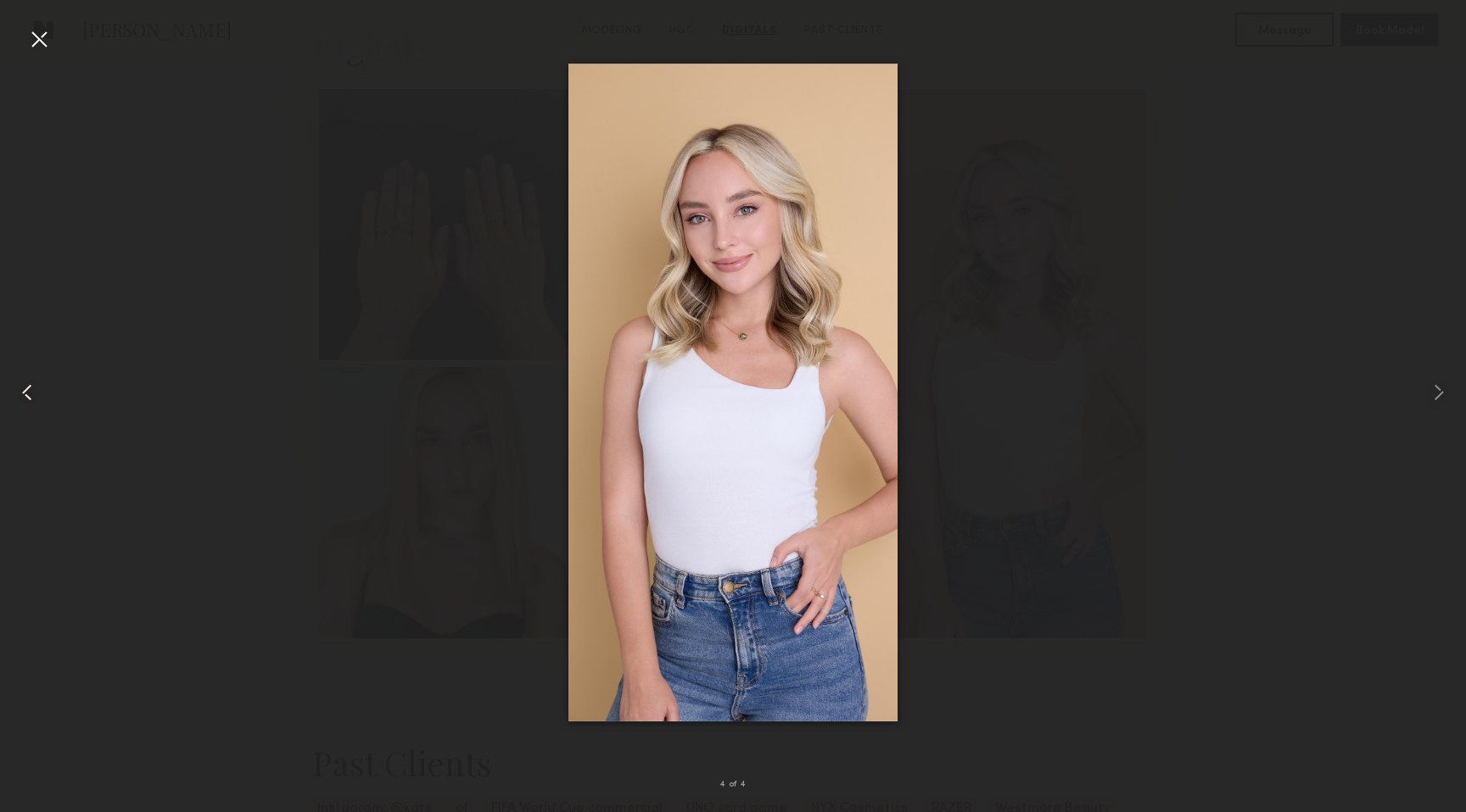
click at [34, 397] on common-icon at bounding box center [26, 392] width 27 height 27
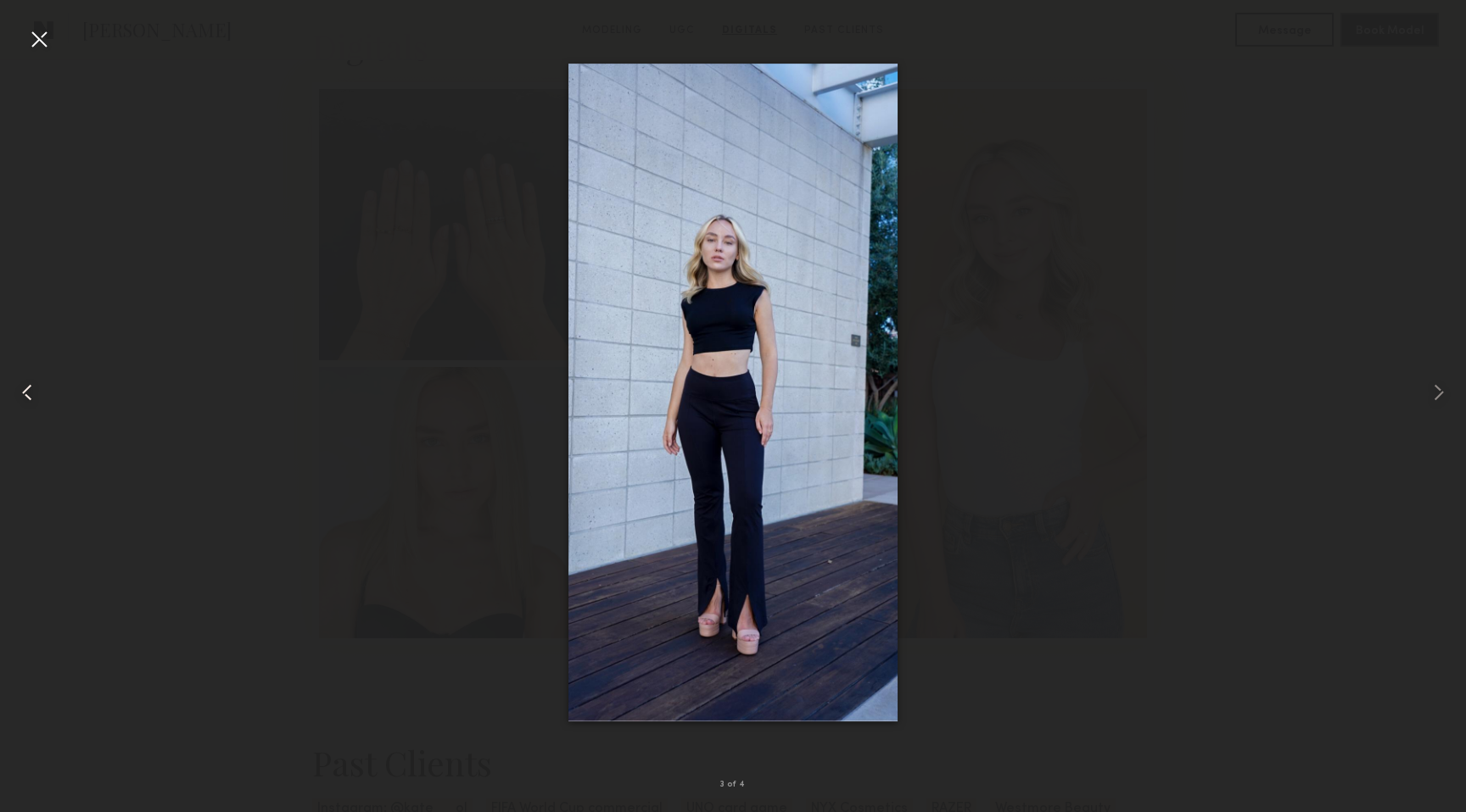
click at [34, 397] on common-icon at bounding box center [26, 392] width 27 height 27
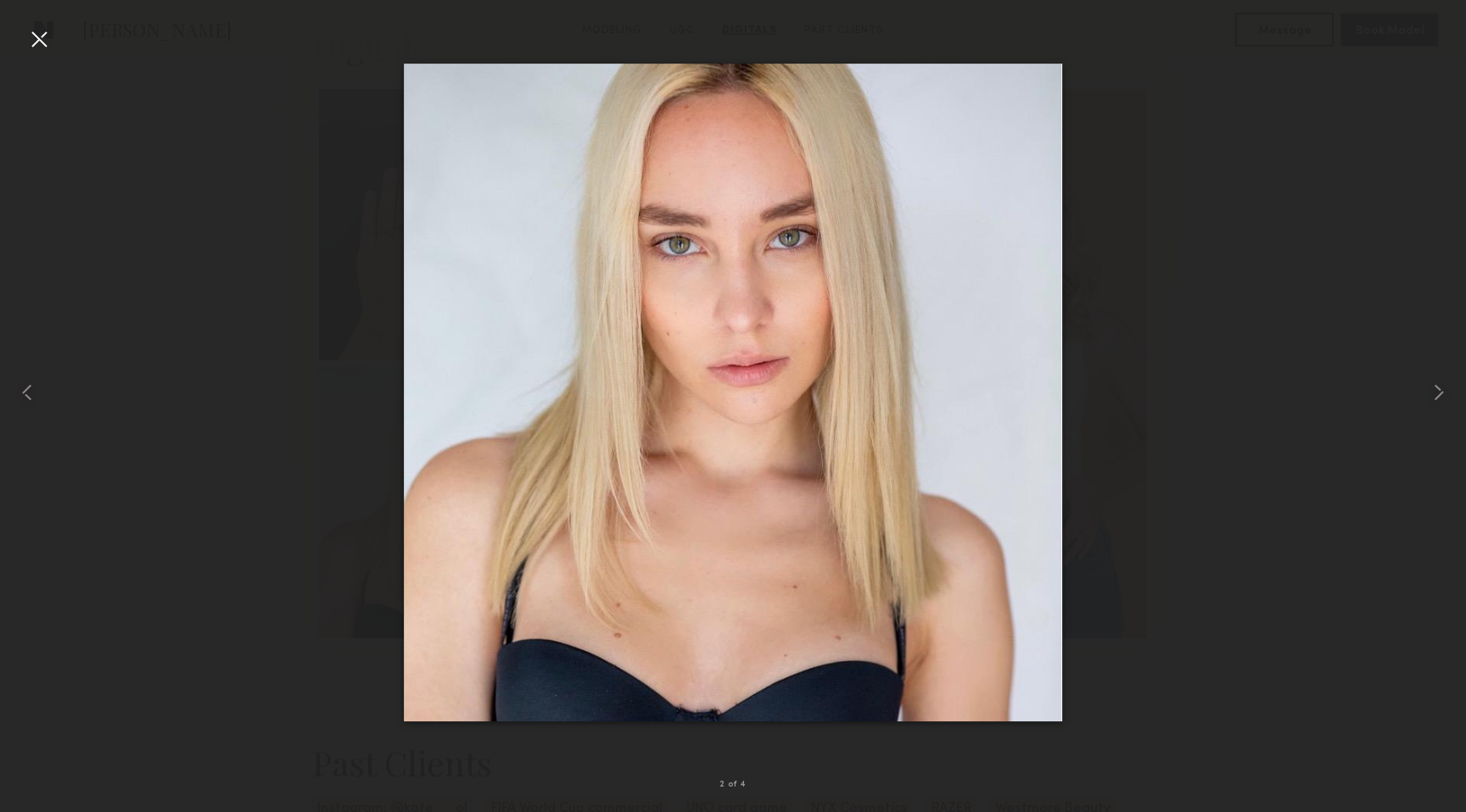
click at [47, 42] on div at bounding box center [39, 39] width 27 height 27
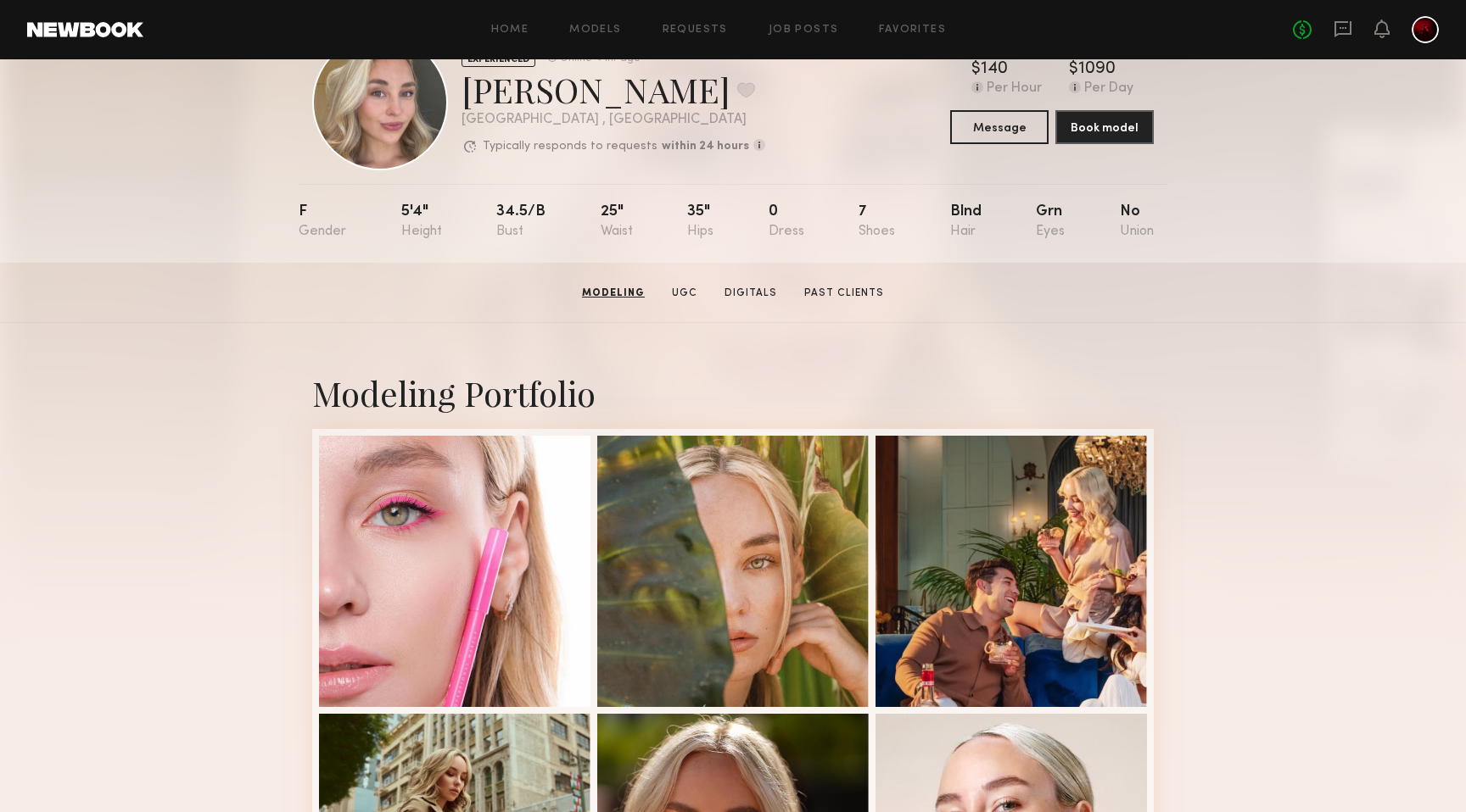
scroll to position [0, 0]
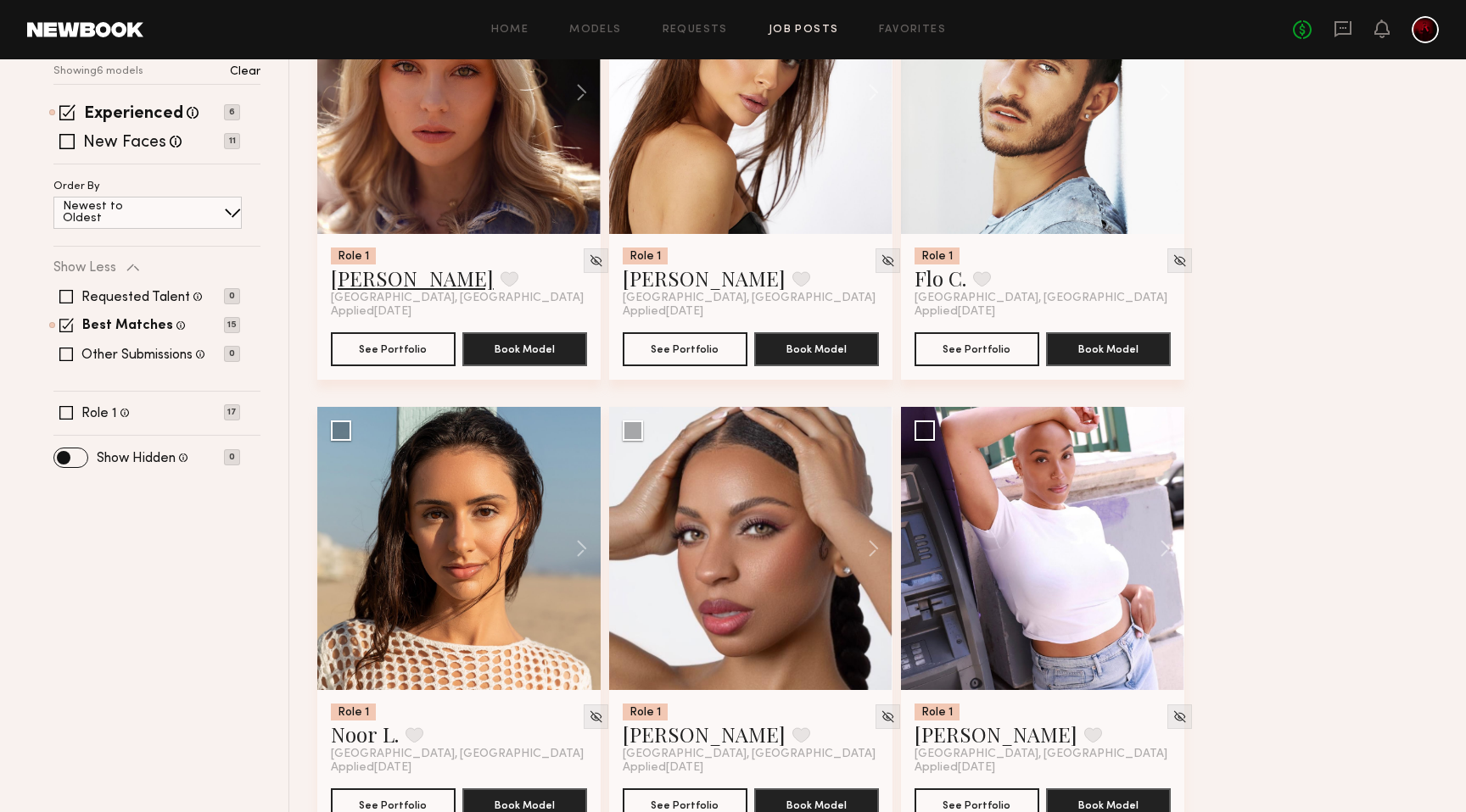
scroll to position [408, 0]
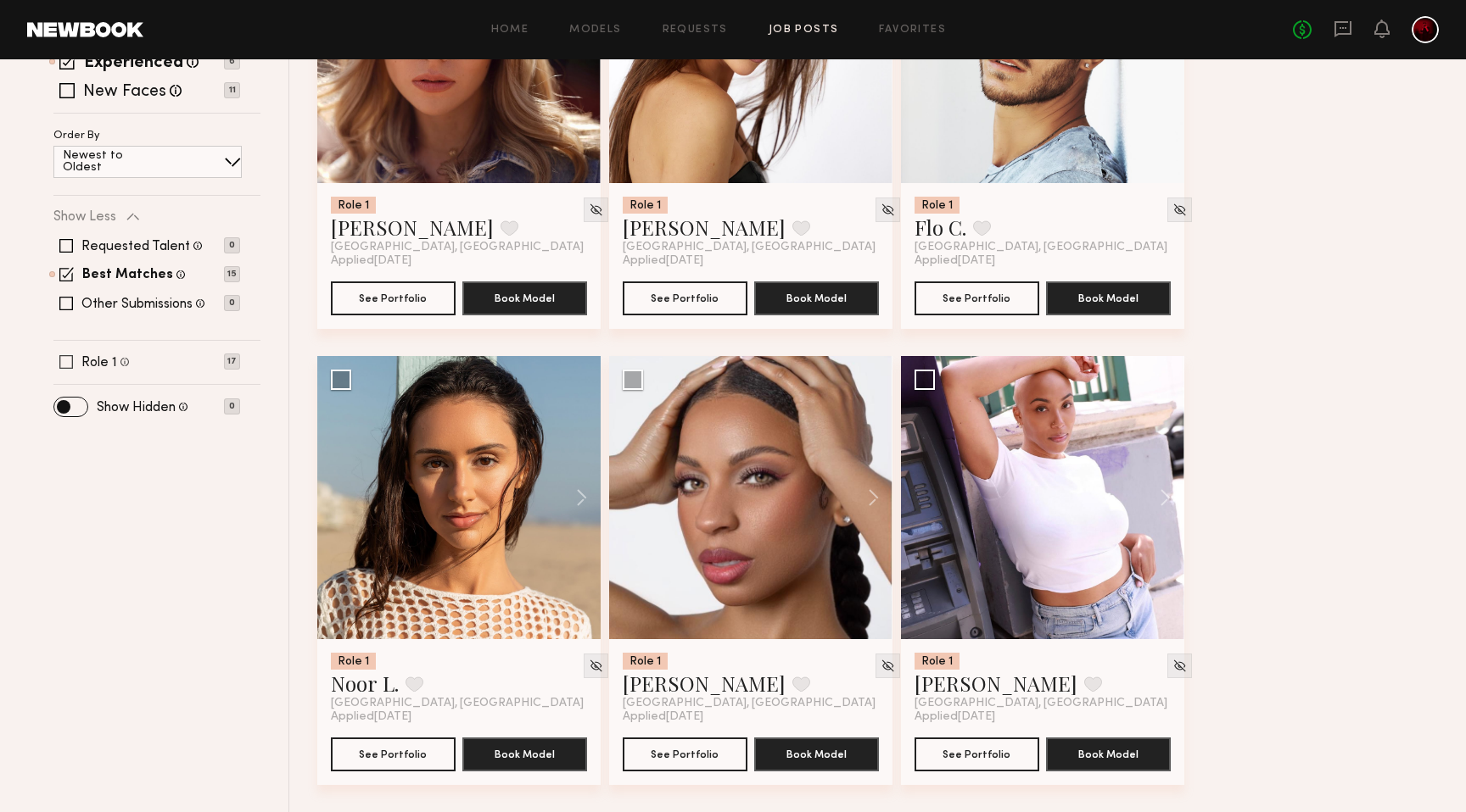
click at [66, 363] on span at bounding box center [65, 361] width 13 height 13
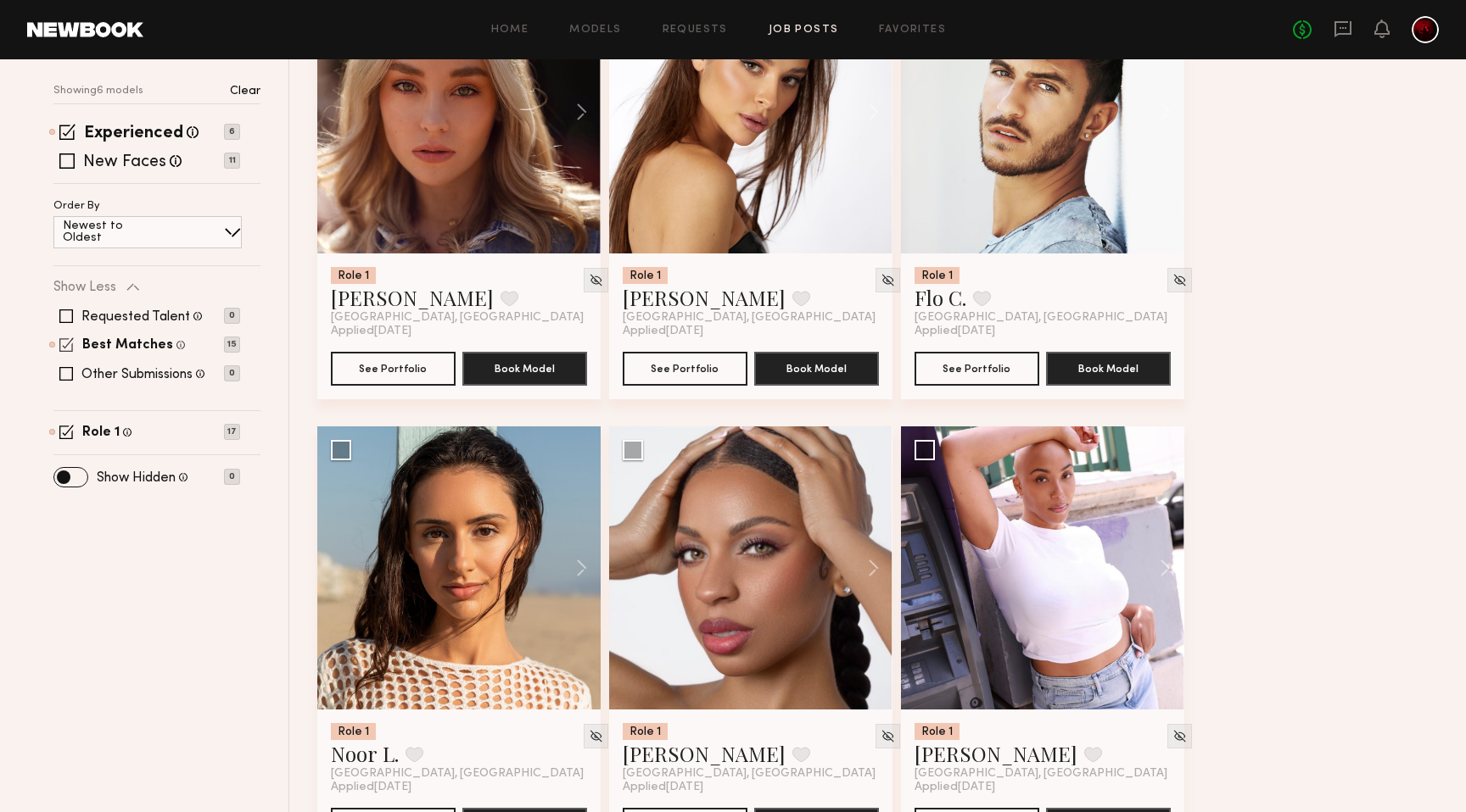
scroll to position [275, 0]
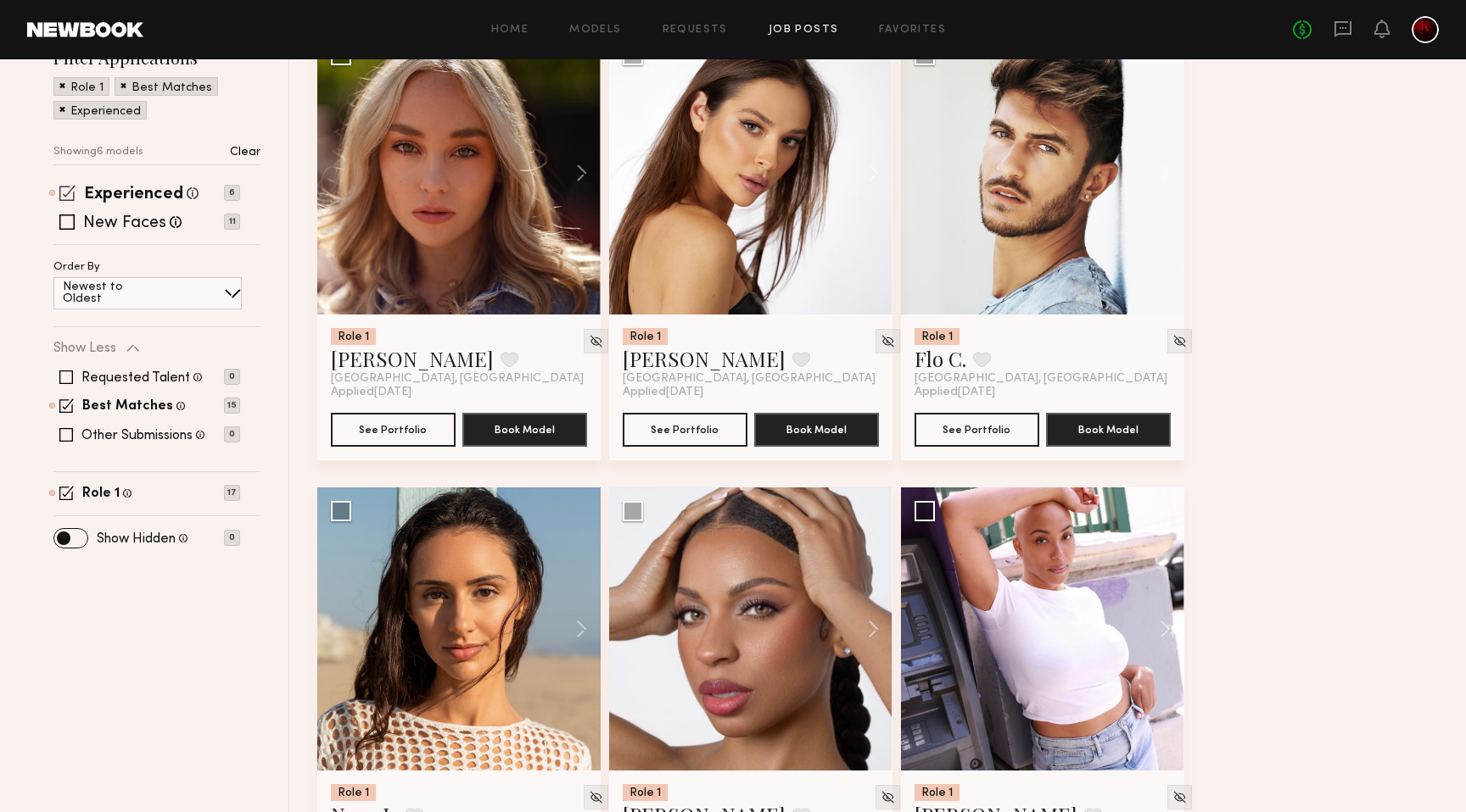
click at [65, 190] on span at bounding box center [67, 192] width 16 height 16
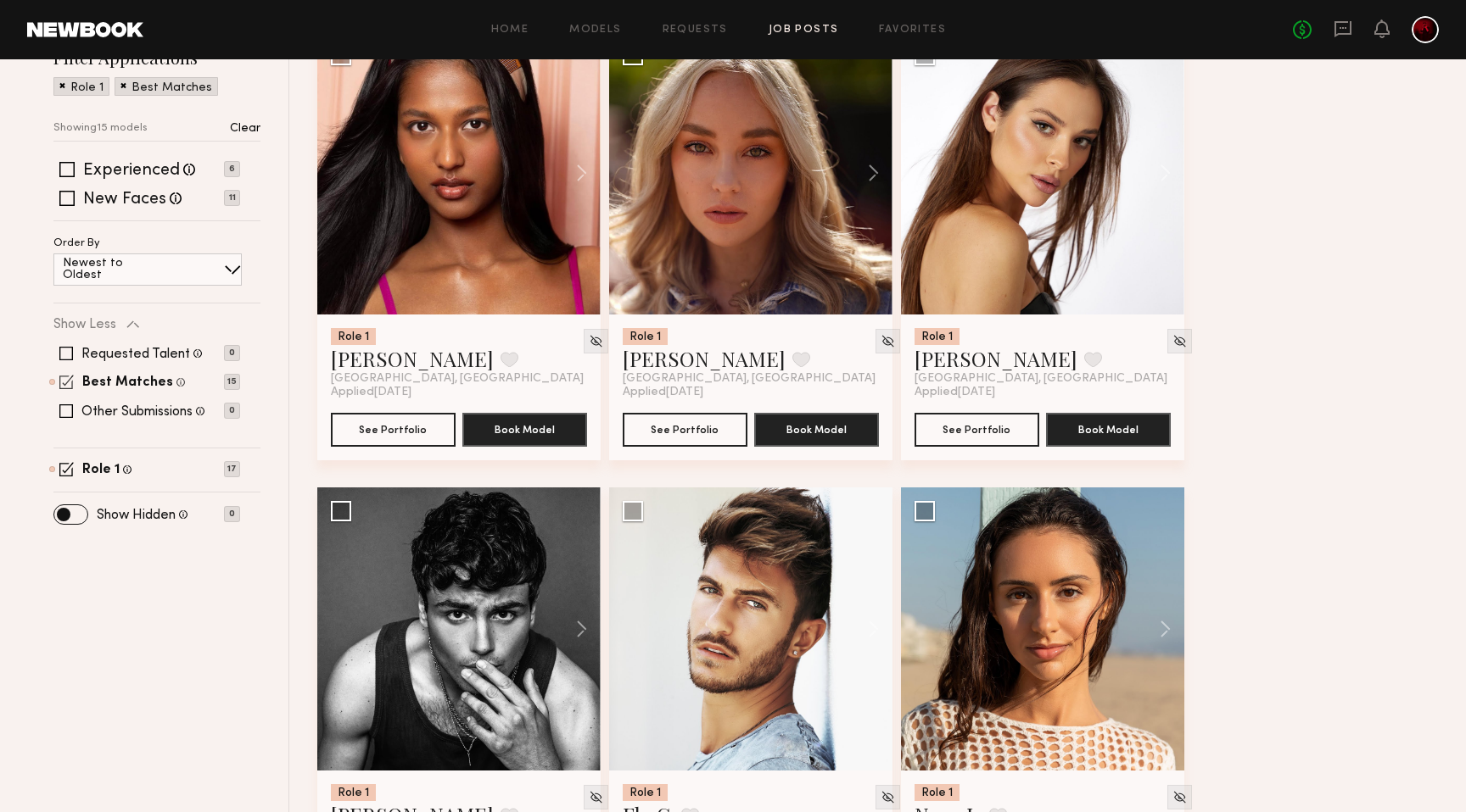
click at [63, 381] on span at bounding box center [66, 382] width 14 height 14
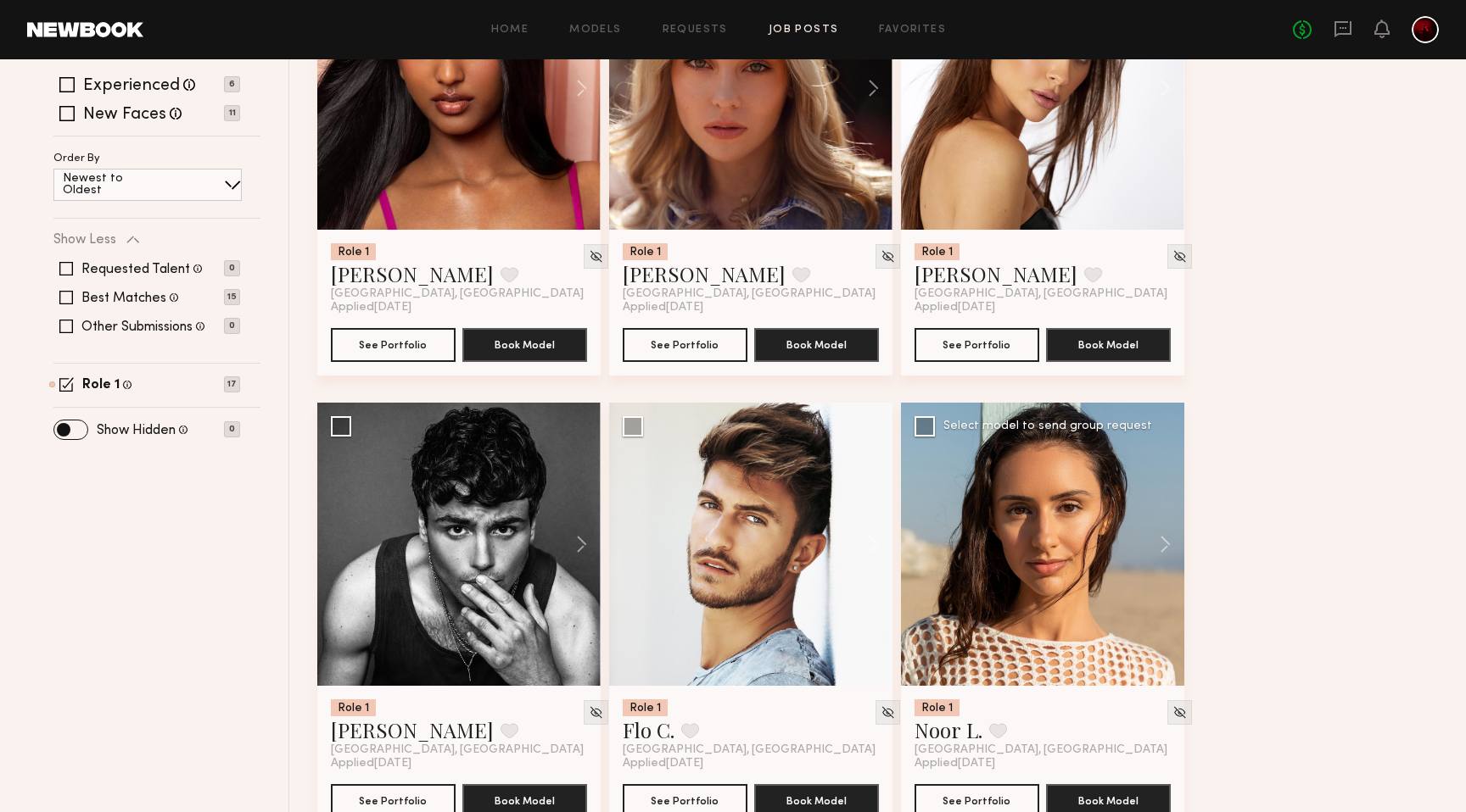
scroll to position [0, 0]
